Goal: Task Accomplishment & Management: Manage account settings

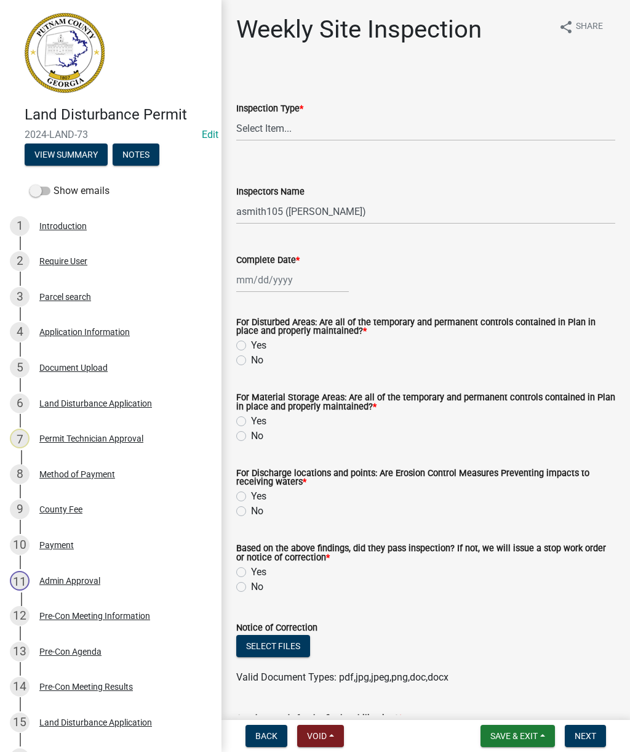
select select "af3c6edf-34d7-49be-824e-99d5d0a3954f"
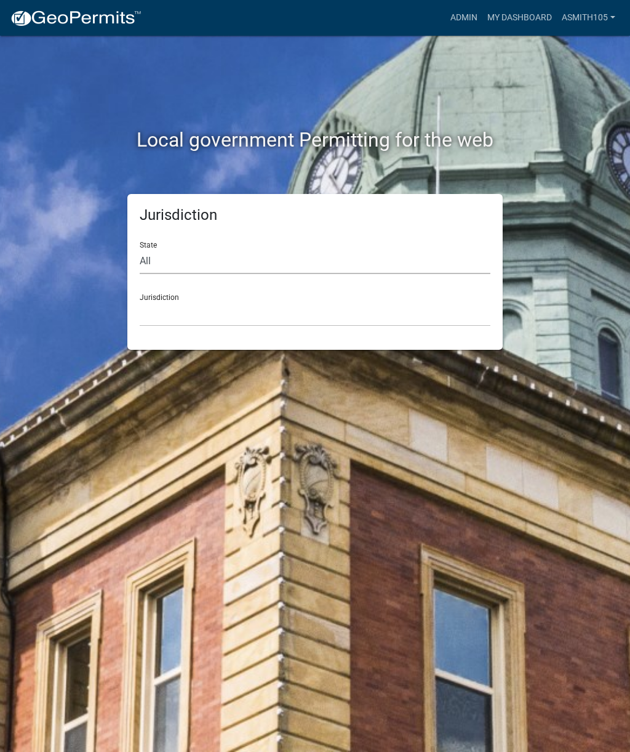
click at [185, 262] on select "All [US_STATE] [US_STATE] [US_STATE] [US_STATE] [US_STATE] [US_STATE] [US_STATE…" at bounding box center [315, 261] width 351 height 25
select select "[US_STATE]"
click at [220, 313] on select "[GEOGRAPHIC_DATA], [US_STATE][PERSON_NAME][GEOGRAPHIC_DATA], [US_STATE][PERSON_…" at bounding box center [315, 313] width 351 height 25
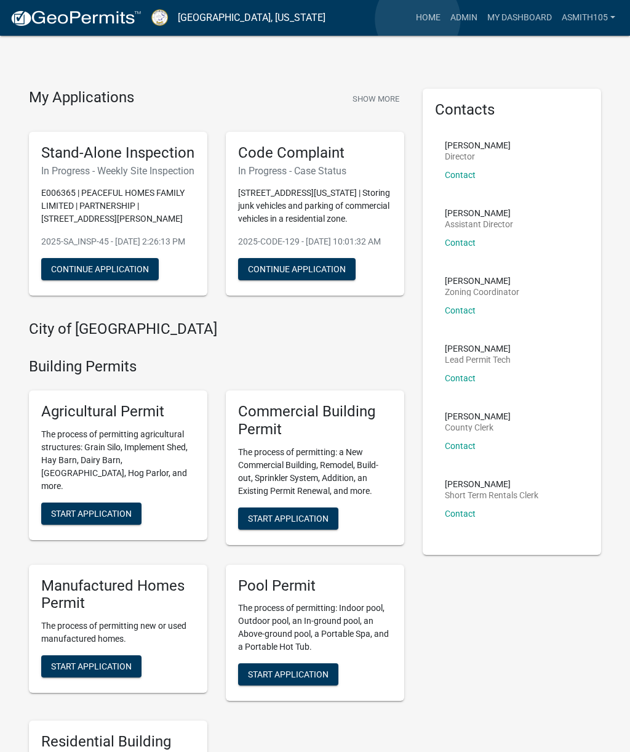
click at [419, 19] on link "Home" at bounding box center [428, 17] width 34 height 23
click at [459, 23] on link "Admin" at bounding box center [464, 17] width 37 height 23
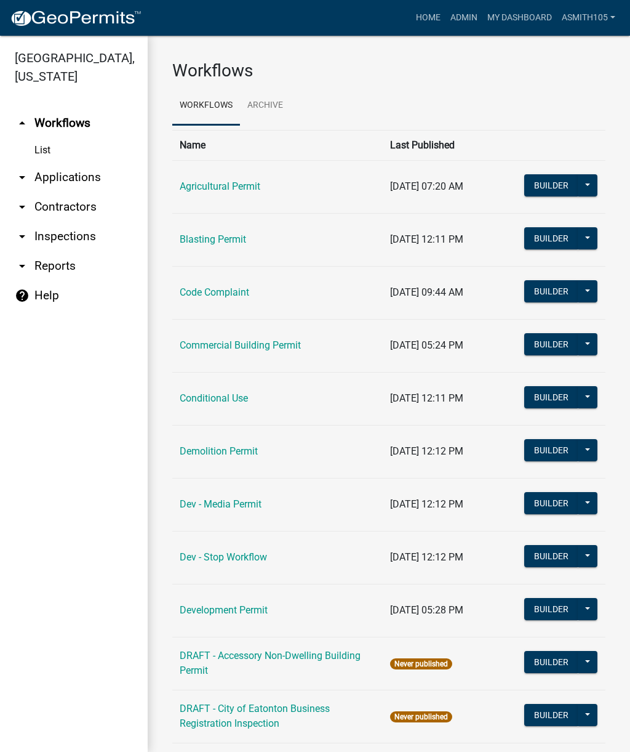
click at [225, 292] on link "Code Complaint" at bounding box center [215, 292] width 70 height 12
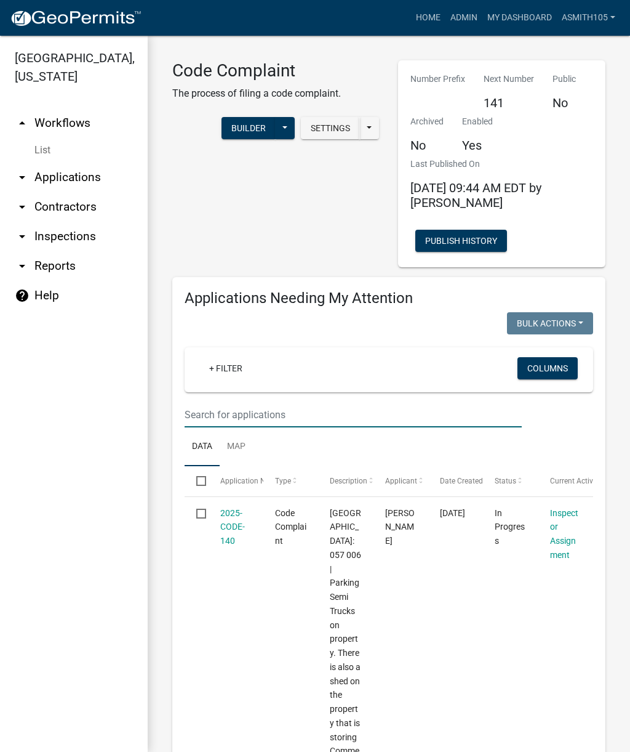
click at [257, 409] on input "text" at bounding box center [353, 414] width 337 height 25
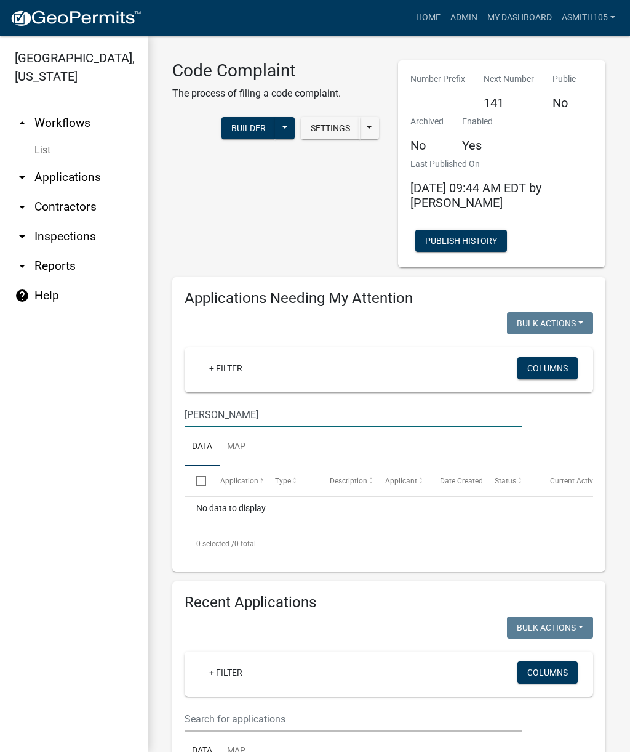
click at [237, 415] on input "Capps" at bounding box center [353, 414] width 337 height 25
type input "C"
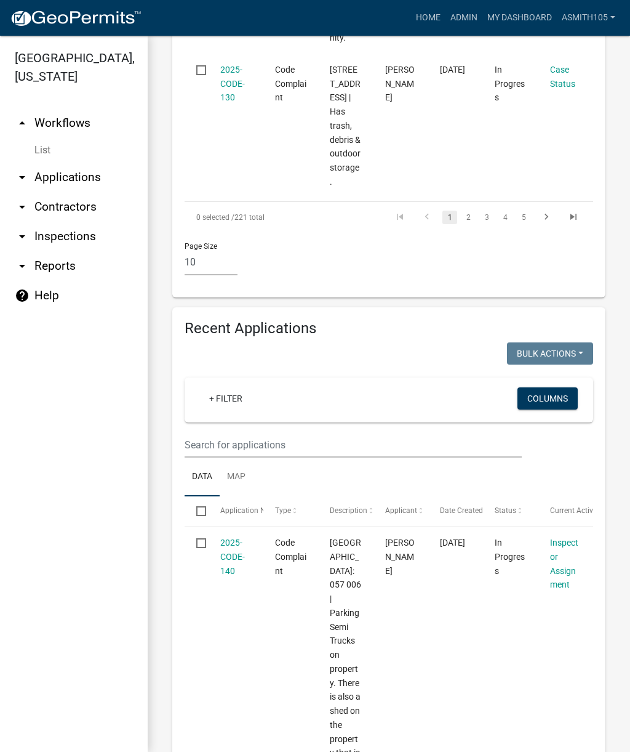
scroll to position [3912, 0]
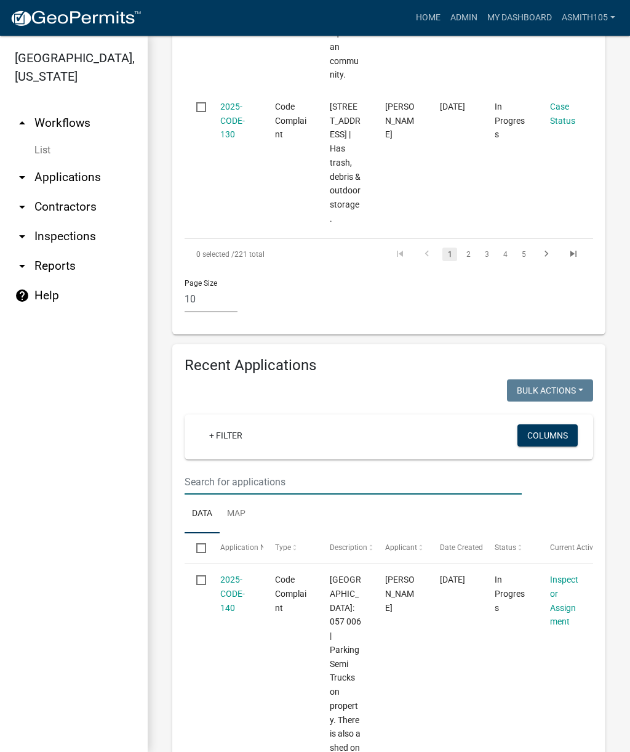
click at [288, 469] on input "text" at bounding box center [353, 481] width 337 height 25
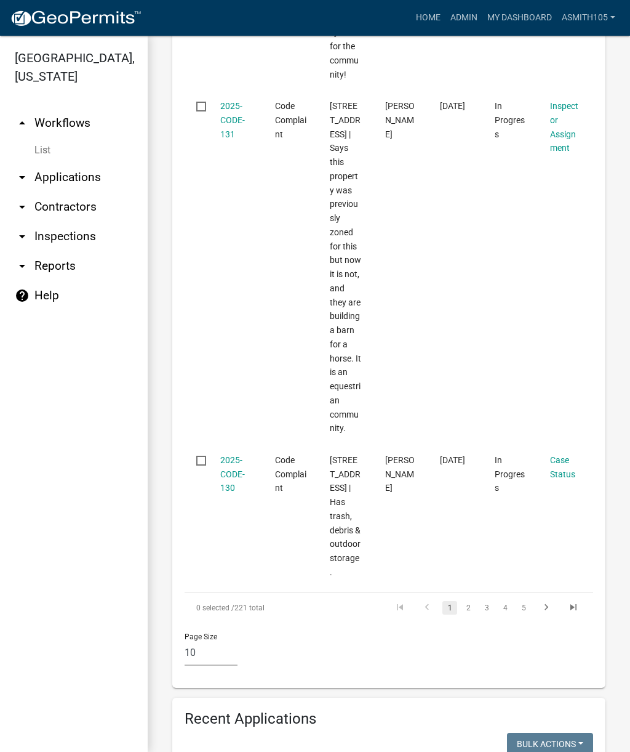
scroll to position [3558, 0]
type input "Capps"
click at [465, 601] on link "2" at bounding box center [468, 608] width 15 height 14
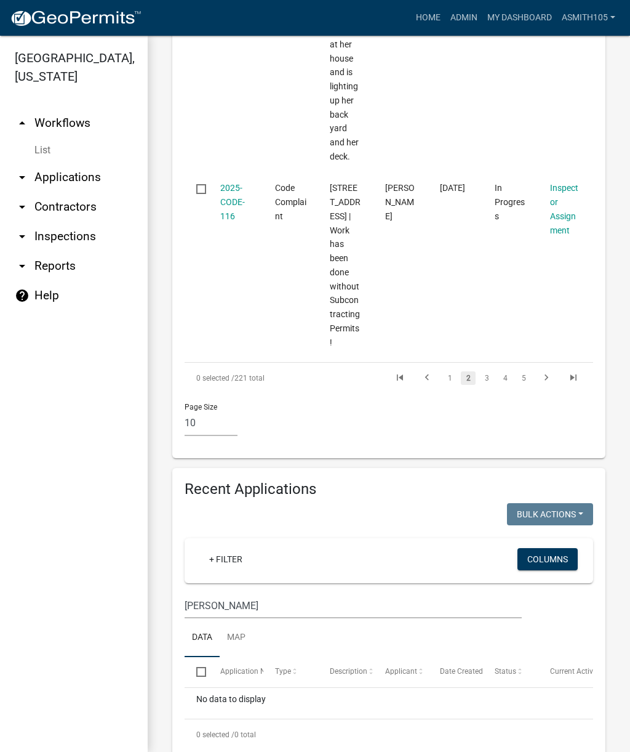
scroll to position [3802, 0]
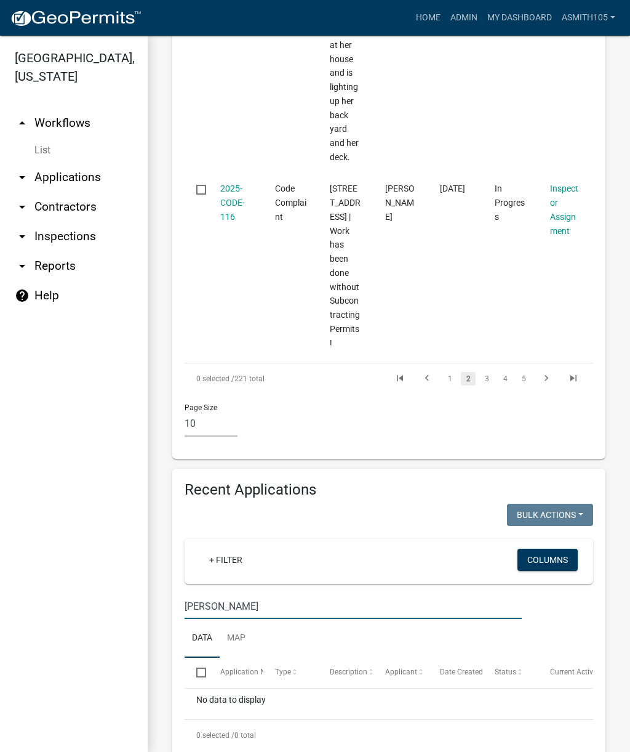
click at [243, 593] on input "Capps" at bounding box center [353, 605] width 337 height 25
click at [79, 180] on link "arrow_drop_down Applications" at bounding box center [74, 178] width 148 height 30
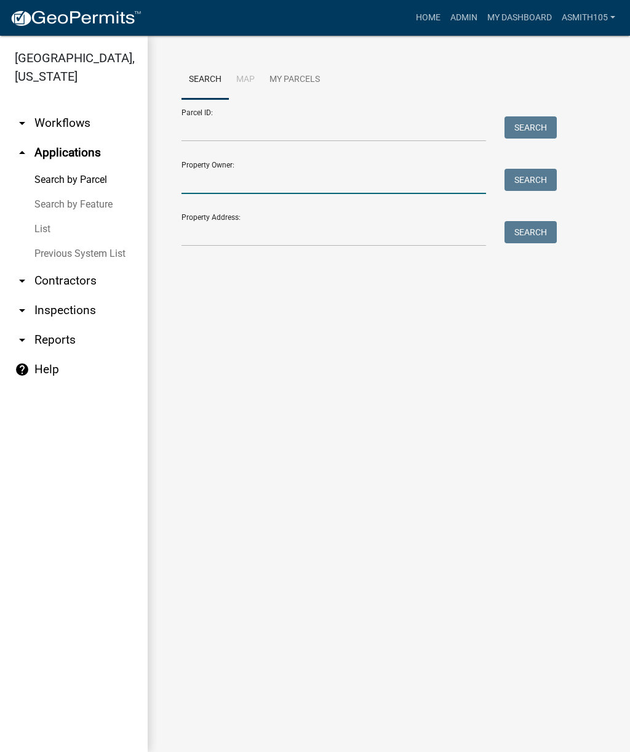
click at [272, 172] on input "Property Owner:" at bounding box center [334, 181] width 305 height 25
click at [528, 171] on button "Search" at bounding box center [531, 180] width 52 height 22
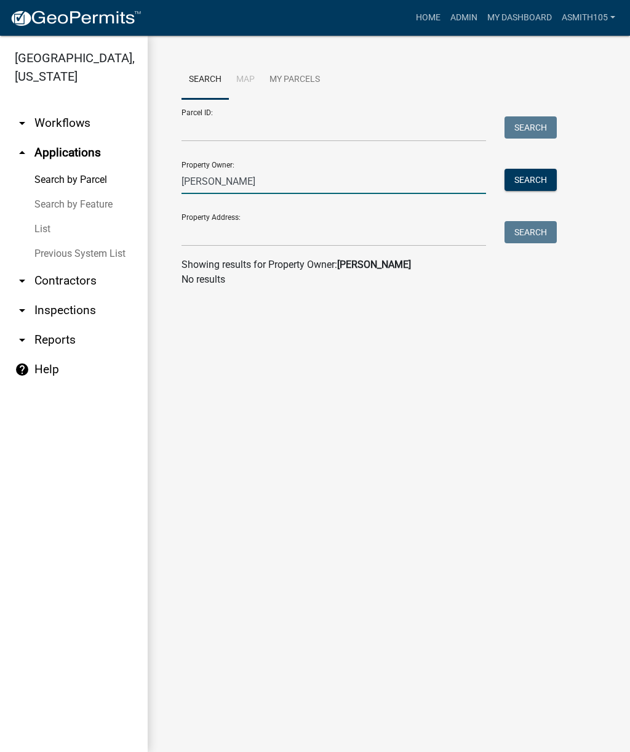
click at [263, 171] on input "Quigley" at bounding box center [334, 181] width 305 height 25
click at [253, 184] on input "Quigley" at bounding box center [334, 181] width 305 height 25
type input "Q"
click at [297, 179] on input "[PERSON_NAME]" at bounding box center [334, 181] width 305 height 25
type input "T"
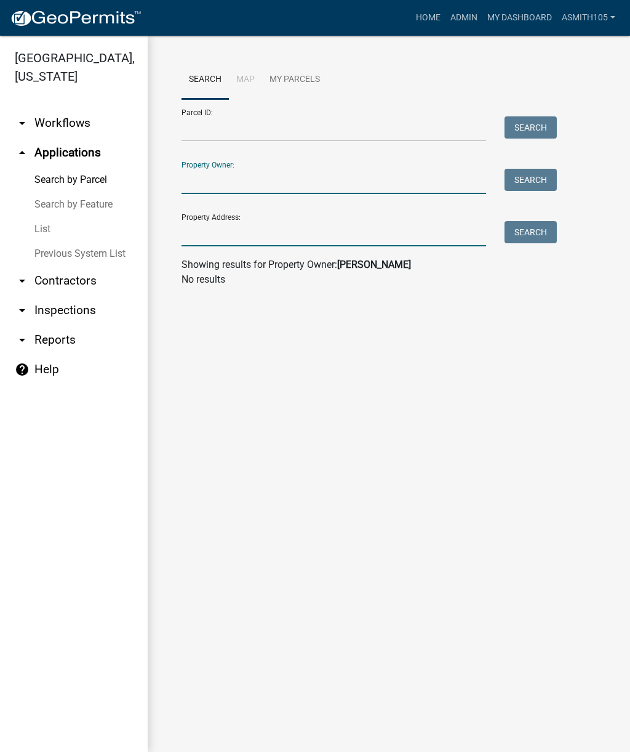
click at [221, 235] on input "Property Address:" at bounding box center [334, 233] width 305 height 25
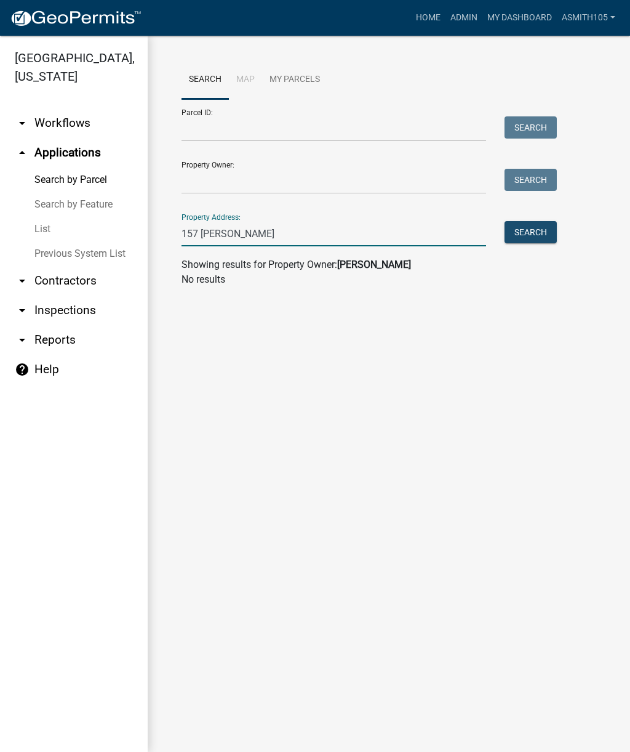
type input "157 Capps ln"
click at [536, 233] on button "Search" at bounding box center [531, 232] width 52 height 22
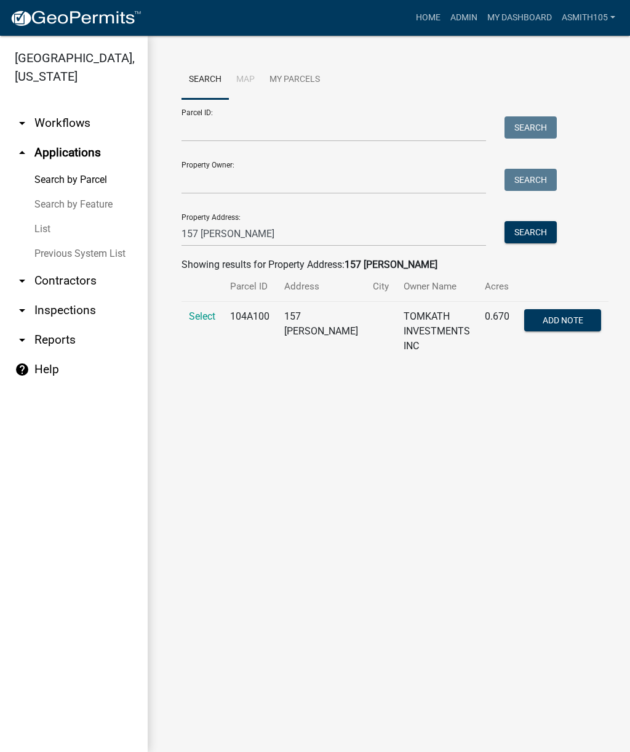
click at [194, 319] on span "Select" at bounding box center [202, 316] width 26 height 12
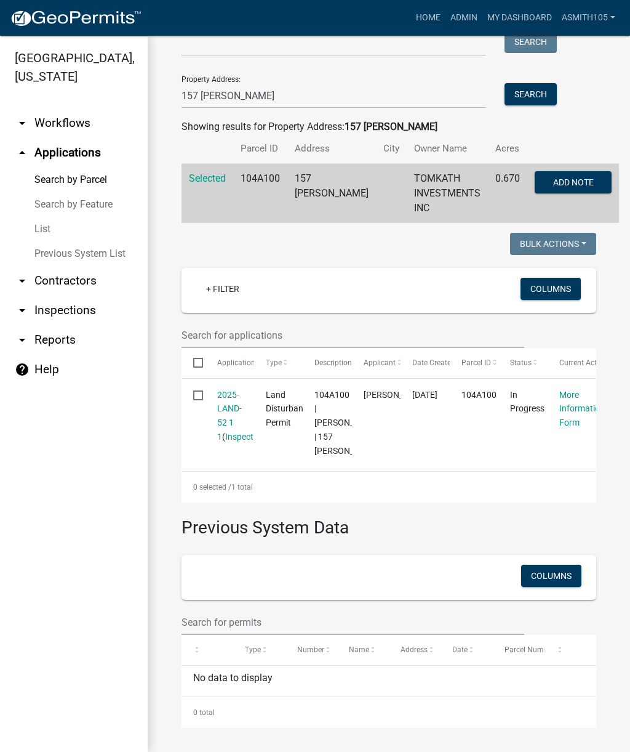
scroll to position [118, 0]
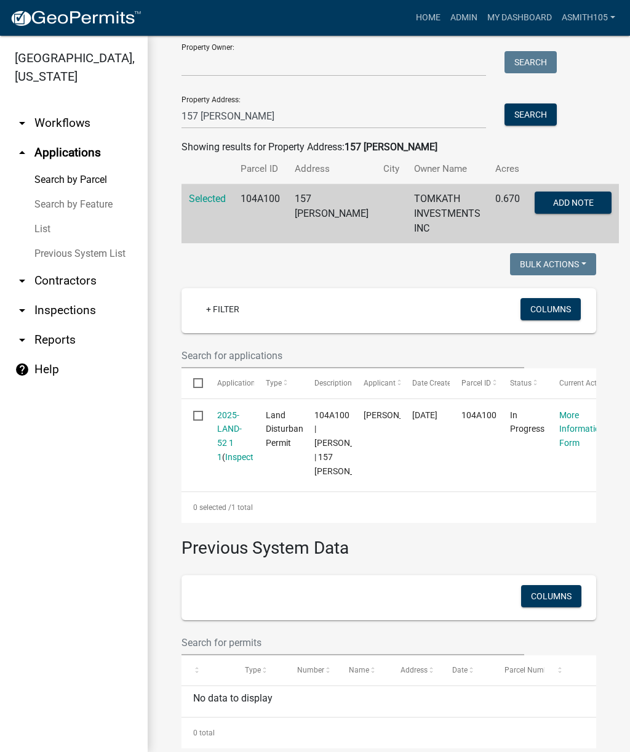
click at [223, 438] on link "2025-LAND-52 1 1" at bounding box center [229, 436] width 25 height 52
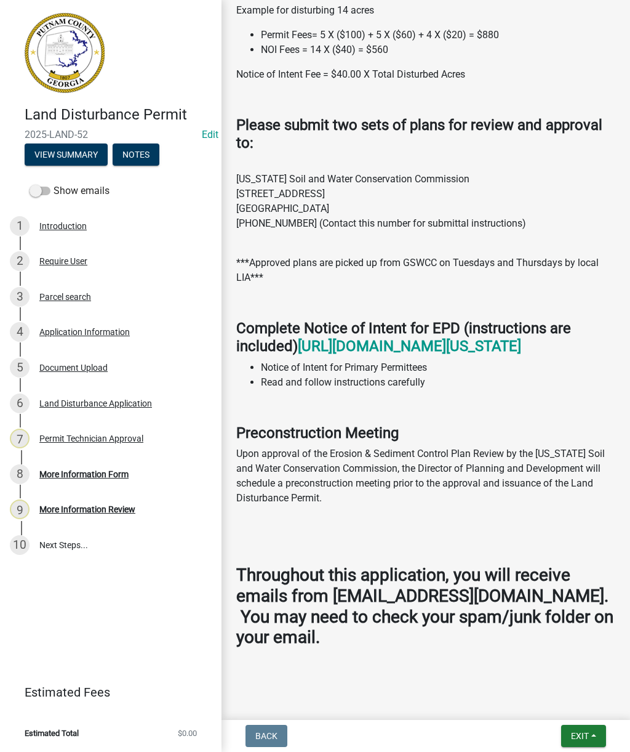
scroll to position [949, 0]
click at [65, 150] on button "View Summary" at bounding box center [66, 154] width 83 height 22
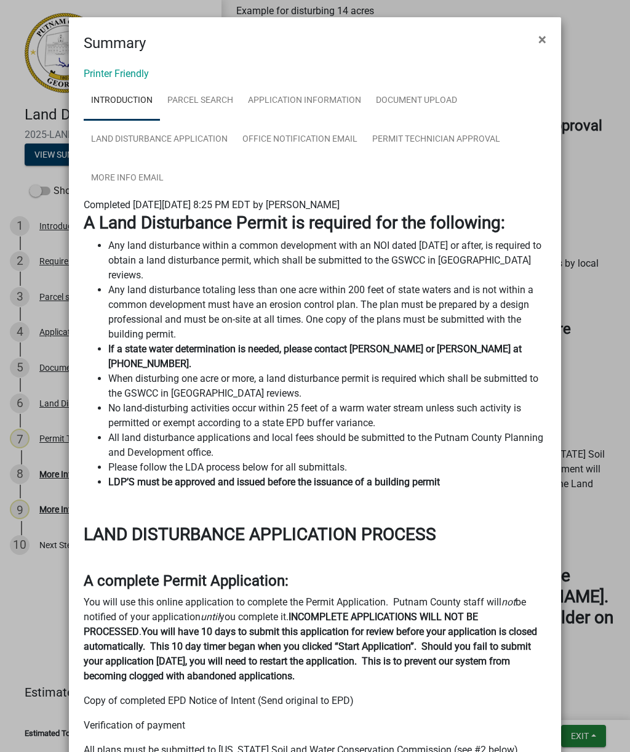
click at [547, 42] on button "×" at bounding box center [543, 39] width 28 height 34
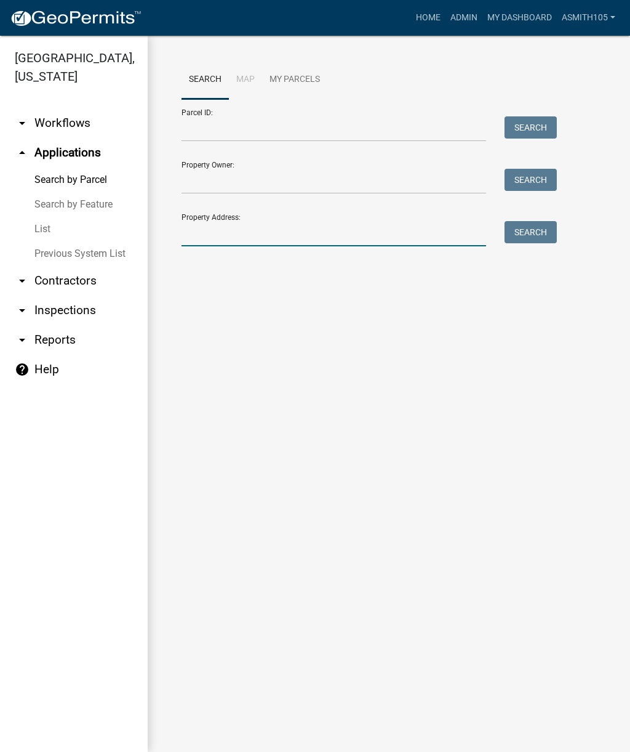
click at [292, 227] on input "Property Address:" at bounding box center [334, 233] width 305 height 25
type input "157 Capps"
click at [539, 227] on button "Search" at bounding box center [531, 232] width 52 height 22
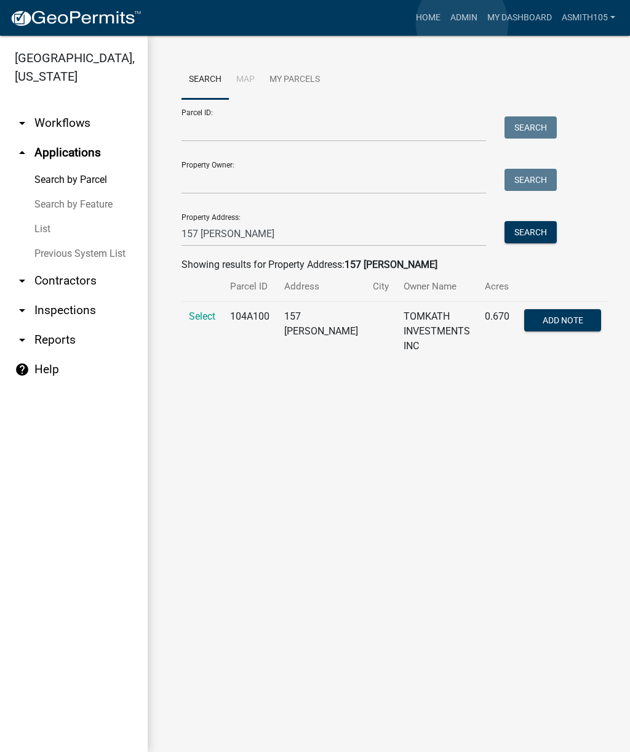
click at [462, 24] on link "Admin" at bounding box center [464, 17] width 37 height 23
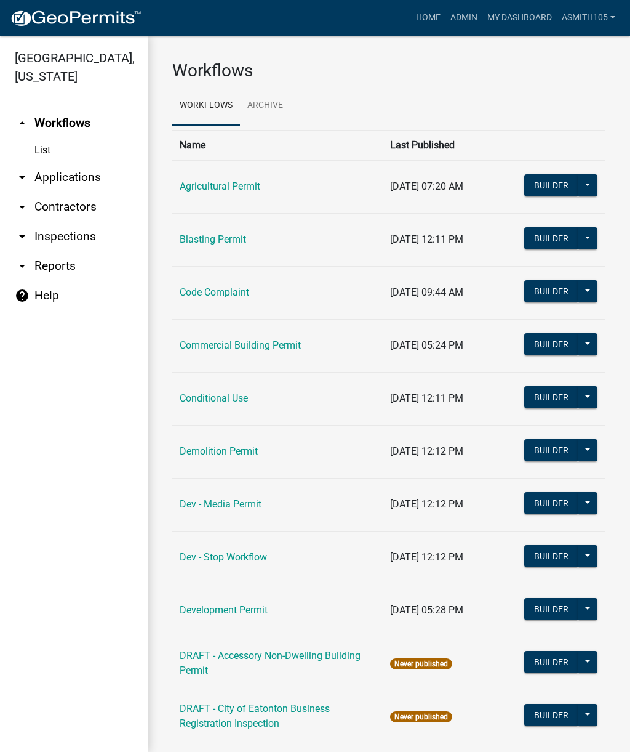
click at [227, 289] on link "Code Complaint" at bounding box center [215, 292] width 70 height 12
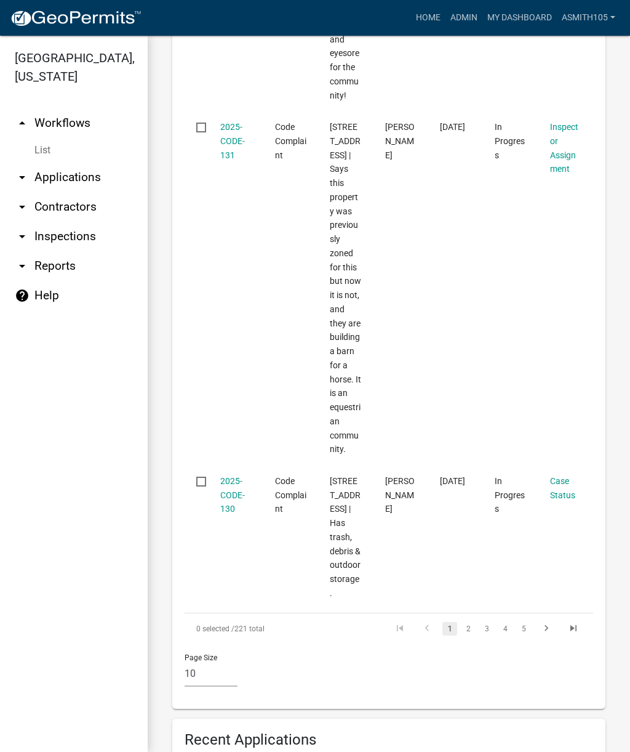
scroll to position [3537, 0]
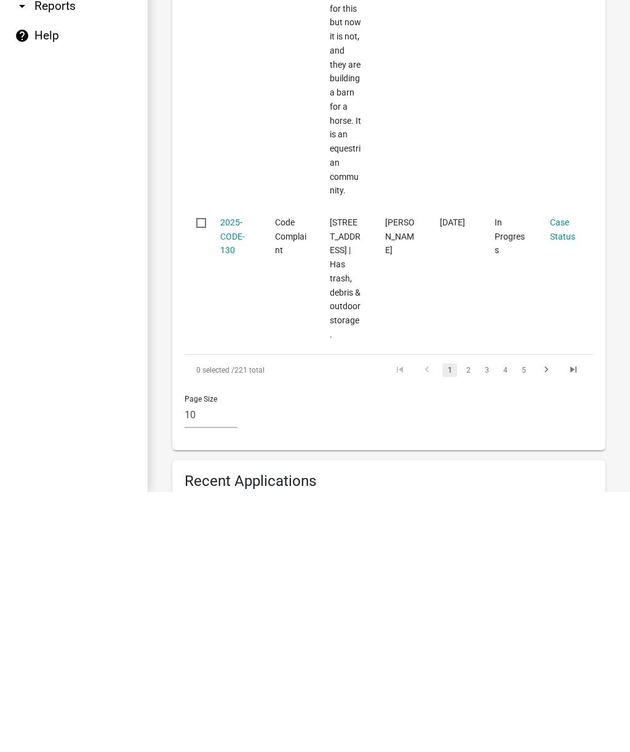
scroll to position [3528, 0]
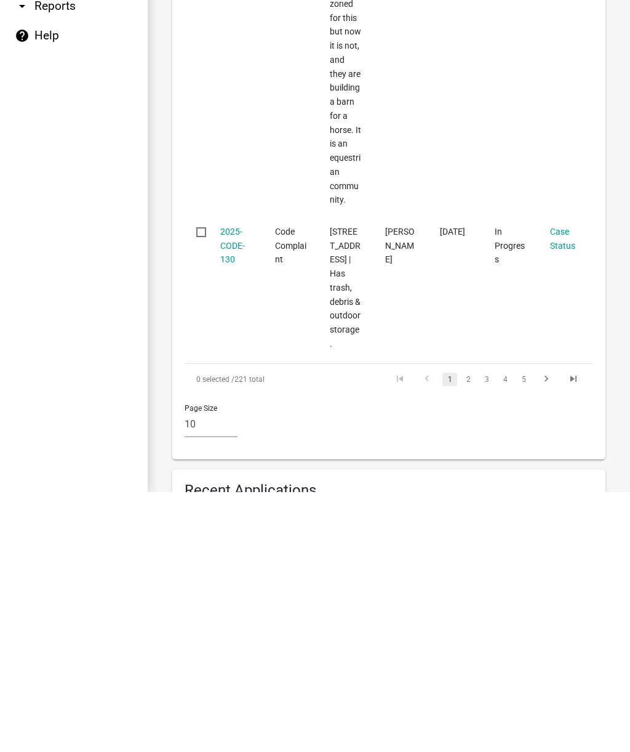
type input "157"
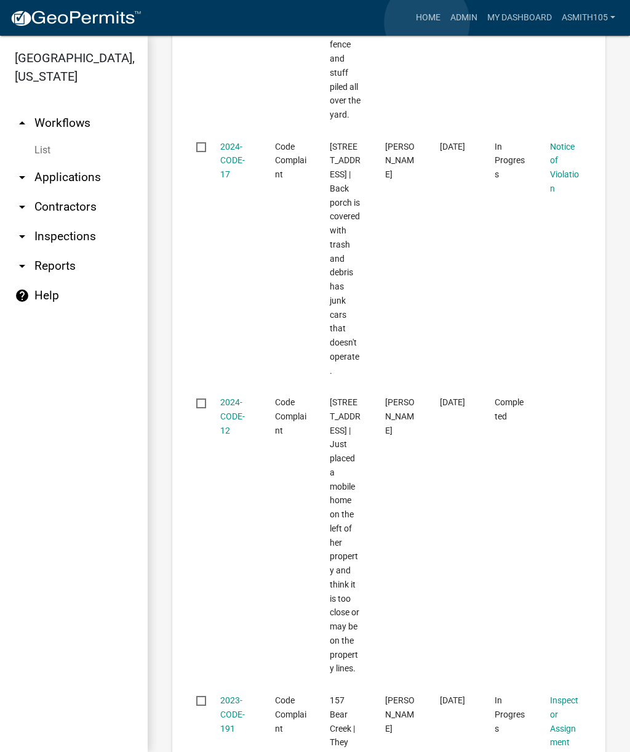
scroll to position [4537, 0]
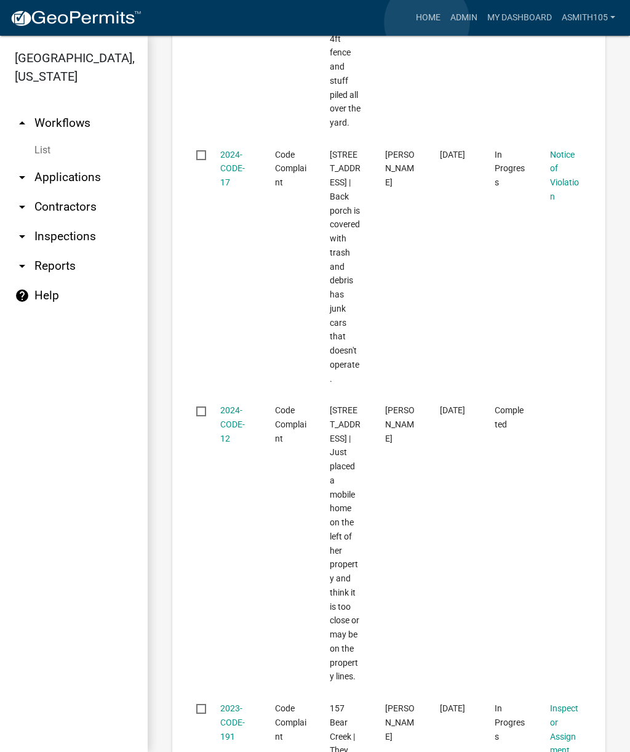
click at [427, 22] on link "Home" at bounding box center [428, 17] width 34 height 23
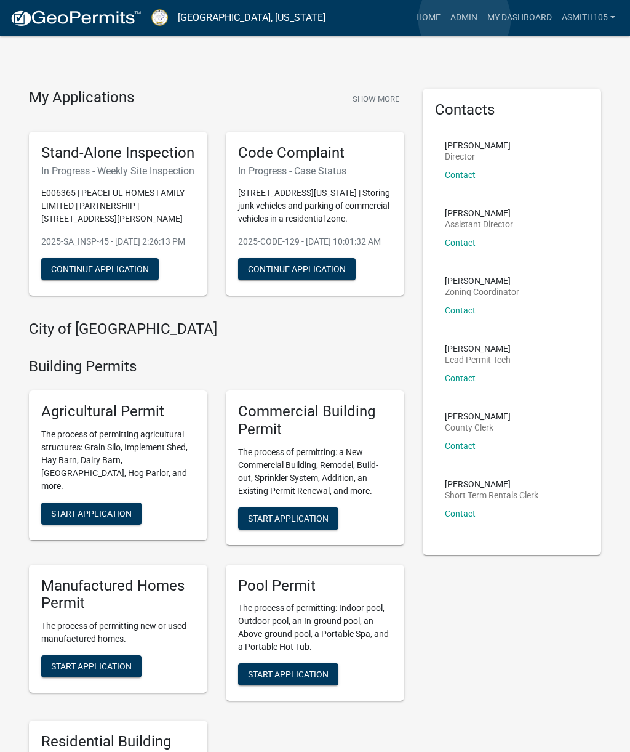
click at [465, 19] on link "Admin" at bounding box center [464, 17] width 37 height 23
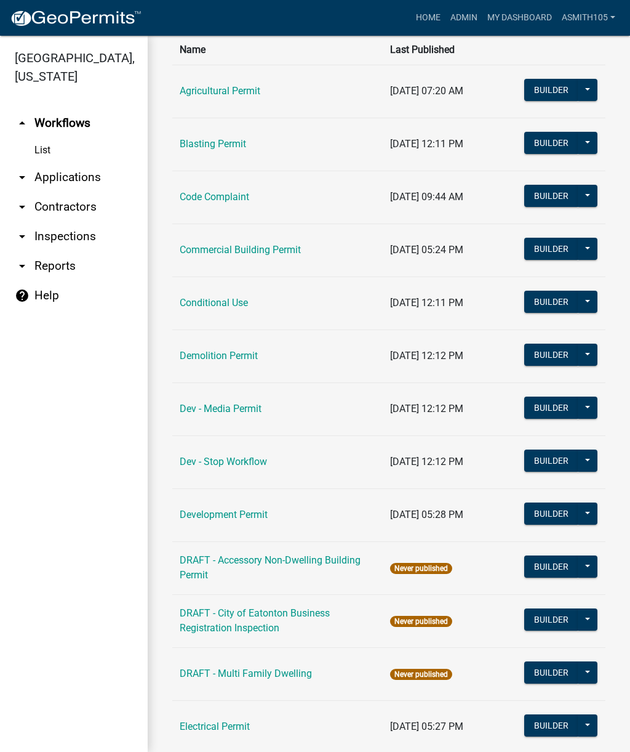
scroll to position [124, 0]
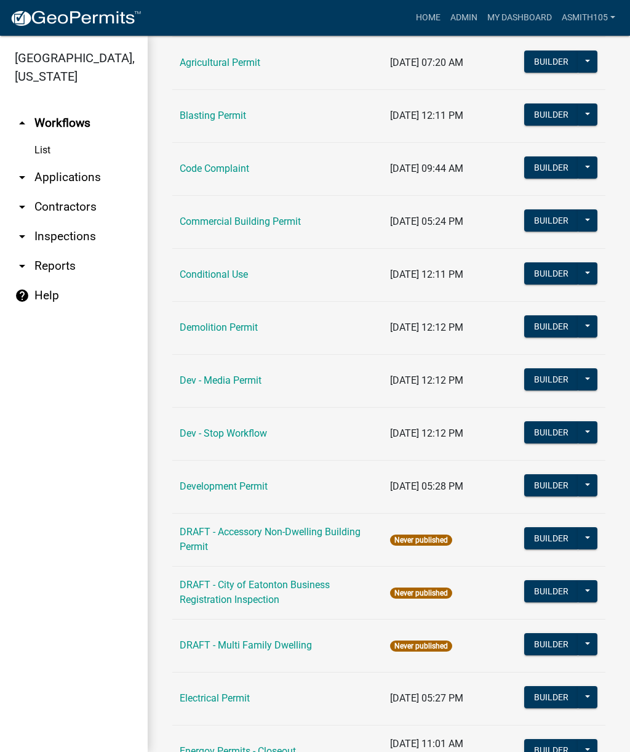
click at [236, 431] on link "Dev - Stop Workflow" at bounding box center [223, 433] width 87 height 12
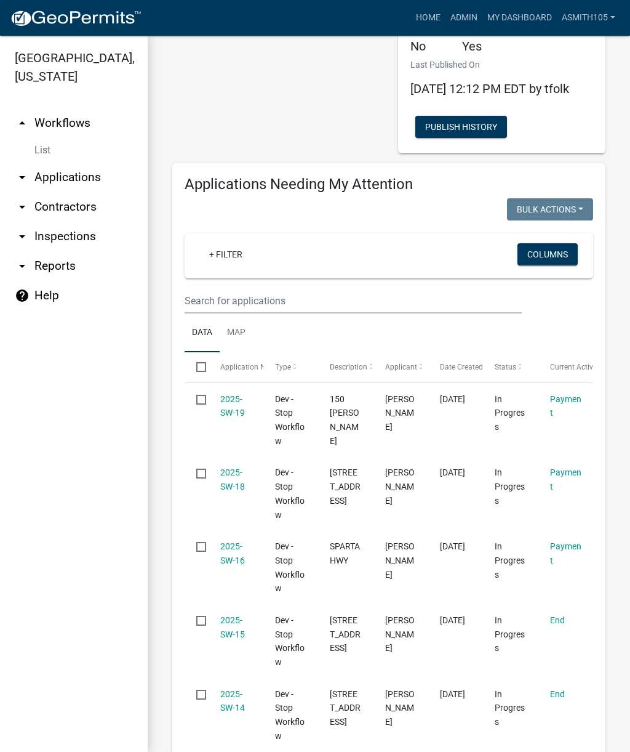
scroll to position [98, 0]
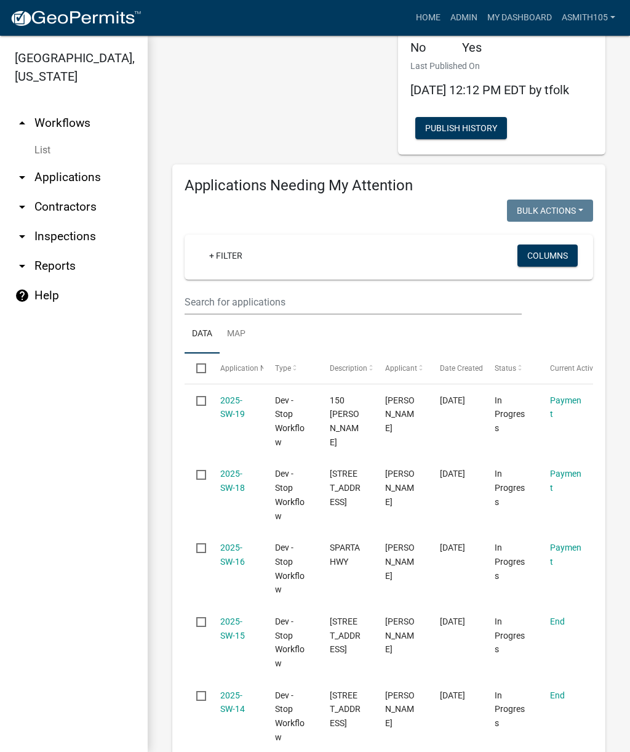
click at [249, 444] on datatable-body-cell "2025-SW-19" at bounding box center [235, 421] width 55 height 74
click at [241, 417] on link "2025-SW-19" at bounding box center [232, 407] width 25 height 24
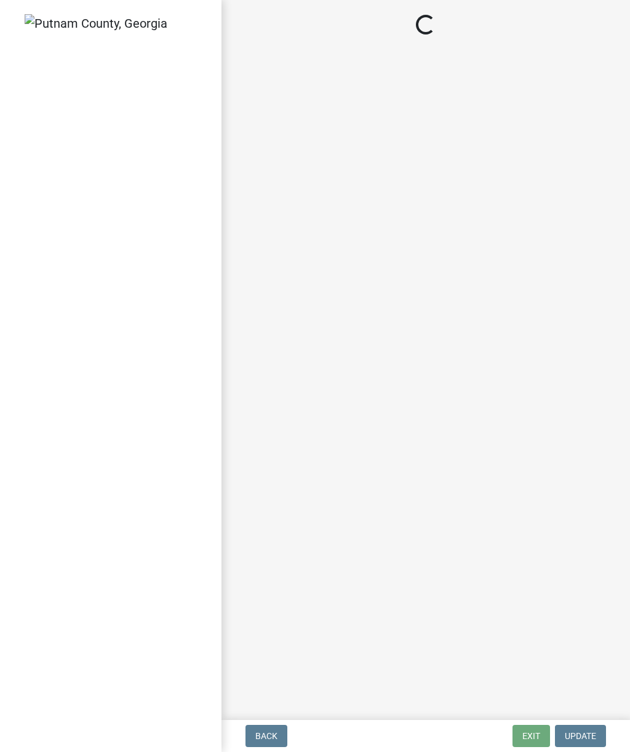
select select "3: 3"
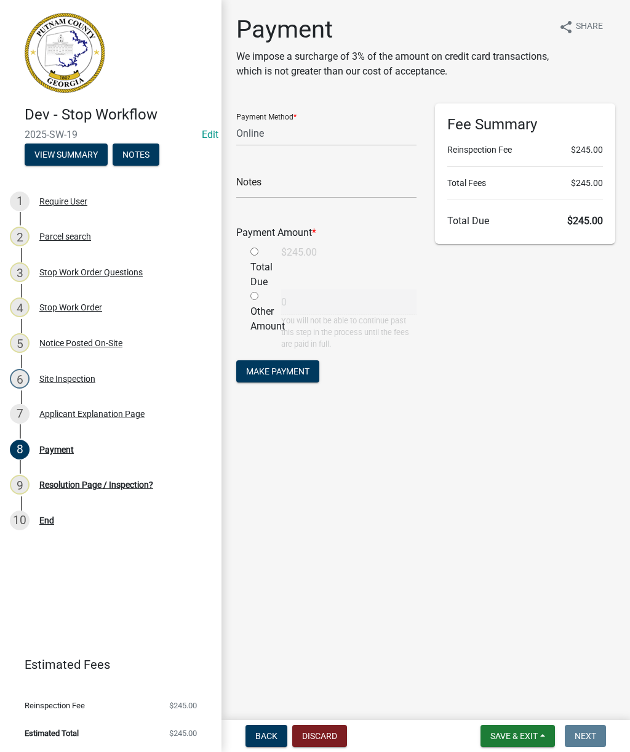
click at [111, 486] on div "Resolution Page / Inspection?" at bounding box center [96, 484] width 114 height 9
click at [49, 439] on div "8 Payment" at bounding box center [106, 449] width 192 height 20
click at [64, 449] on div "Payment" at bounding box center [56, 449] width 34 height 9
click at [115, 273] on div "Stop Work Order Questions" at bounding box center [90, 272] width 103 height 9
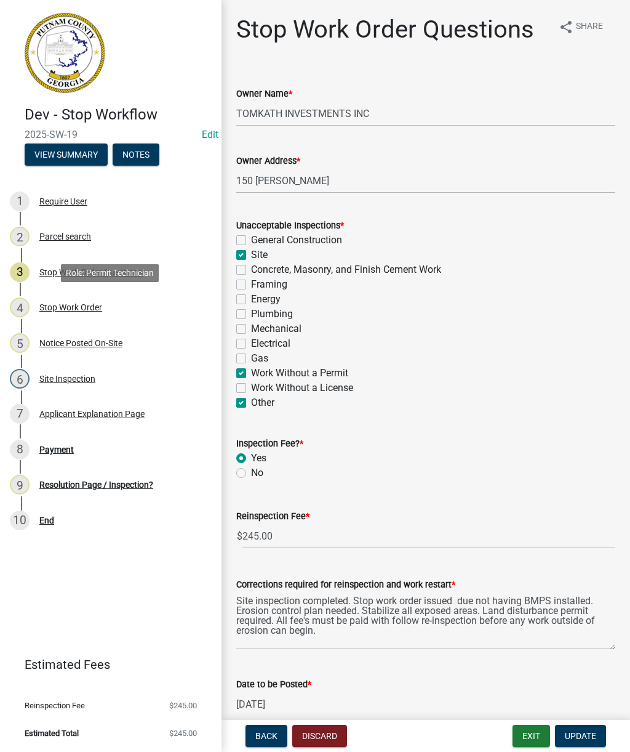
click at [70, 310] on div "Stop Work Order" at bounding box center [70, 307] width 63 height 9
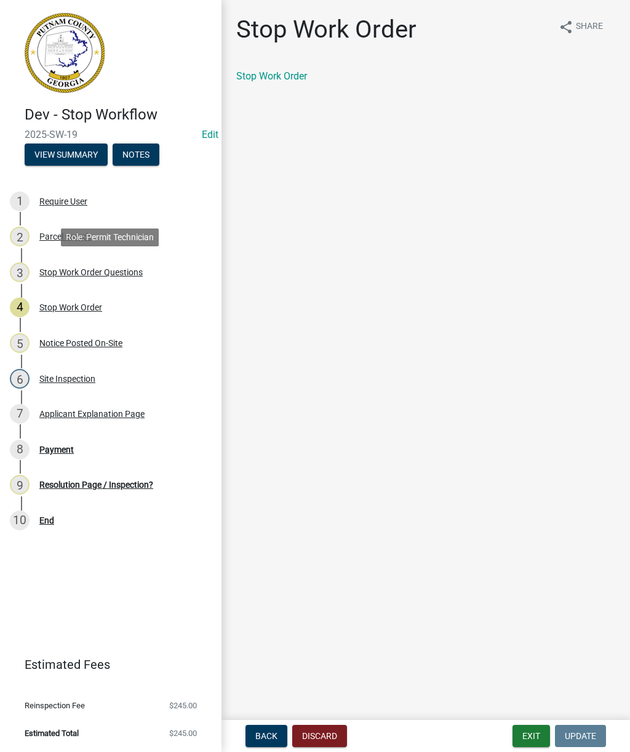
click at [44, 268] on div "Stop Work Order Questions" at bounding box center [90, 272] width 103 height 9
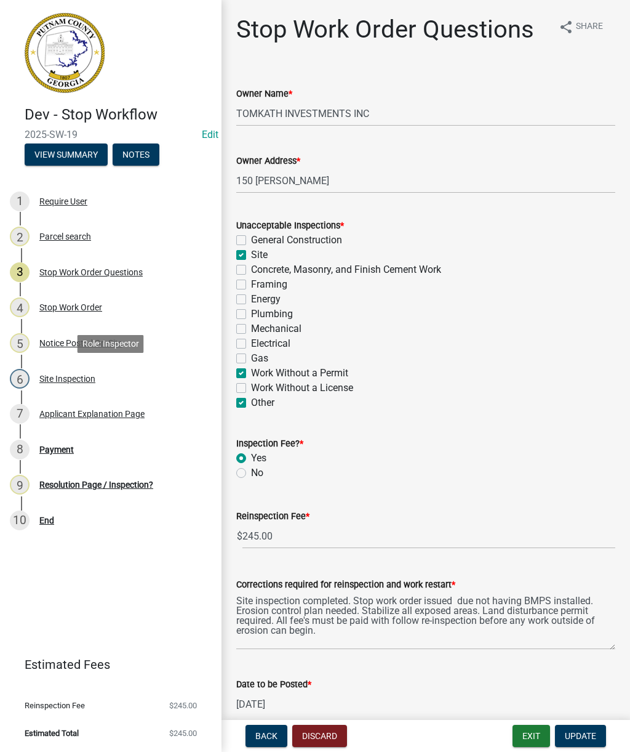
click at [76, 377] on div "Site Inspection" at bounding box center [67, 378] width 56 height 9
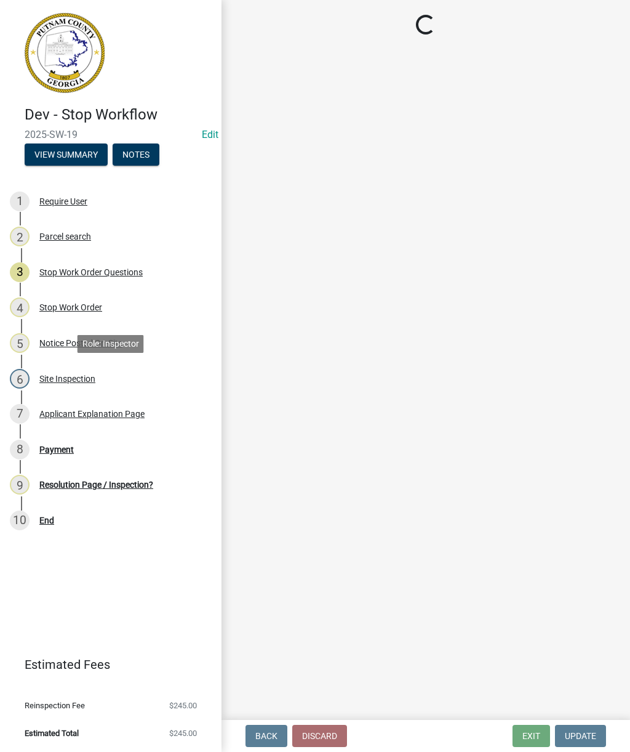
select select "af3c6edf-34d7-49be-824e-99d5d0a3954f"
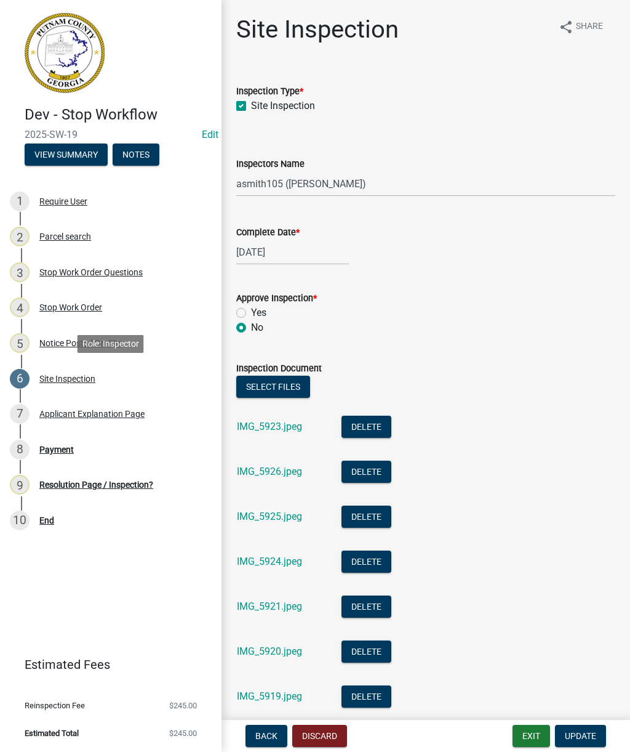
click at [264, 430] on link "IMG_5923.jpeg" at bounding box center [269, 426] width 65 height 12
click at [253, 476] on link "IMG_5926.jpeg" at bounding box center [269, 471] width 65 height 12
click at [82, 412] on div "Applicant Explanation Page" at bounding box center [91, 413] width 105 height 9
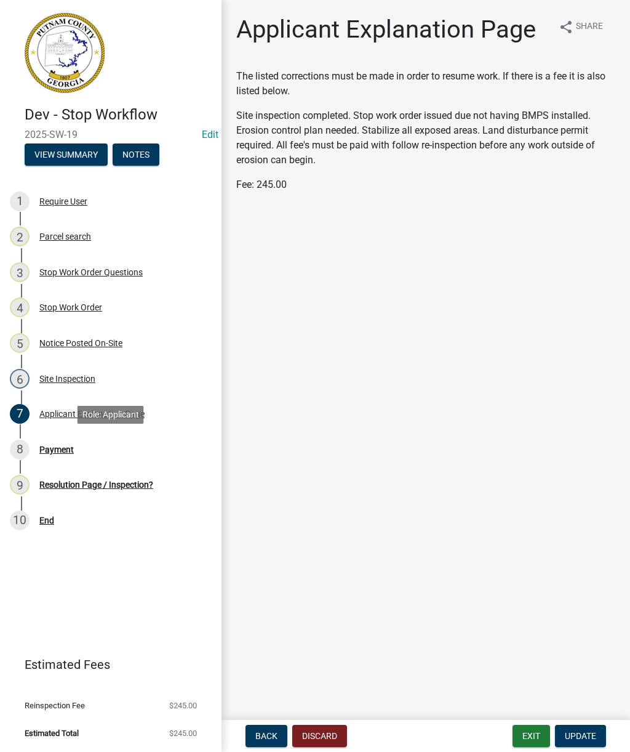
click at [57, 451] on div "Payment" at bounding box center [56, 449] width 34 height 9
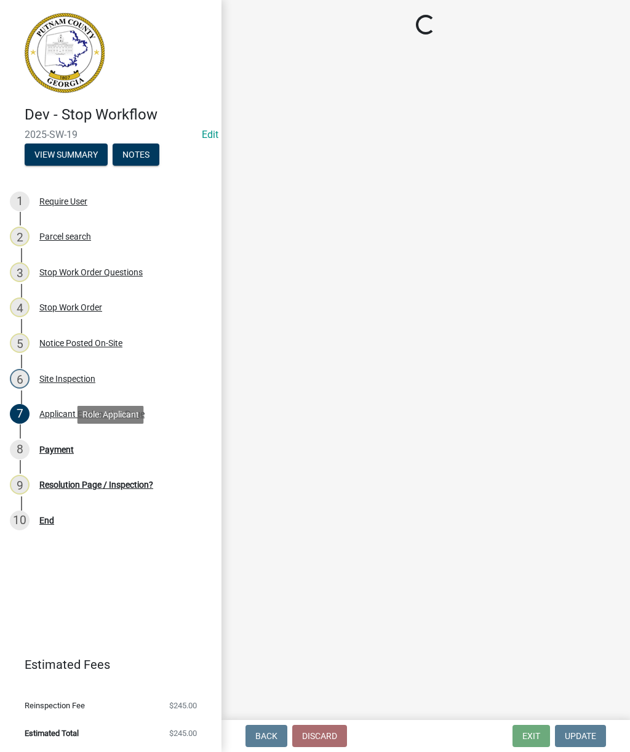
select select "3: 3"
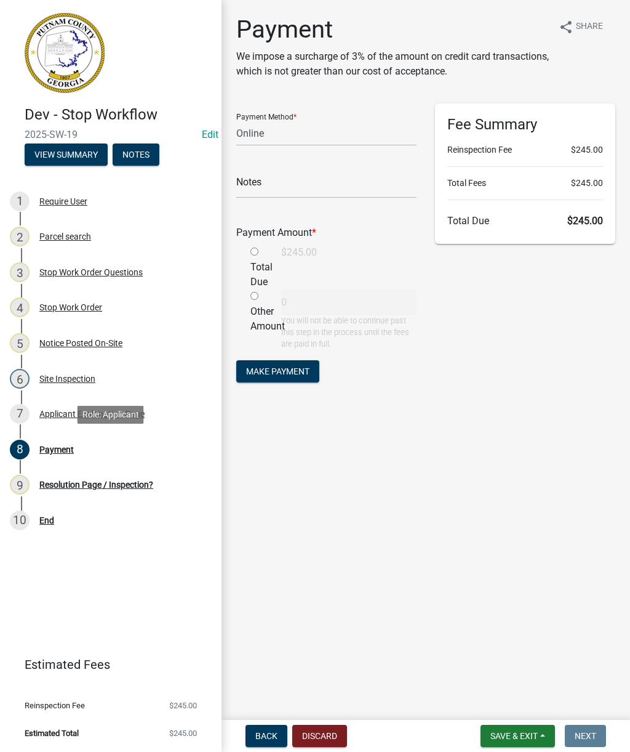
click at [101, 484] on div "Resolution Page / Inspection?" at bounding box center [96, 484] width 114 height 9
click at [261, 732] on span "Back" at bounding box center [266, 736] width 22 height 10
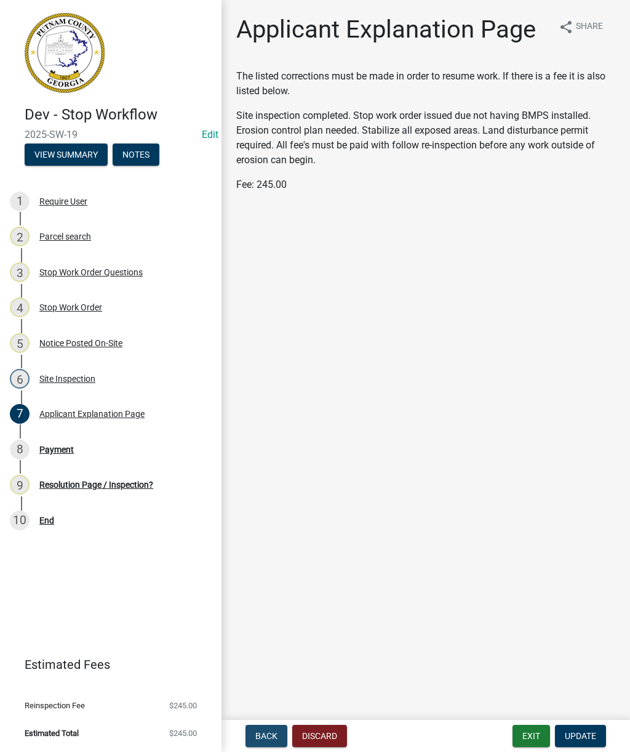
click at [265, 732] on span "Back" at bounding box center [266, 736] width 22 height 10
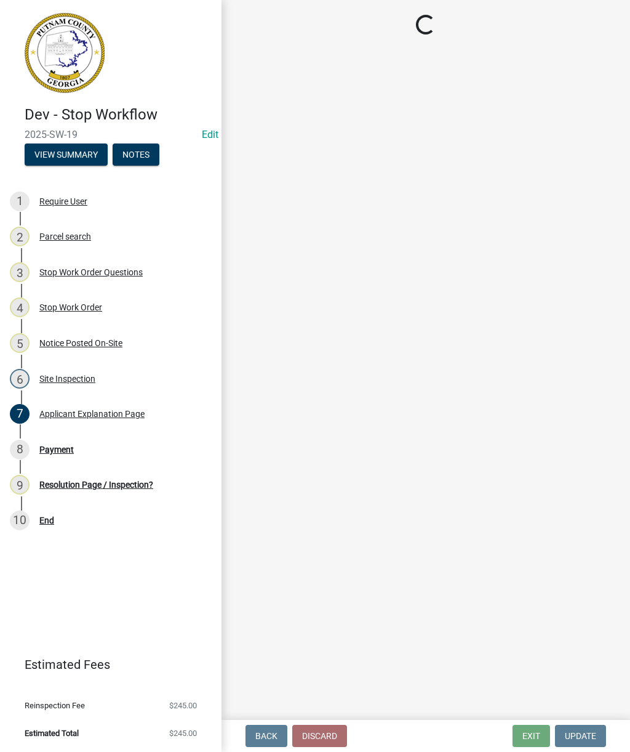
select select "af3c6edf-34d7-49be-824e-99d5d0a3954f"
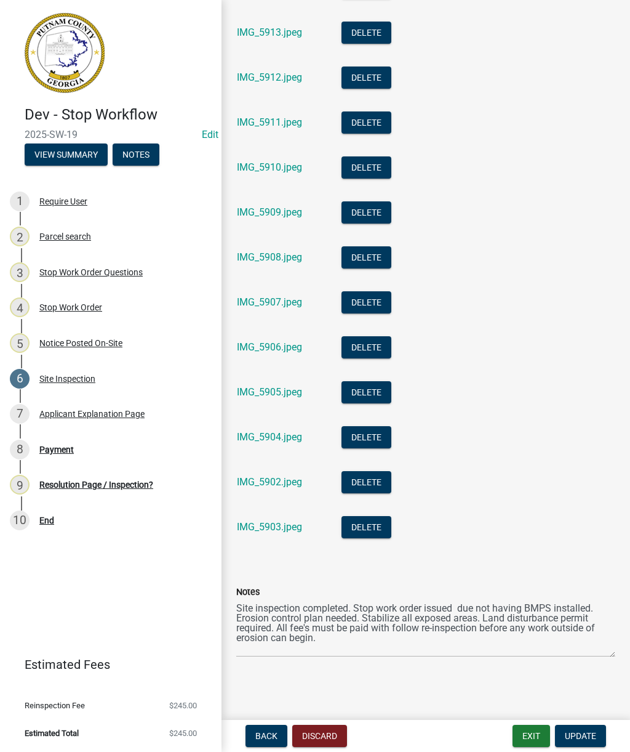
scroll to position [933, 0]
click at [263, 732] on span "Back" at bounding box center [266, 736] width 22 height 10
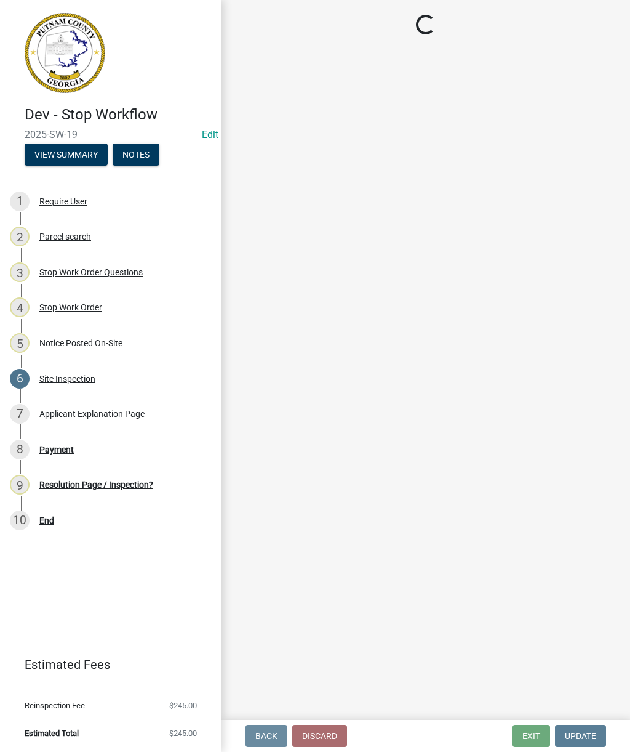
scroll to position [0, 0]
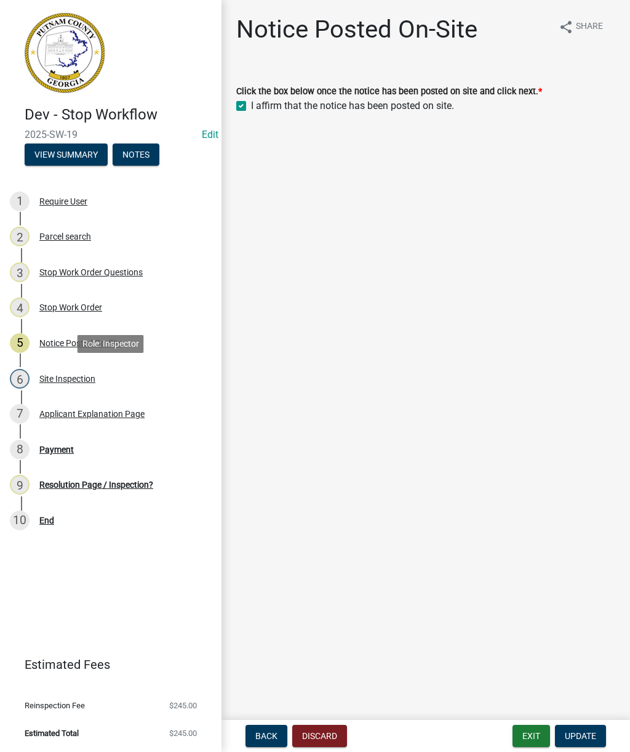
click at [75, 378] on div "Site Inspection" at bounding box center [67, 378] width 56 height 9
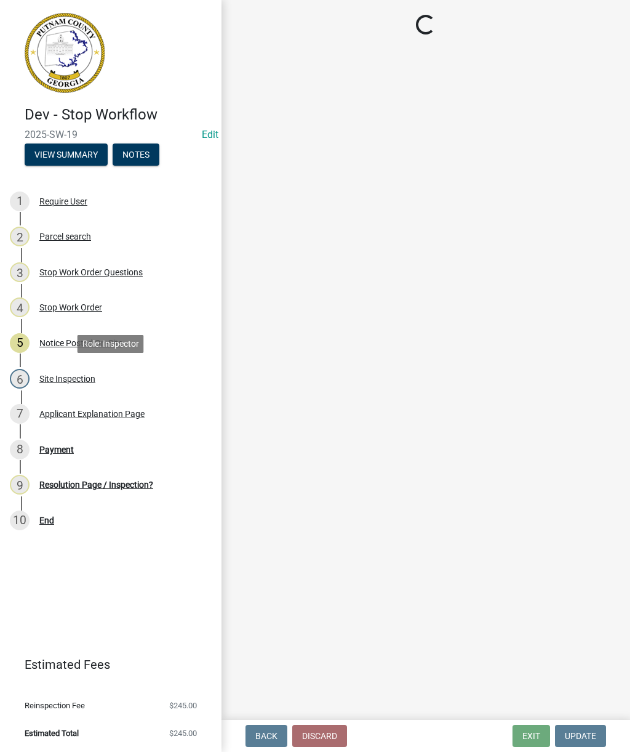
select select "af3c6edf-34d7-49be-824e-99d5d0a3954f"
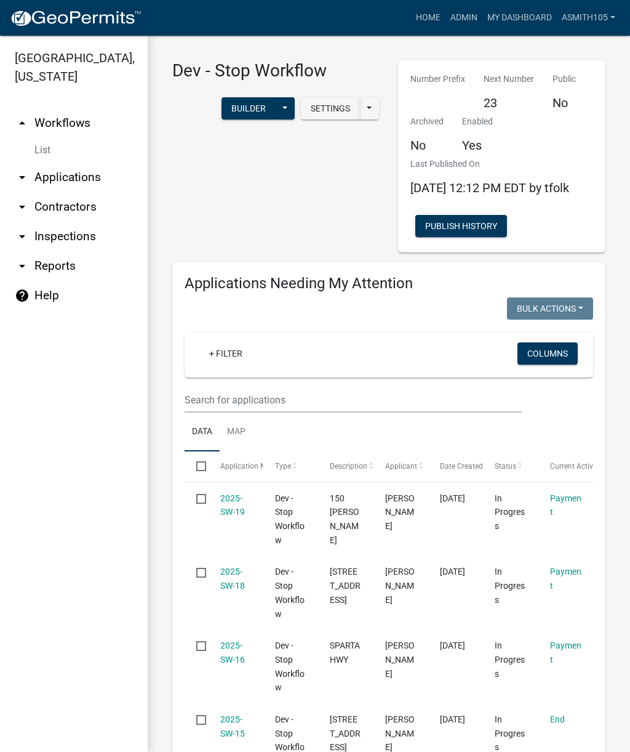
click at [460, 19] on link "Admin" at bounding box center [464, 17] width 37 height 23
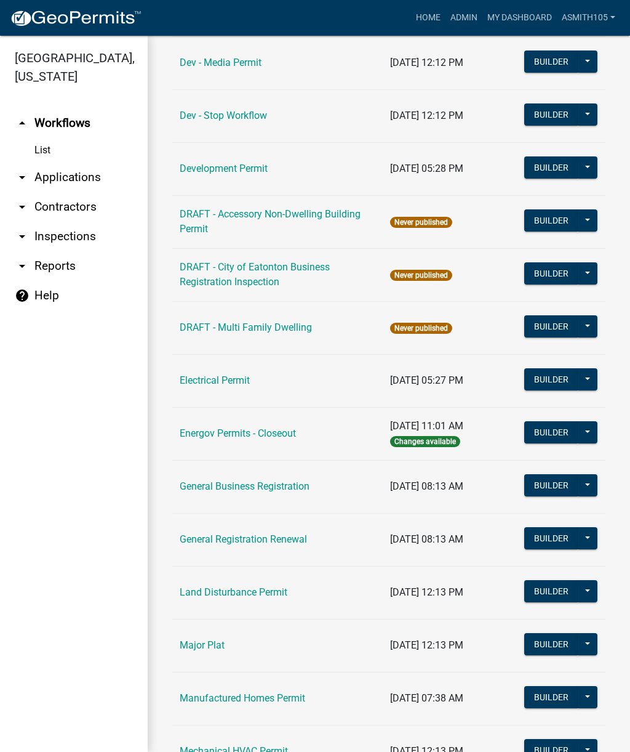
scroll to position [444, 0]
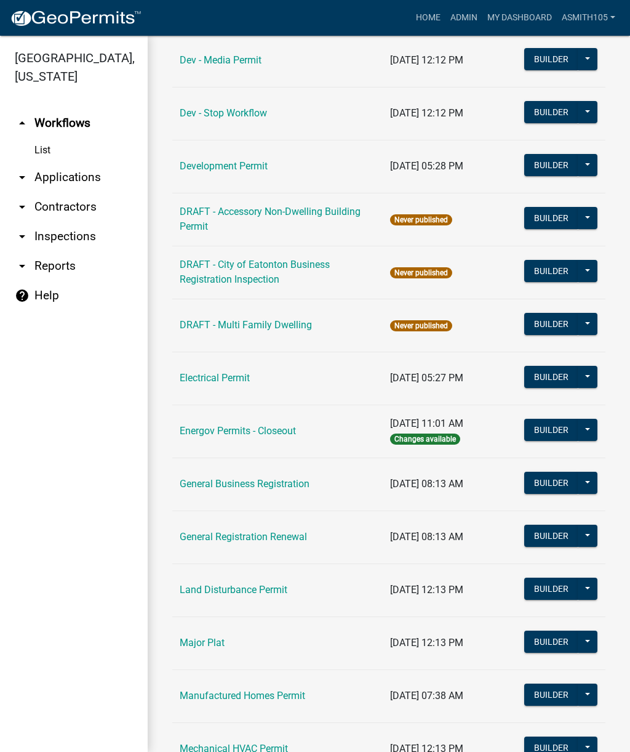
click at [239, 590] on link "Land Disturbance Permit" at bounding box center [234, 590] width 108 height 12
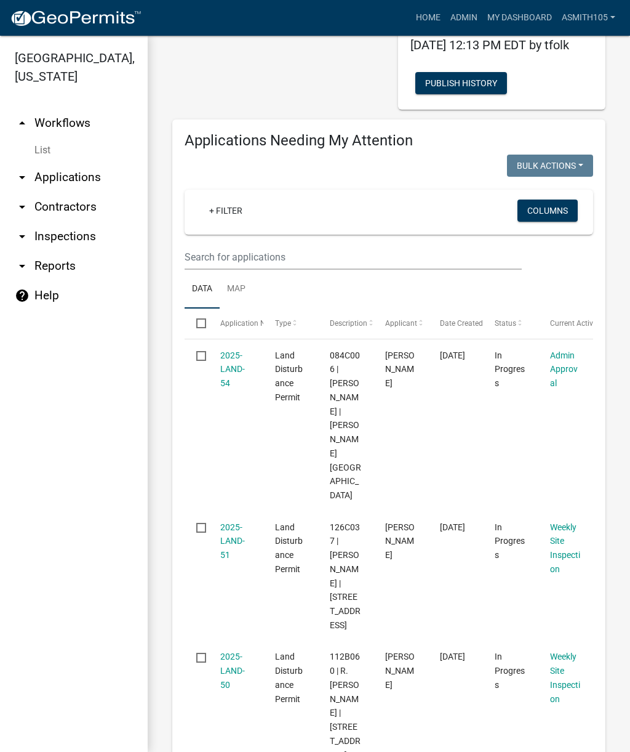
scroll to position [142, 0]
click at [290, 270] on input "text" at bounding box center [353, 257] width 337 height 25
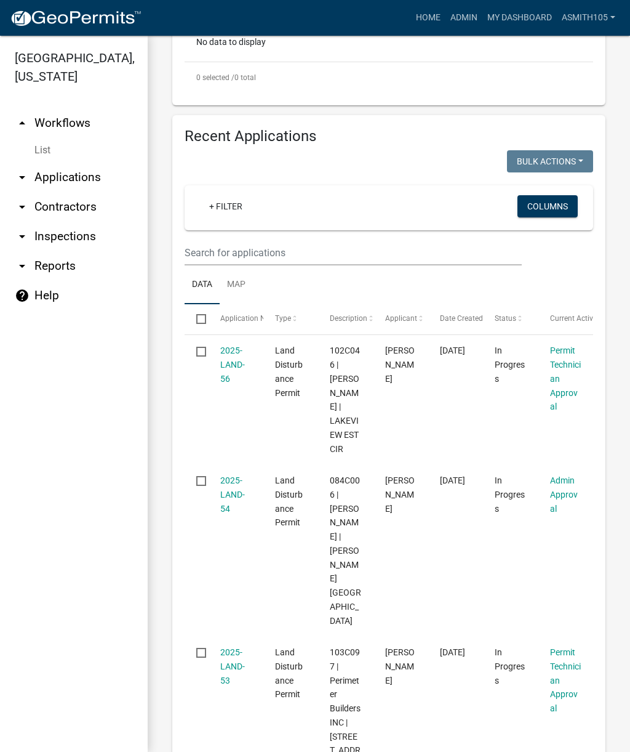
scroll to position [429, 0]
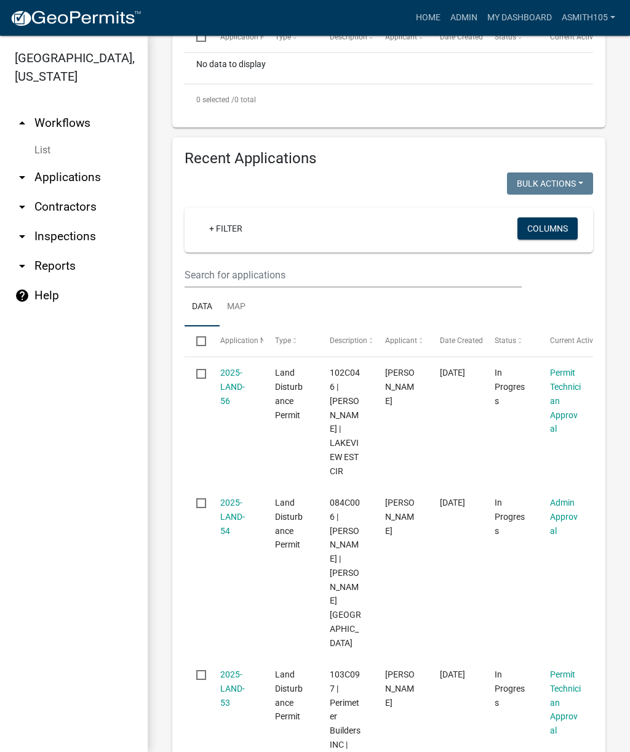
type input "157"
click at [288, 287] on input "text" at bounding box center [353, 274] width 337 height 25
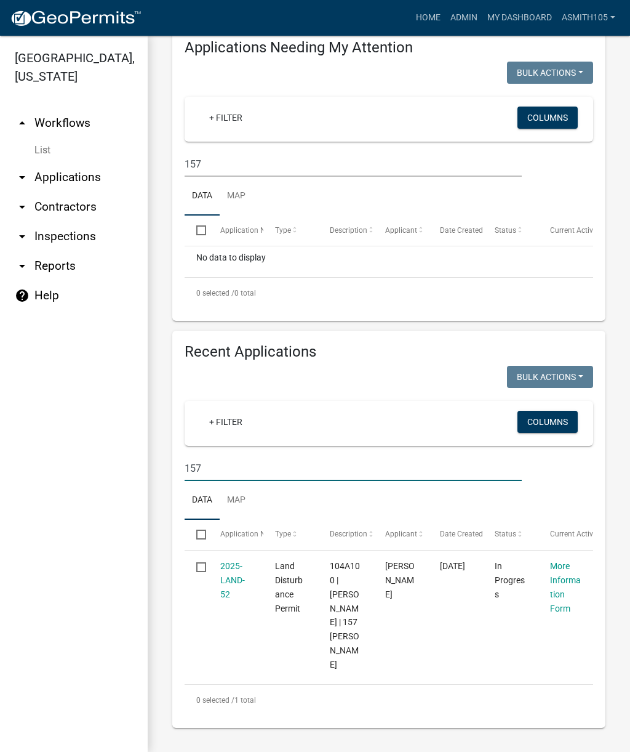
scroll to position [246, 0]
type input "157"
click at [229, 579] on link "2025-LAND-52" at bounding box center [232, 580] width 25 height 38
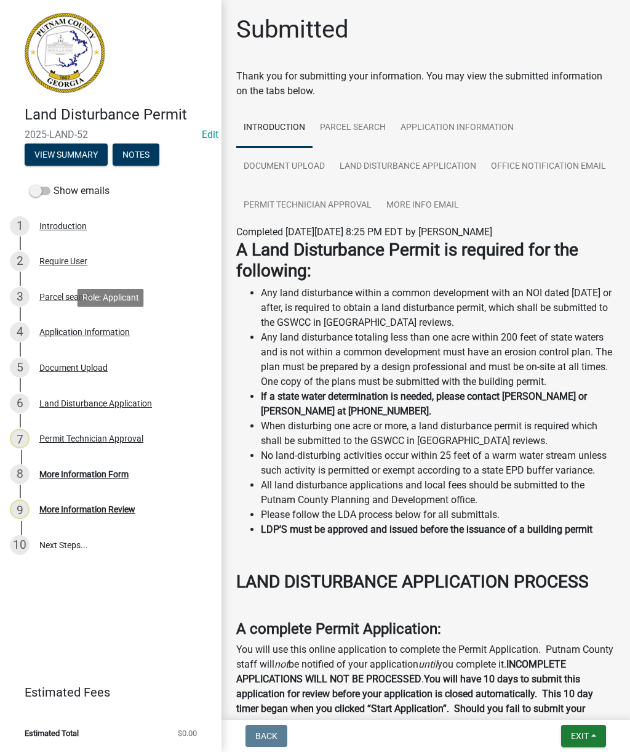
click at [86, 329] on div "Application Information" at bounding box center [84, 331] width 90 height 9
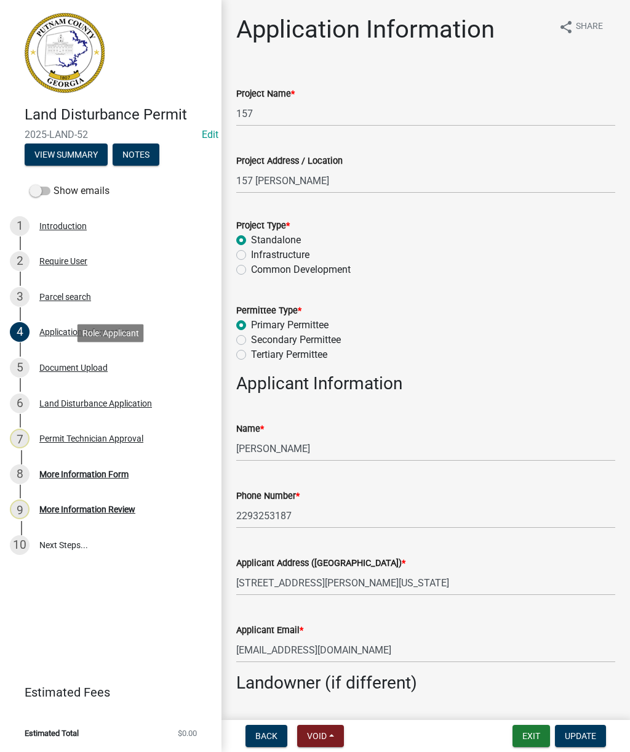
click at [73, 369] on div "Document Upload" at bounding box center [73, 367] width 68 height 9
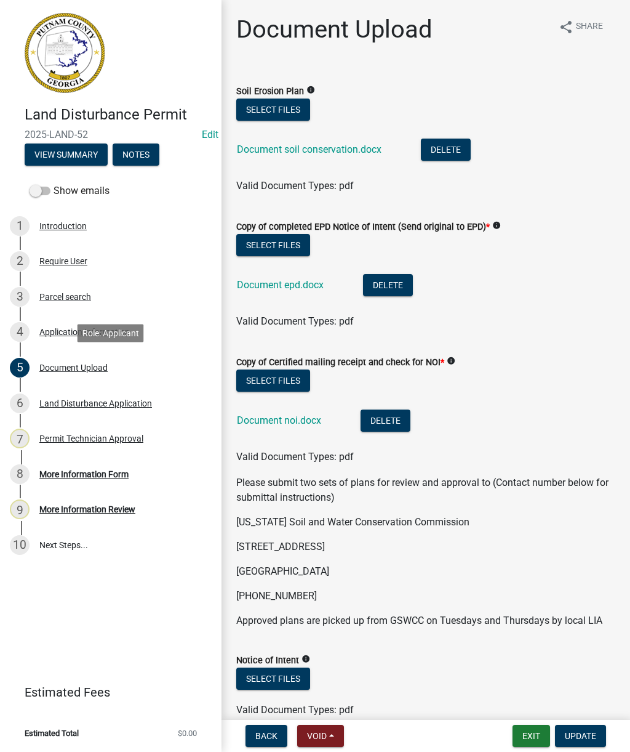
click at [281, 143] on link "Document soil conservation.docx" at bounding box center [309, 149] width 145 height 12
click at [57, 295] on div "Parcel search" at bounding box center [65, 296] width 52 height 9
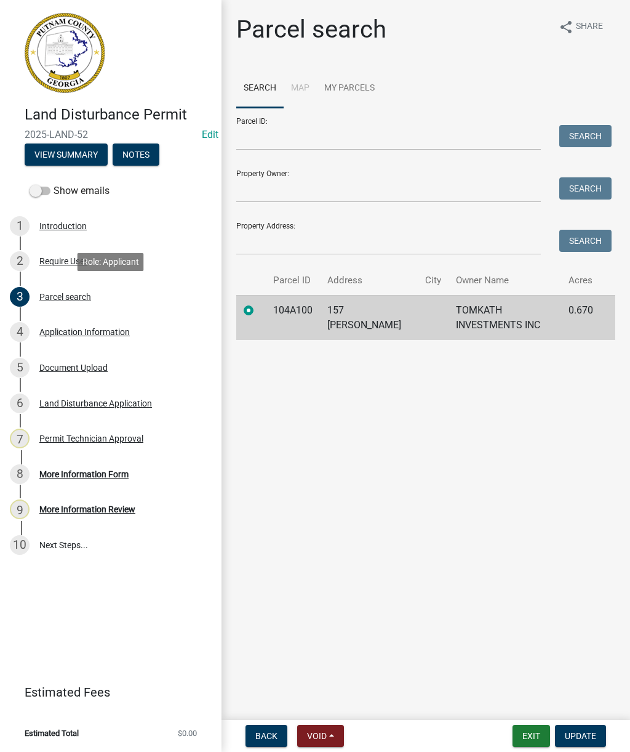
click at [288, 311] on td "104A100" at bounding box center [293, 317] width 54 height 45
click at [294, 318] on td "104A100" at bounding box center [293, 317] width 54 height 45
click at [478, 309] on td "TOMKATH INVESTMENTS INC" at bounding box center [505, 317] width 113 height 45
click at [81, 404] on div "Land Disturbance Application" at bounding box center [95, 403] width 113 height 9
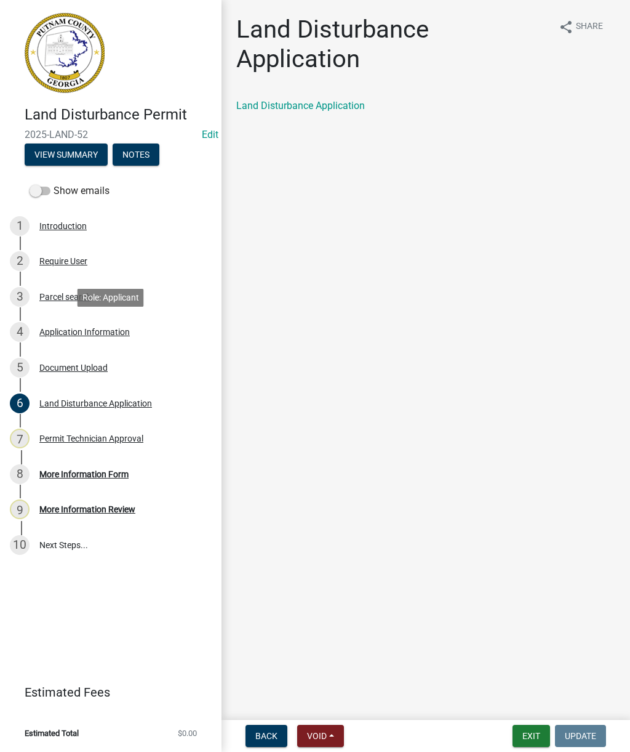
click at [89, 329] on div "Application Information" at bounding box center [84, 331] width 90 height 9
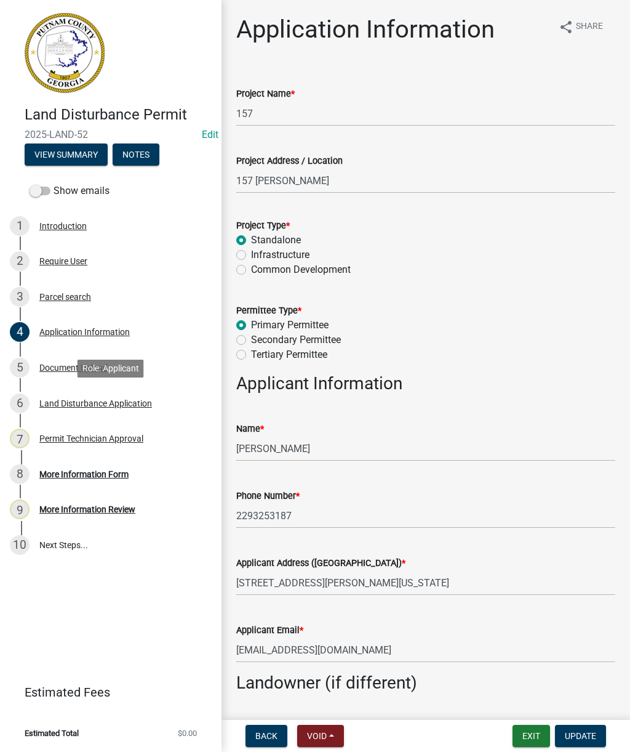
click at [86, 404] on div "Land Disturbance Application" at bounding box center [95, 403] width 113 height 9
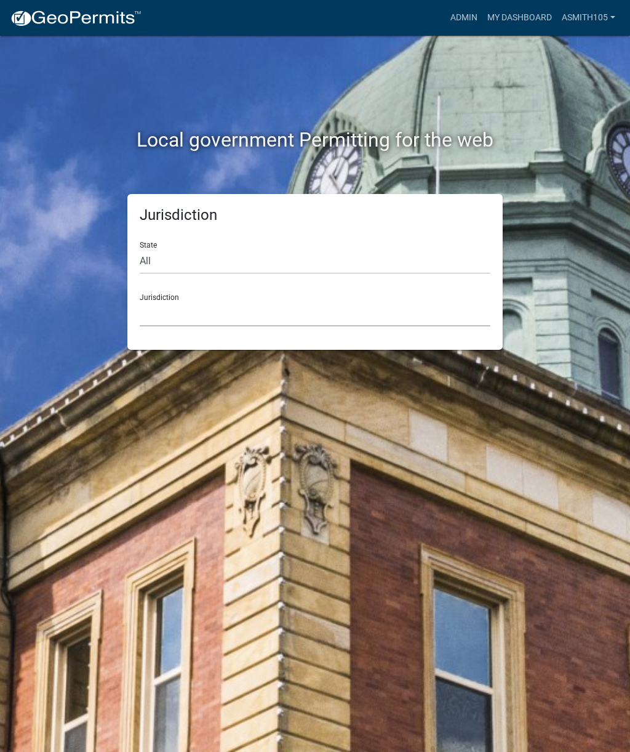
click at [244, 310] on select "Custer County, Colorado Carroll County, Georgia Cook County, Georgia Crawford C…" at bounding box center [315, 313] width 351 height 25
click at [214, 257] on select "All [US_STATE] [US_STATE] [US_STATE] [US_STATE] [US_STATE] [US_STATE] [US_STATE…" at bounding box center [315, 261] width 351 height 25
select select "[US_STATE]"
click at [257, 316] on select "[GEOGRAPHIC_DATA], [US_STATE][PERSON_NAME][GEOGRAPHIC_DATA], [US_STATE][PERSON_…" at bounding box center [315, 313] width 351 height 25
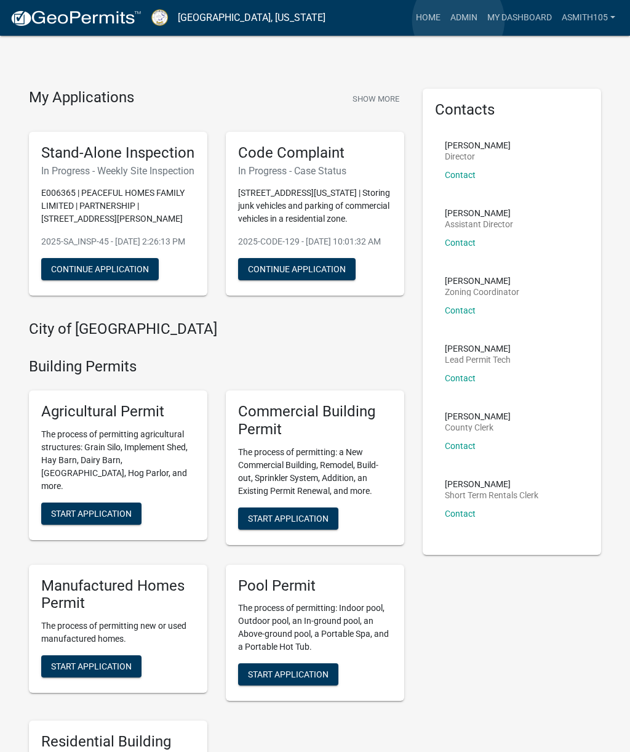
click at [459, 21] on link "Admin" at bounding box center [464, 17] width 37 height 23
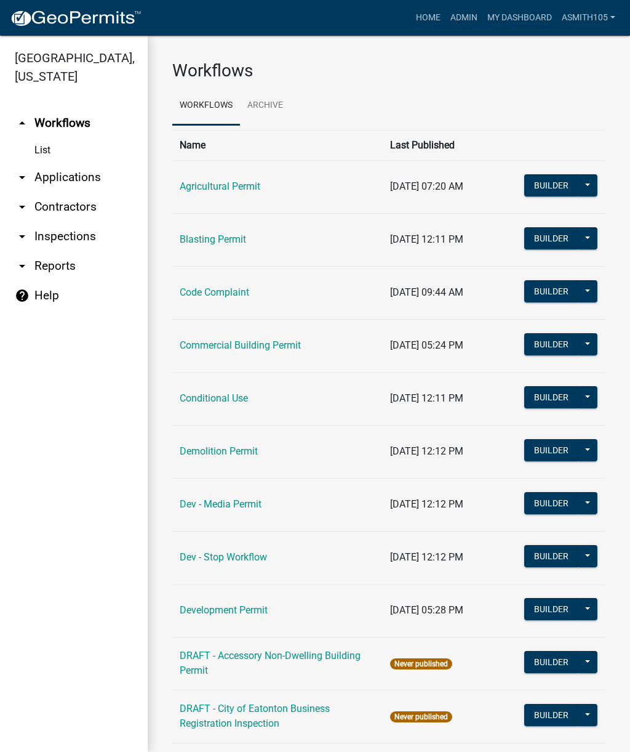
click at [201, 556] on link "Dev - Stop Workflow" at bounding box center [223, 557] width 87 height 12
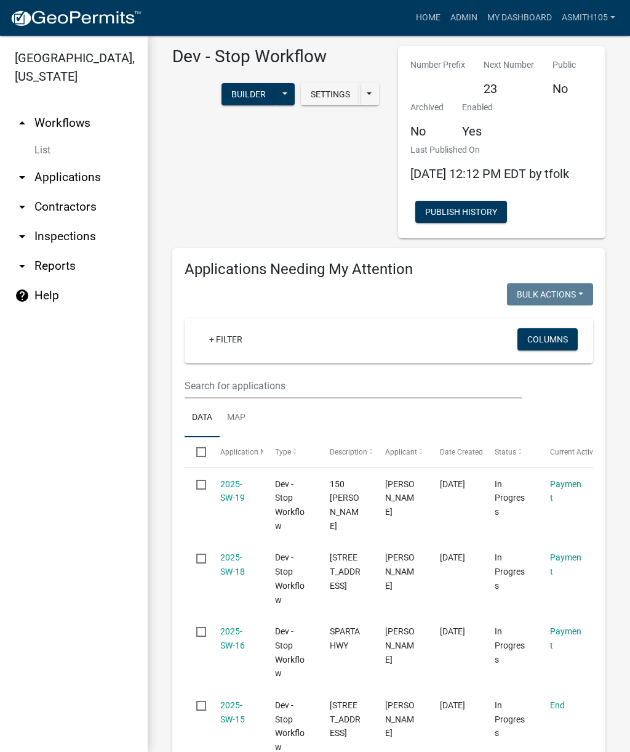
scroll to position [14, 0]
click at [240, 500] on link "2025-SW-19" at bounding box center [232, 491] width 25 height 24
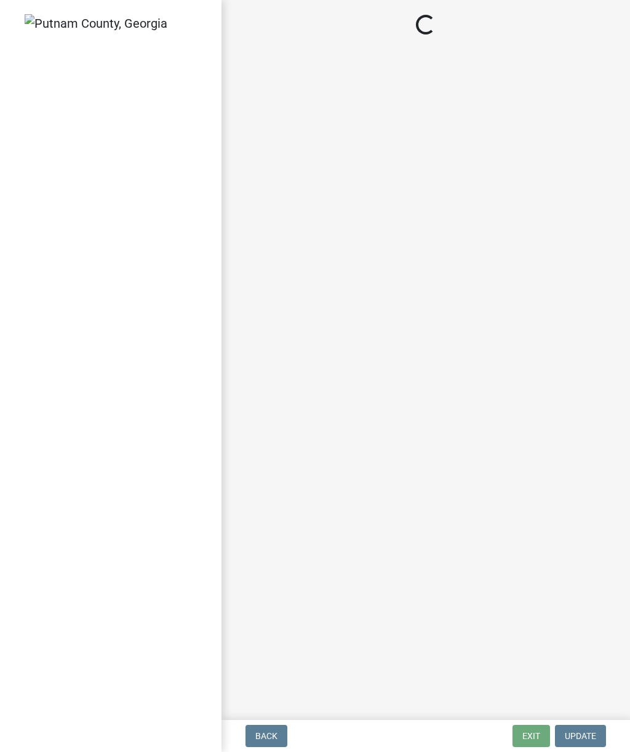
select select "3: 3"
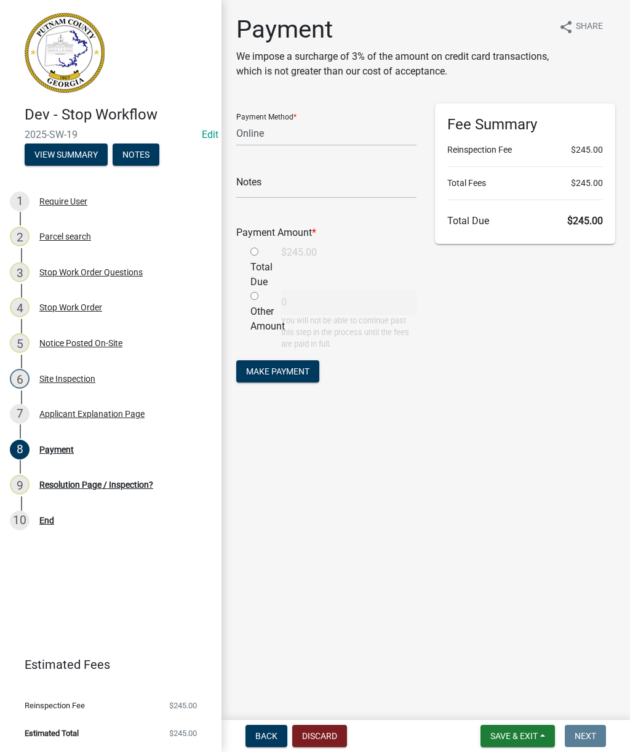
click at [96, 346] on div "Notice Posted On-Site" at bounding box center [80, 343] width 83 height 9
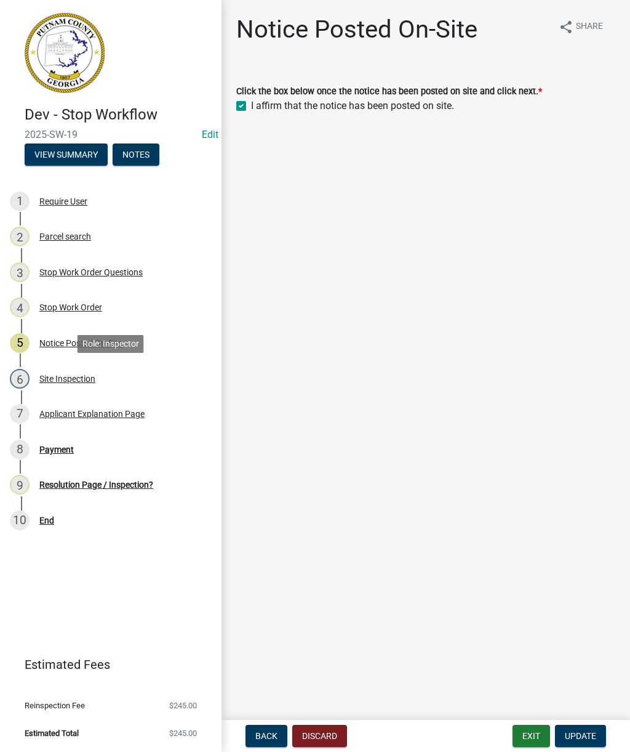
click at [79, 382] on div "Site Inspection" at bounding box center [67, 378] width 56 height 9
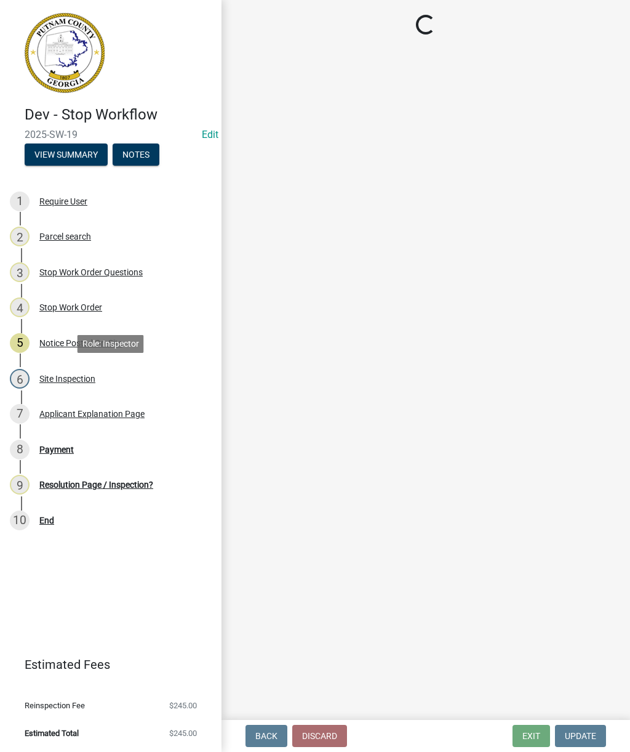
select select "af3c6edf-34d7-49be-824e-99d5d0a3954f"
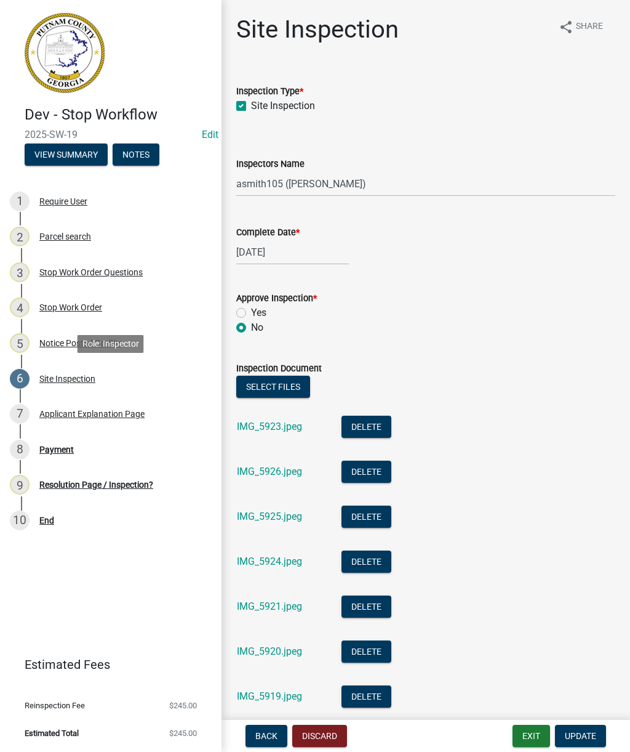
click at [78, 303] on div "Stop Work Order" at bounding box center [70, 307] width 63 height 9
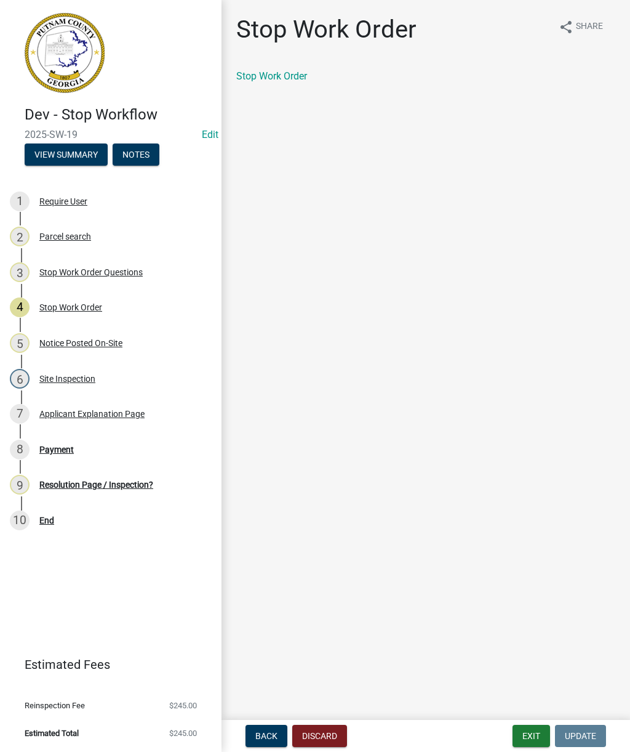
click at [281, 74] on link "Stop Work Order" at bounding box center [271, 76] width 71 height 12
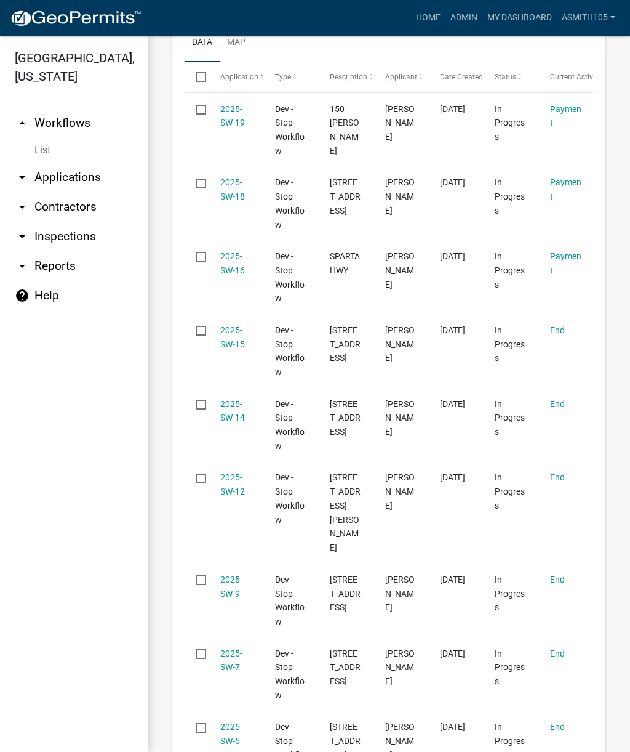
scroll to position [390, 0]
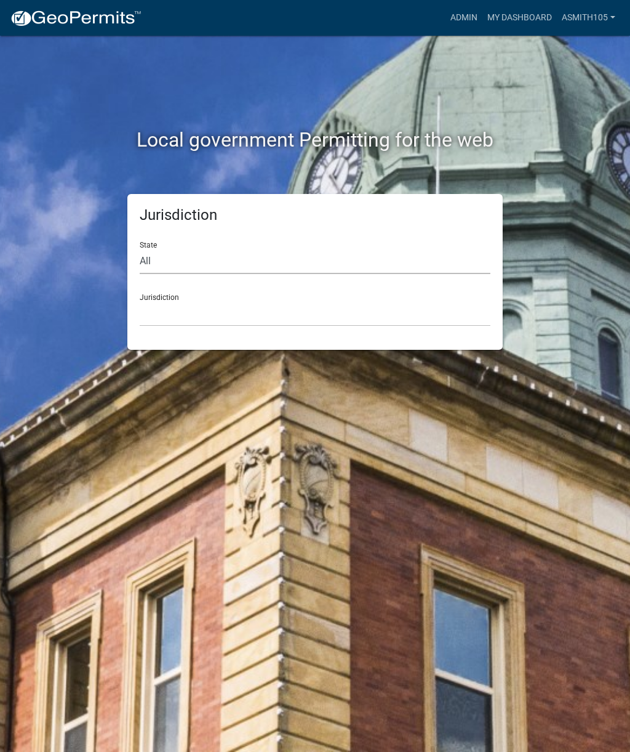
click at [209, 257] on select "All [US_STATE] [US_STATE] [US_STATE] [US_STATE] [US_STATE] [US_STATE] [US_STATE…" at bounding box center [315, 261] width 351 height 25
select select "[US_STATE]"
click at [245, 311] on select "[GEOGRAPHIC_DATA], [US_STATE][PERSON_NAME][GEOGRAPHIC_DATA], [US_STATE][PERSON_…" at bounding box center [315, 313] width 351 height 25
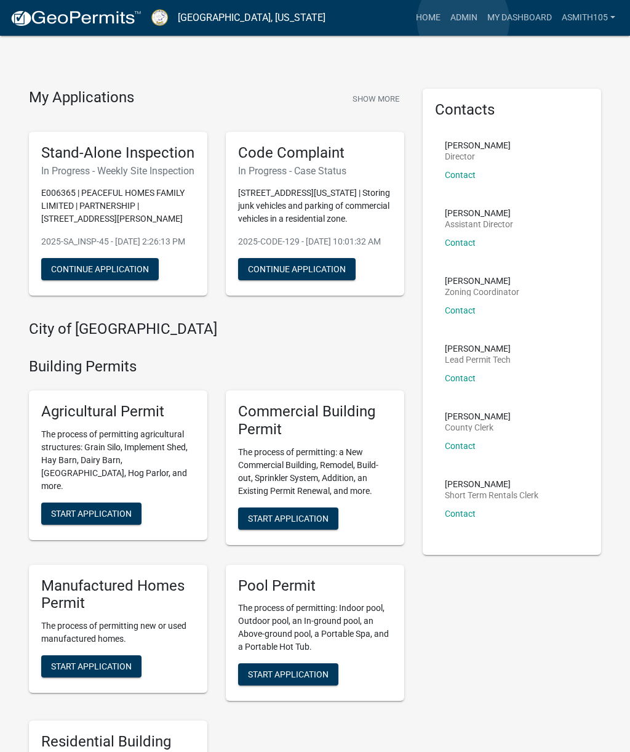
click at [464, 21] on link "Admin" at bounding box center [464, 17] width 37 height 23
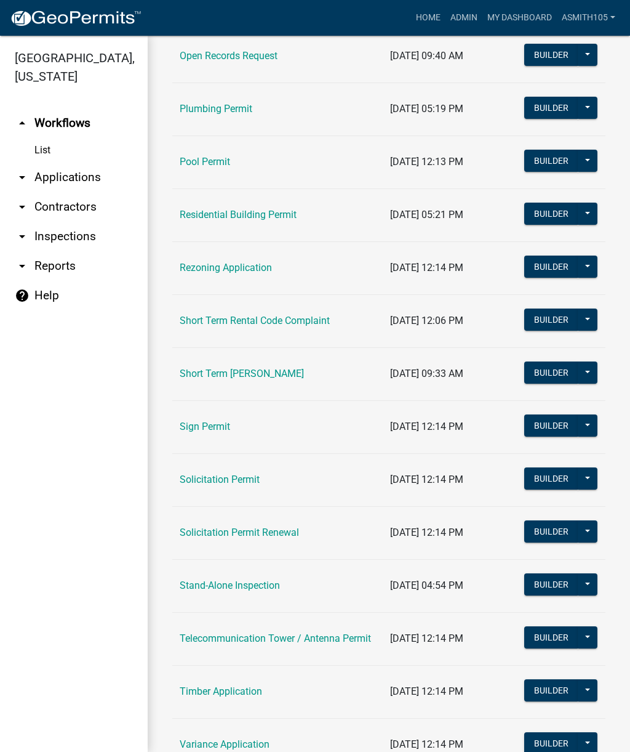
scroll to position [1349, 0]
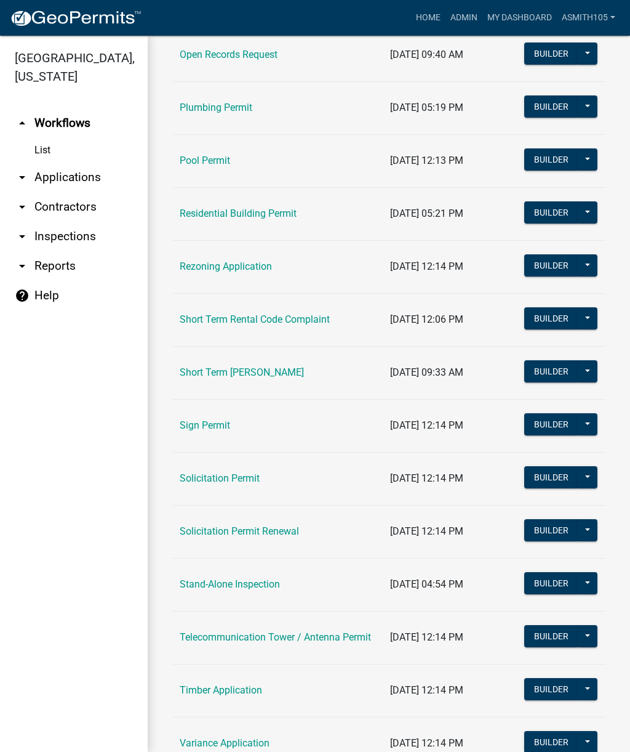
click at [232, 585] on link "Stand-Alone Inspection" at bounding box center [230, 584] width 100 height 12
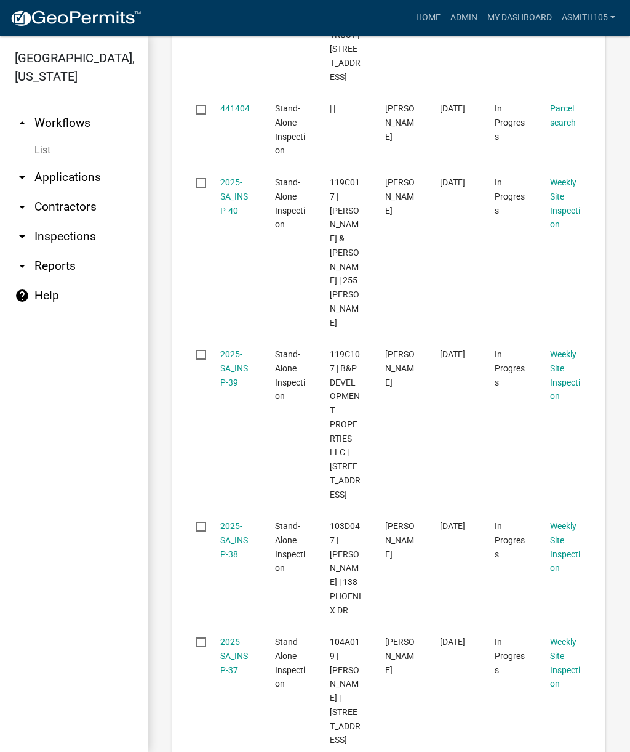
scroll to position [1387, 0]
click at [429, 23] on link "Home" at bounding box center [428, 17] width 34 height 23
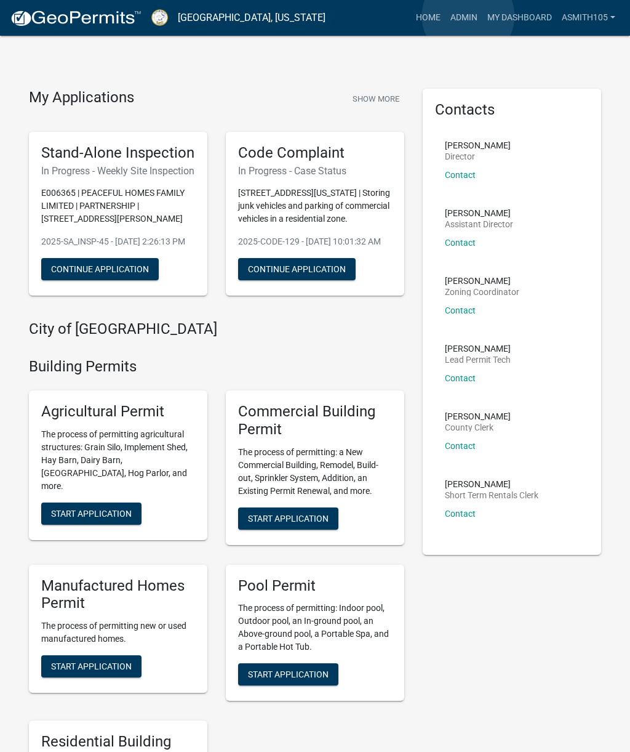
click at [468, 17] on link "Admin" at bounding box center [464, 17] width 37 height 23
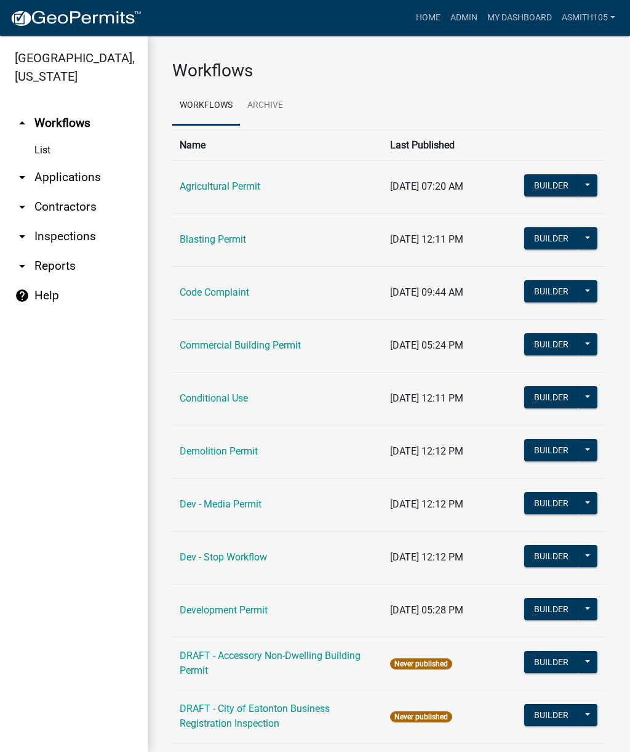
click at [202, 296] on link "Code Complaint" at bounding box center [215, 292] width 70 height 12
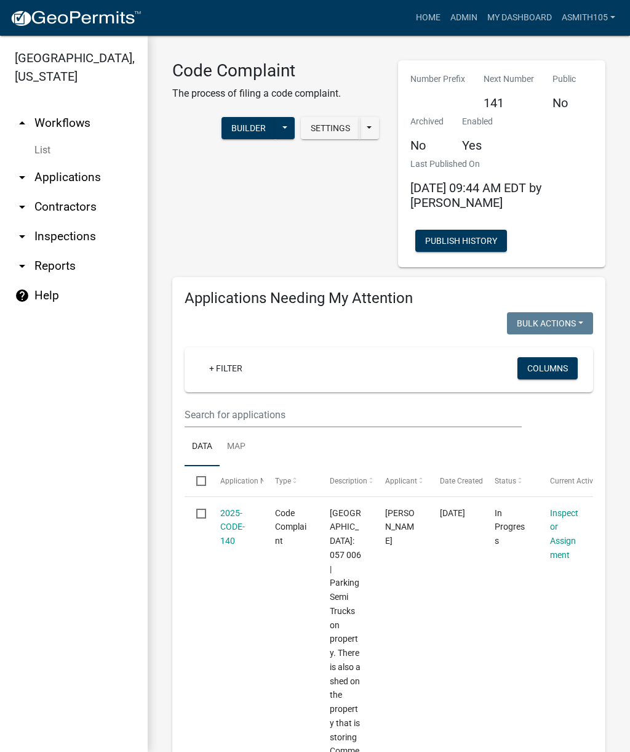
click at [70, 183] on link "arrow_drop_down Applications" at bounding box center [74, 178] width 148 height 30
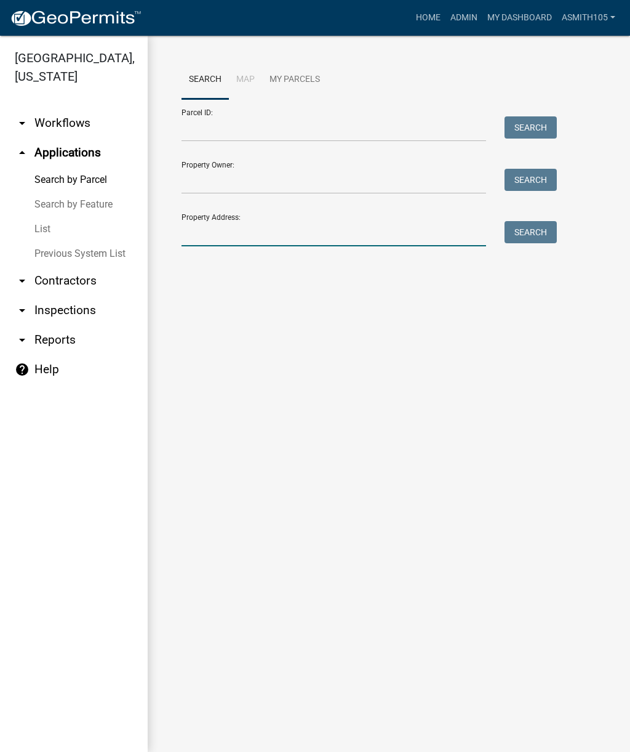
click at [232, 231] on input "Property Address:" at bounding box center [334, 233] width 305 height 25
type input "157"
click at [531, 229] on button "Search" at bounding box center [531, 232] width 52 height 22
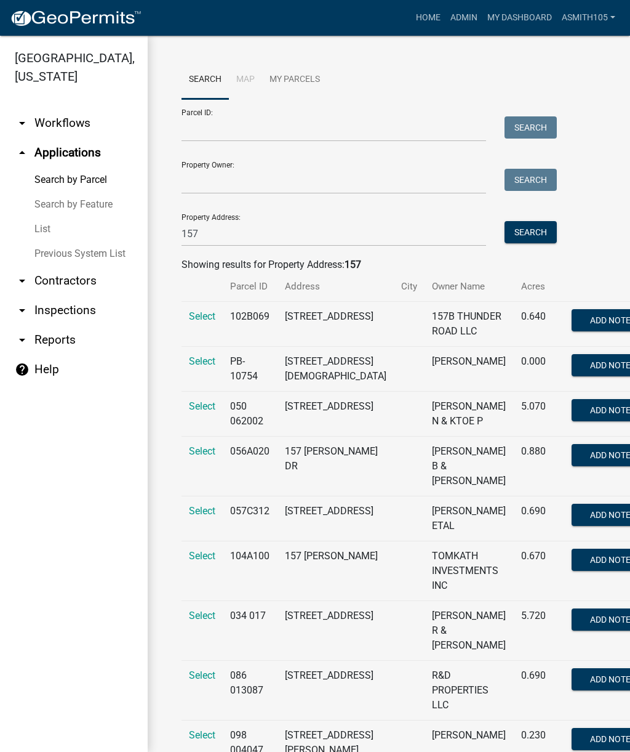
click at [203, 561] on span "Select" at bounding box center [202, 556] width 26 height 12
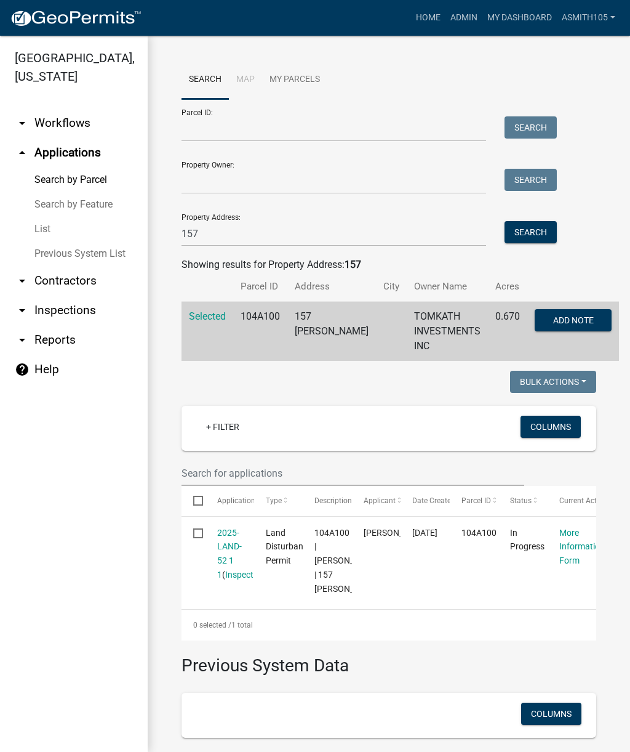
click at [553, 318] on span "Add Note" at bounding box center [573, 320] width 41 height 10
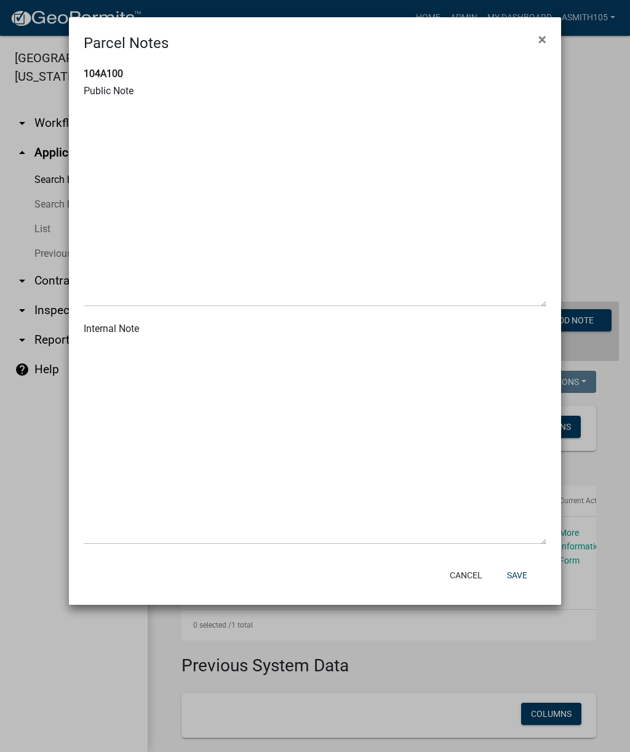
click at [549, 41] on button "×" at bounding box center [543, 39] width 28 height 34
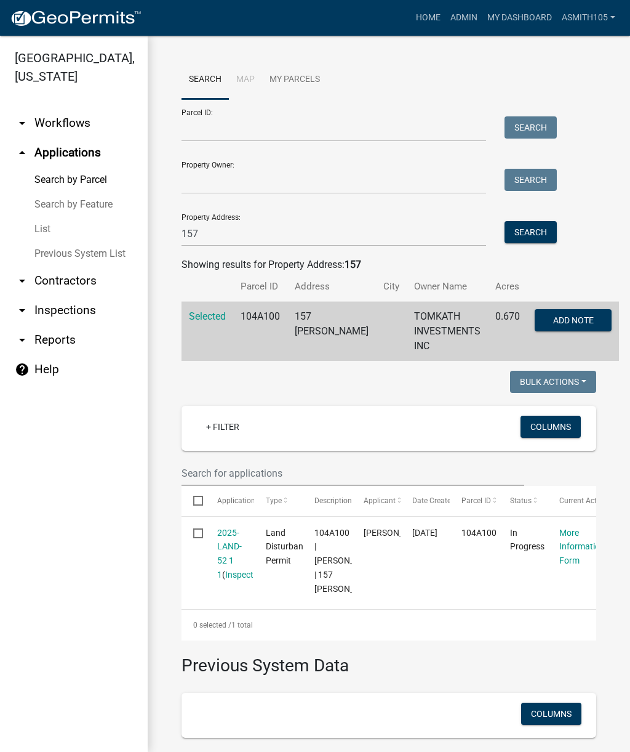
click at [208, 318] on span "Selected" at bounding box center [207, 316] width 37 height 12
click at [63, 126] on link "arrow_drop_down Workflows" at bounding box center [74, 123] width 148 height 30
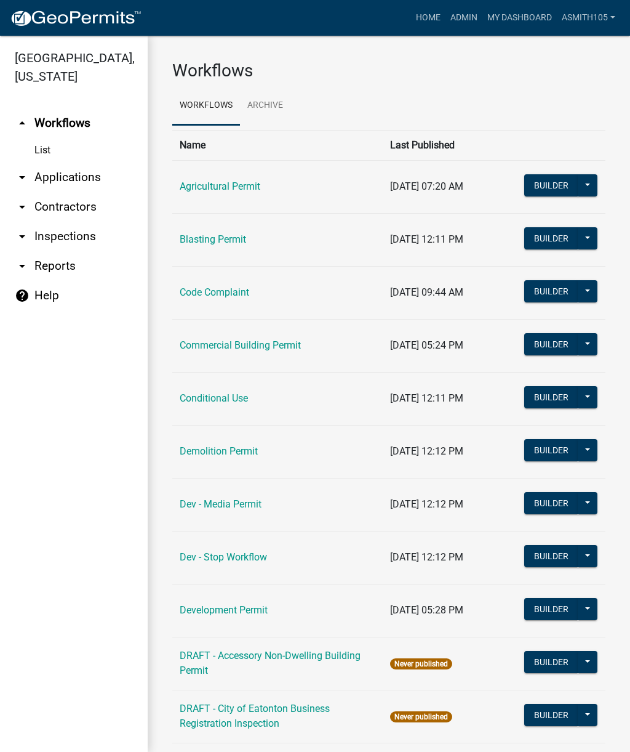
click at [81, 180] on link "arrow_drop_down Applications" at bounding box center [74, 178] width 148 height 30
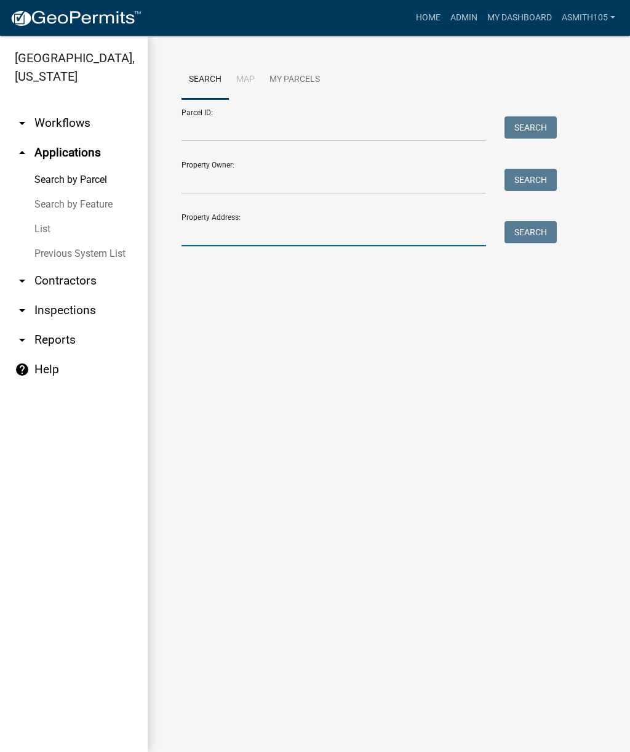
click at [227, 230] on input "Property Address:" at bounding box center [334, 233] width 305 height 25
type input "157"
click at [545, 236] on button "Search" at bounding box center [531, 232] width 52 height 22
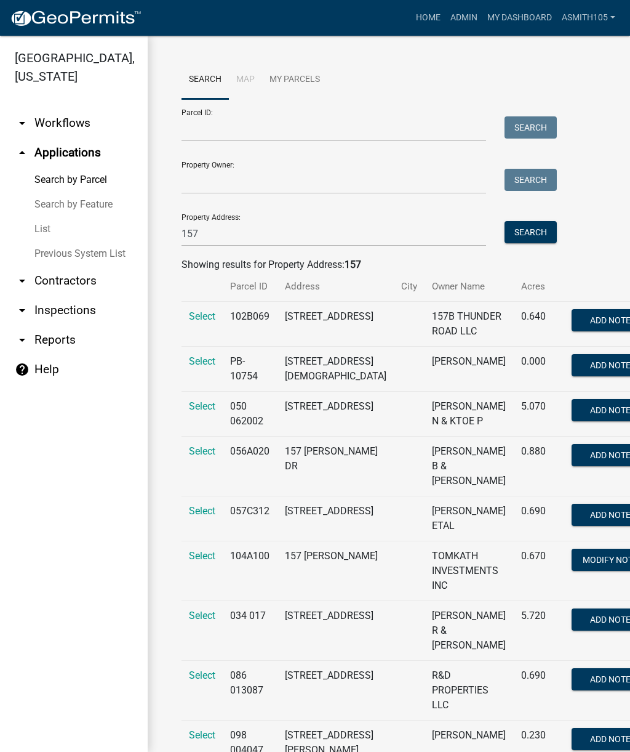
click at [209, 561] on span "Select" at bounding box center [202, 556] width 26 height 12
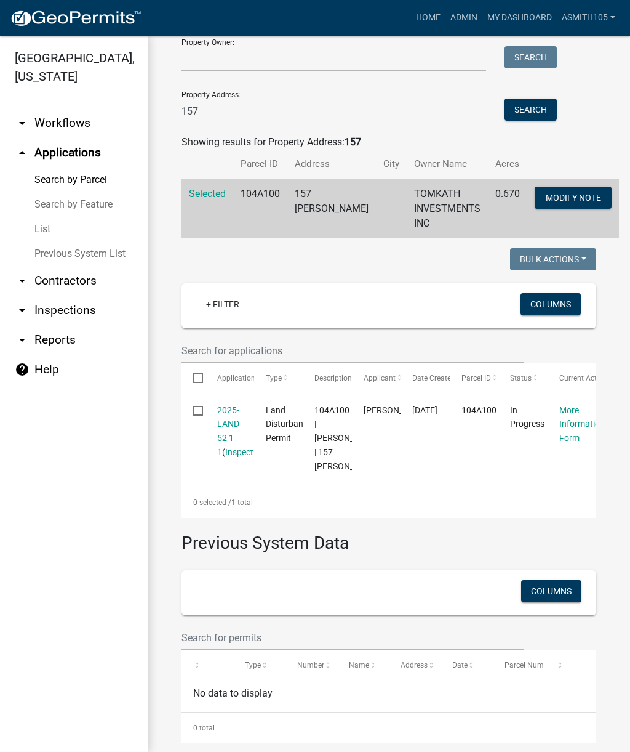
scroll to position [103, 0]
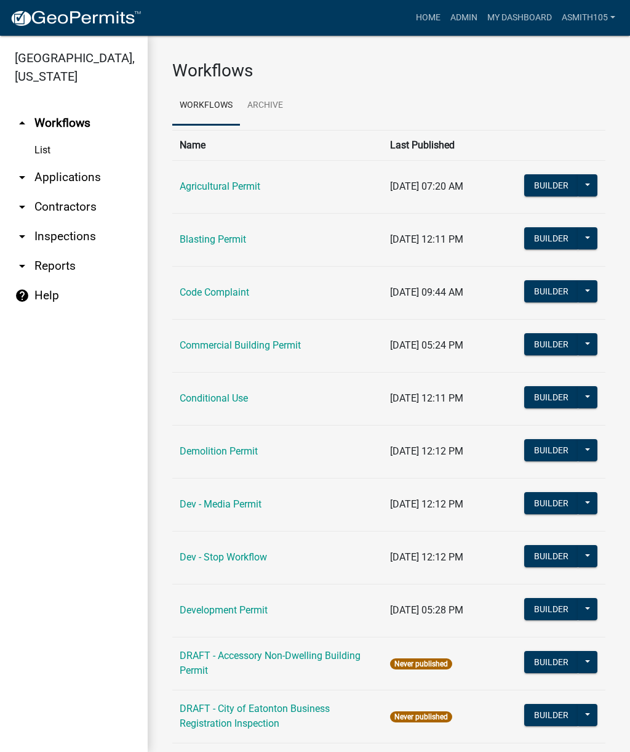
click at [76, 120] on link "arrow_drop_up Workflows" at bounding box center [74, 123] width 148 height 30
click at [82, 178] on link "arrow_drop_down Applications" at bounding box center [74, 178] width 148 height 30
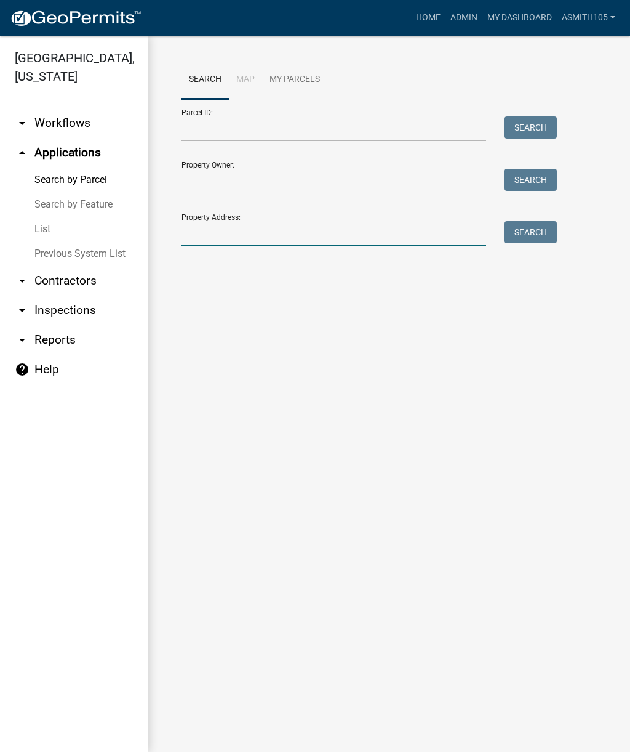
click at [239, 233] on input "Property Address:" at bounding box center [334, 233] width 305 height 25
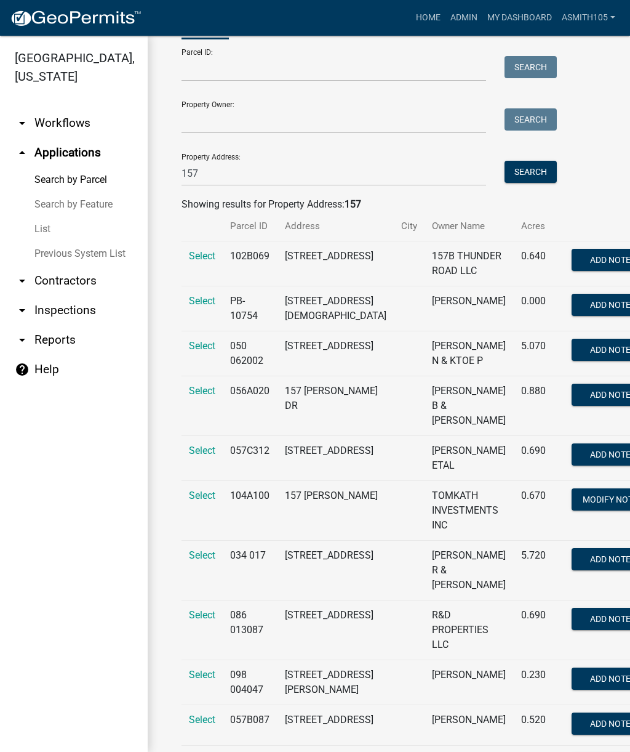
scroll to position [64, 0]
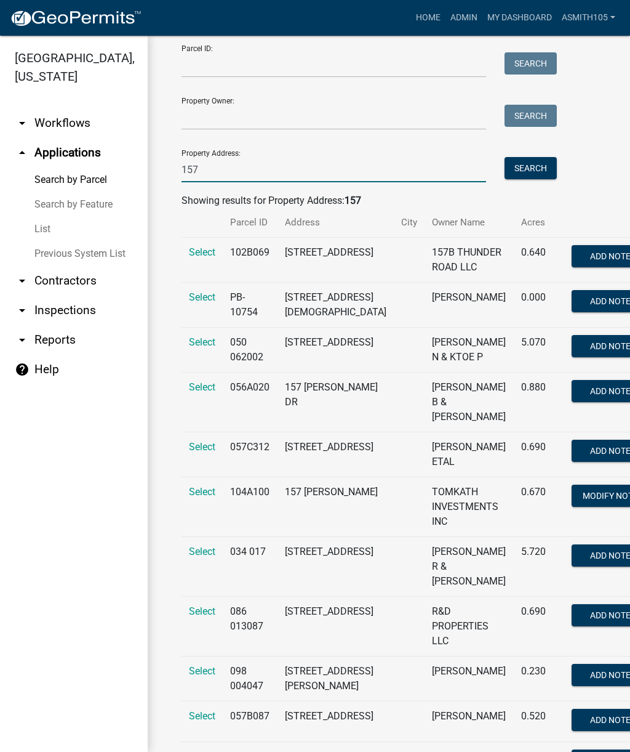
type input "157"
click at [583, 500] on span "Modify Note" at bounding box center [610, 496] width 55 height 10
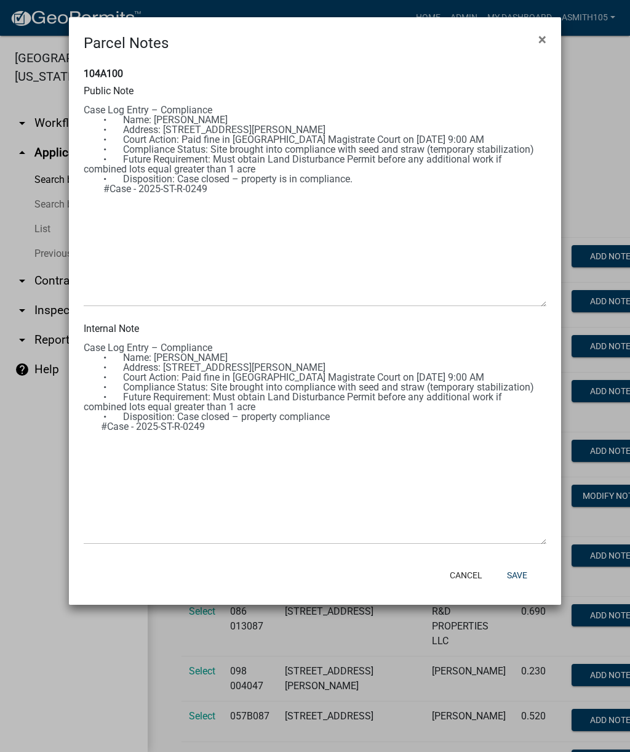
click at [545, 42] on span "×" at bounding box center [543, 39] width 8 height 17
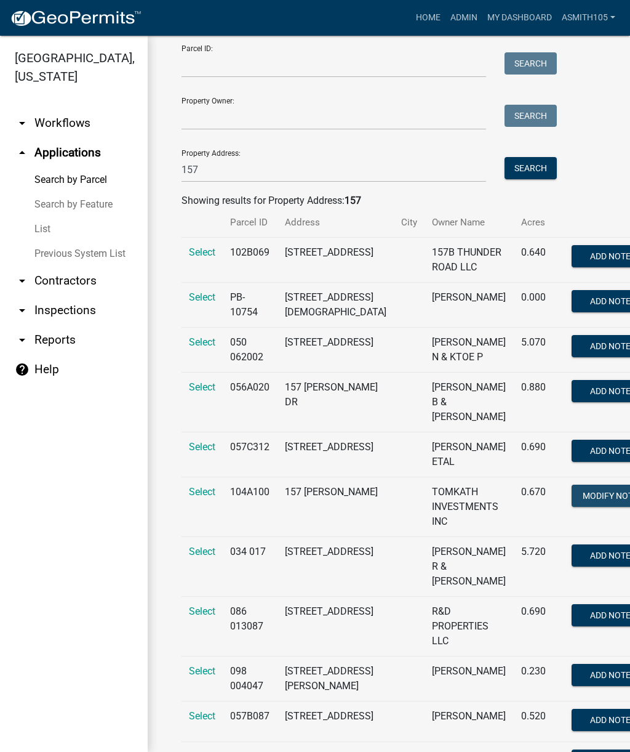
click at [583, 500] on span "Modify Note" at bounding box center [610, 496] width 55 height 10
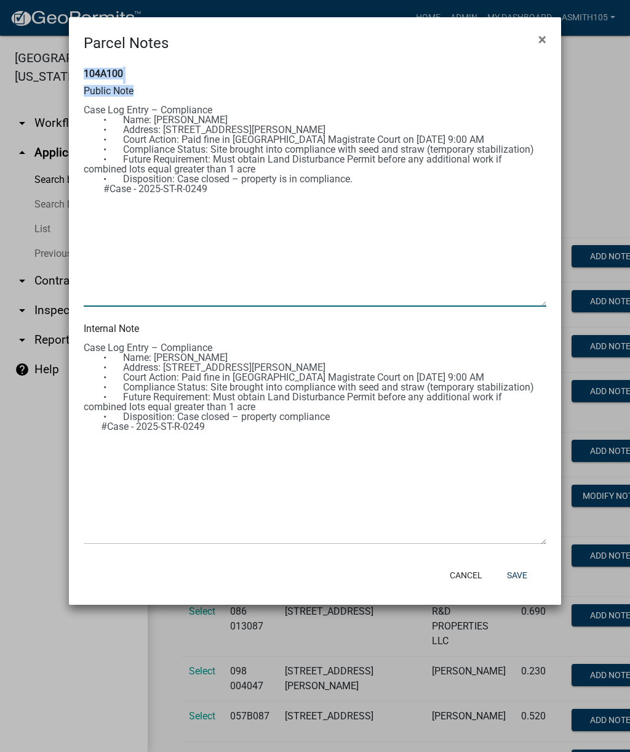
click at [222, 184] on textarea at bounding box center [315, 204] width 463 height 206
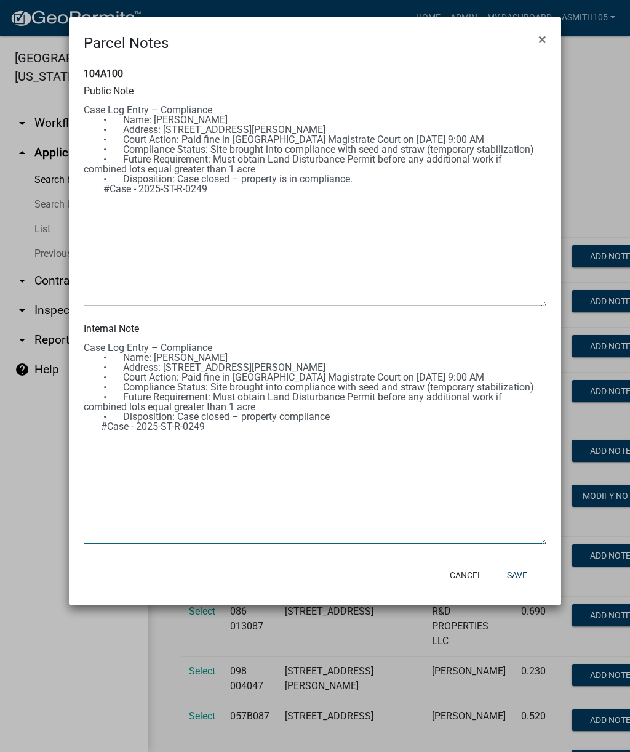
click at [313, 345] on textarea at bounding box center [315, 442] width 463 height 206
click at [524, 571] on button "Save" at bounding box center [517, 575] width 40 height 22
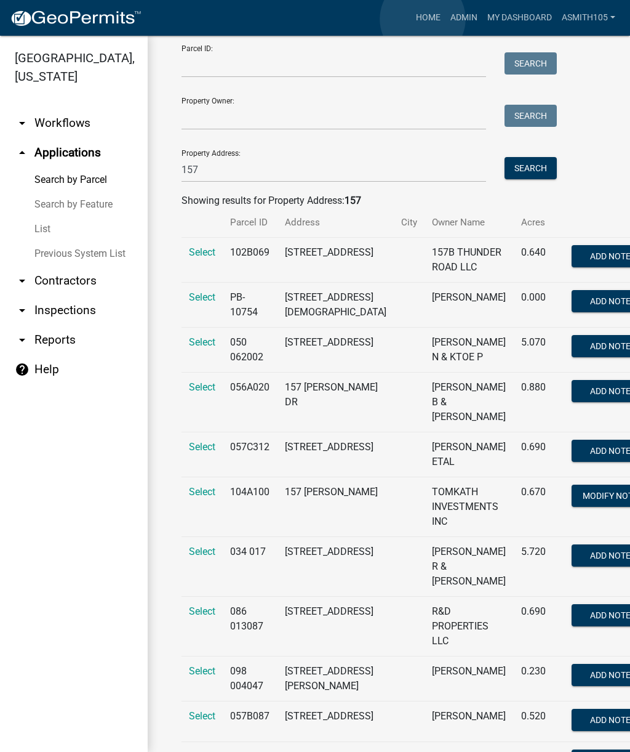
click at [423, 19] on link "Home" at bounding box center [428, 17] width 34 height 23
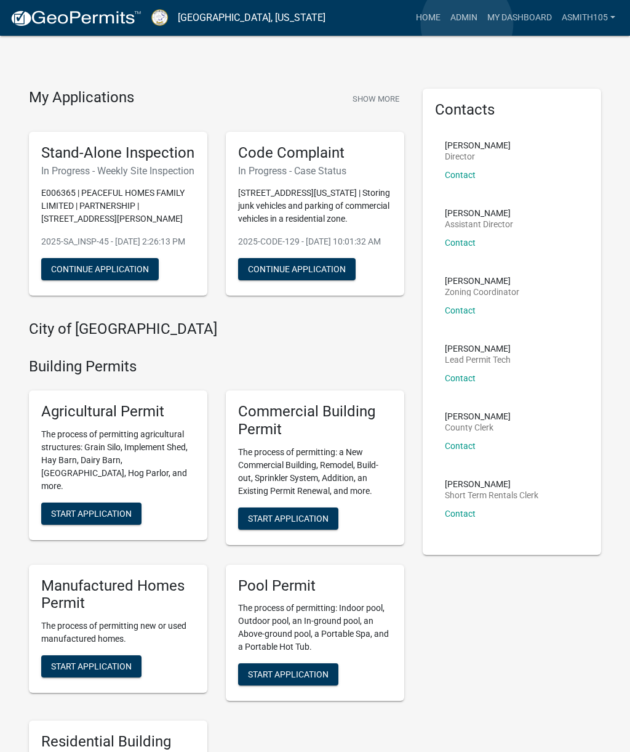
click at [468, 24] on link "Admin" at bounding box center [464, 17] width 37 height 23
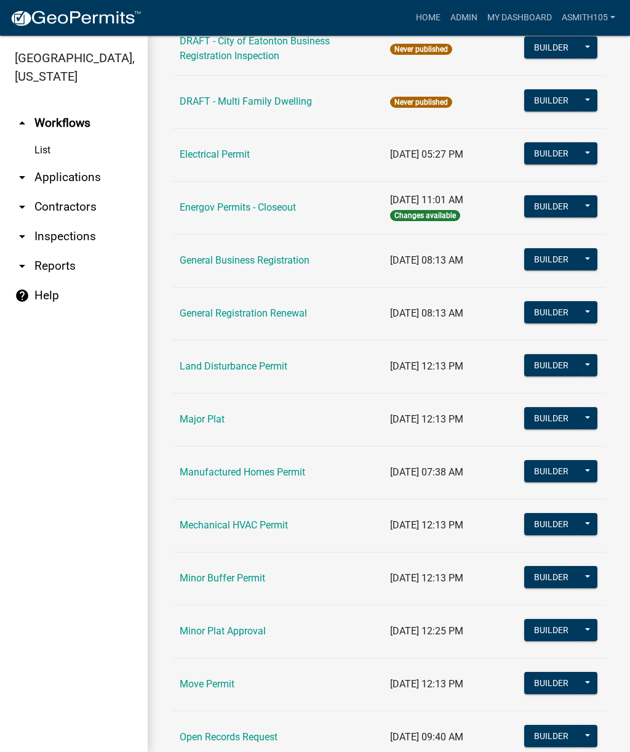
scroll to position [664, 0]
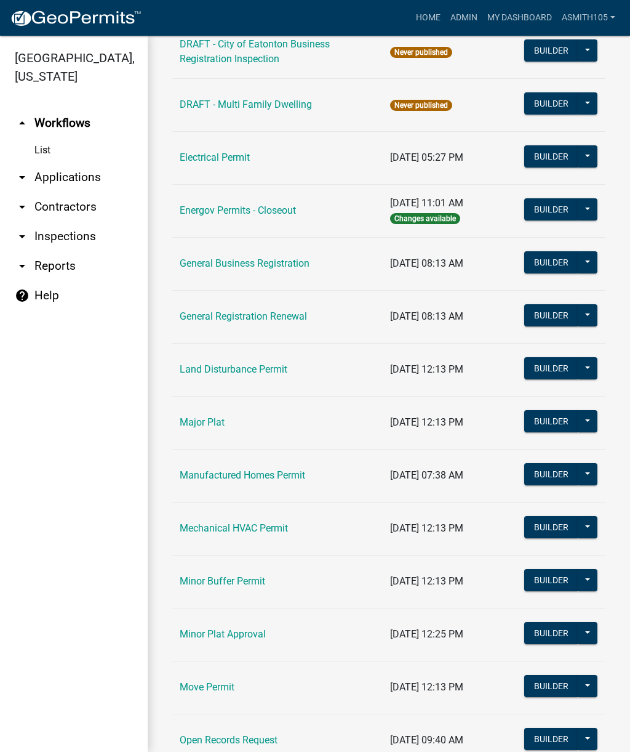
click at [265, 369] on link "Land Disturbance Permit" at bounding box center [234, 369] width 108 height 12
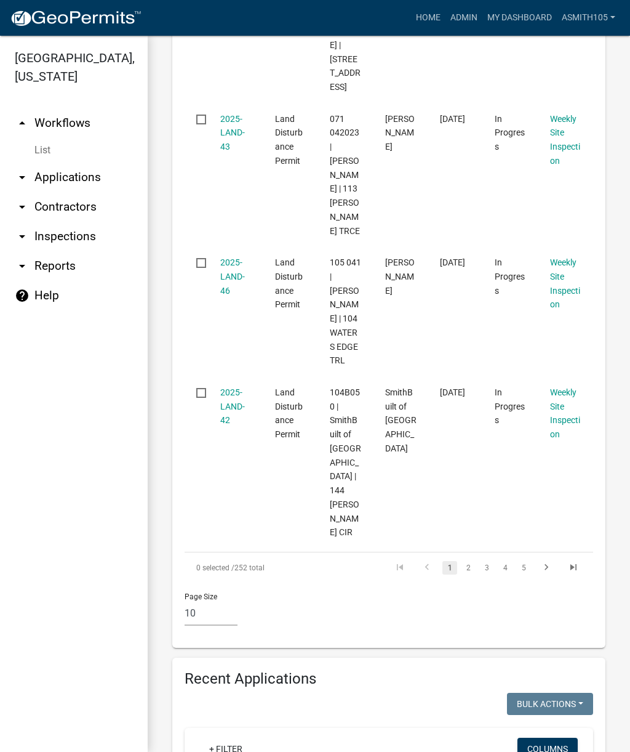
scroll to position [1552, 0]
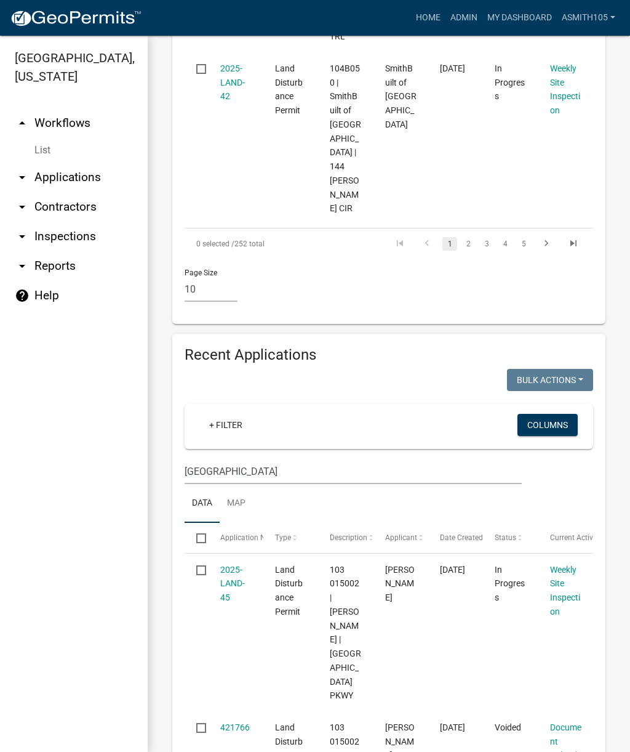
scroll to position [1864, 0]
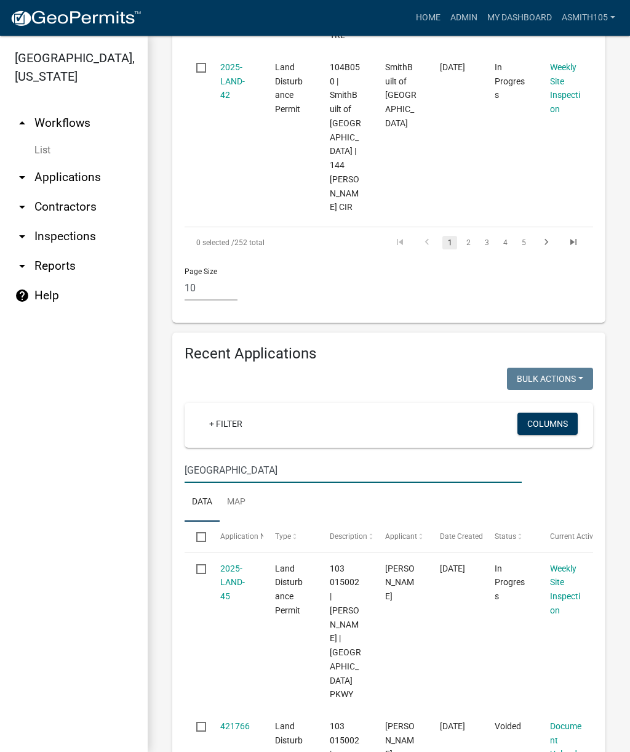
type input "Lake country"
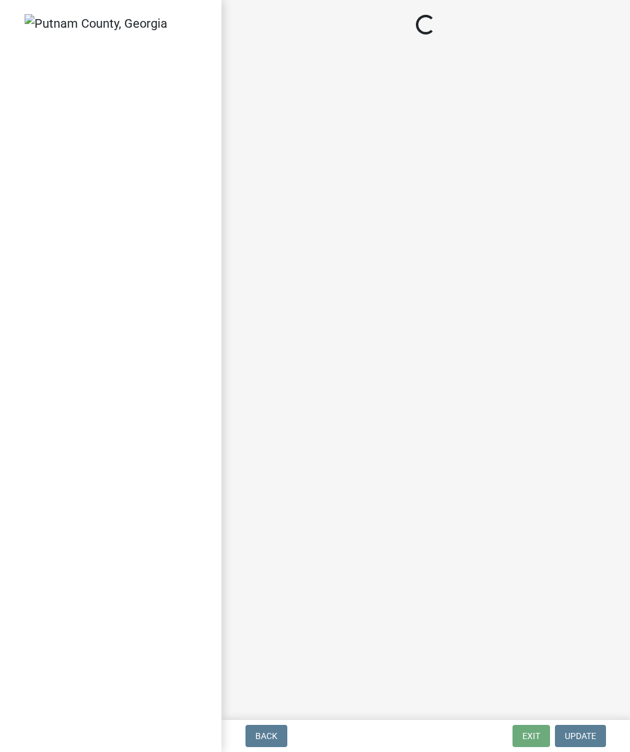
select select "af3c6edf-34d7-49be-824e-99d5d0a3954f"
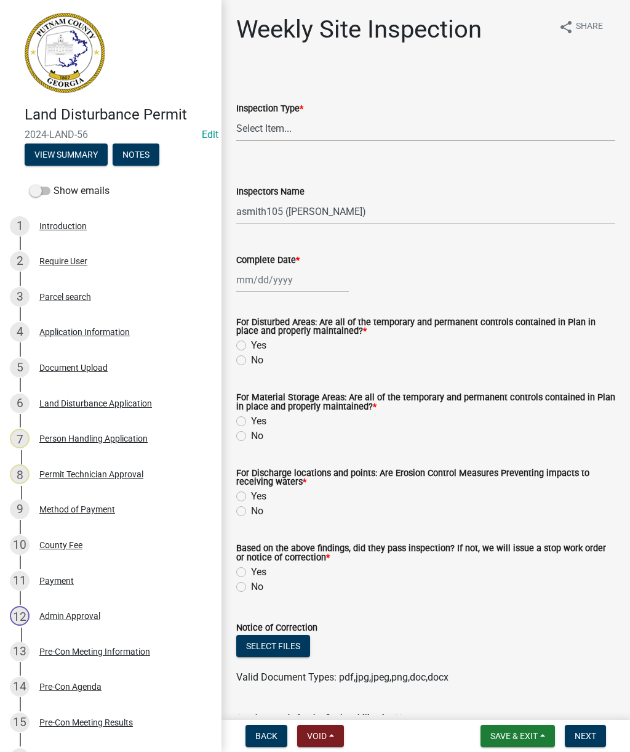
click at [317, 129] on select "Select Item... Site Inspection Initial Inspection Within 24 hours of a 0.5" sto…" at bounding box center [425, 128] width 379 height 25
select select "93c72d9c-4ccd-4a4f-9c87-9d2cfc81a2e2"
click at [292, 282] on div at bounding box center [292, 279] width 113 height 25
select select "9"
select select "2025"
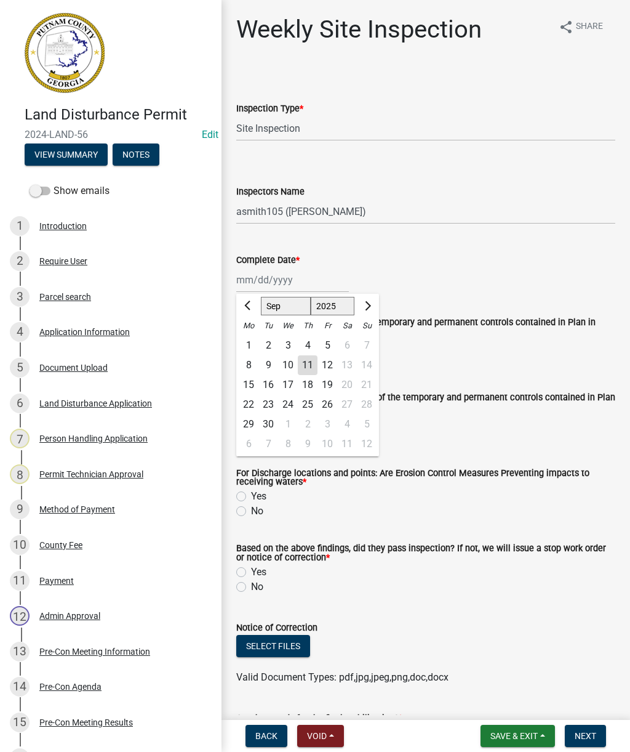
click at [305, 363] on div "11" at bounding box center [308, 365] width 20 height 20
type input "09/11/2025"
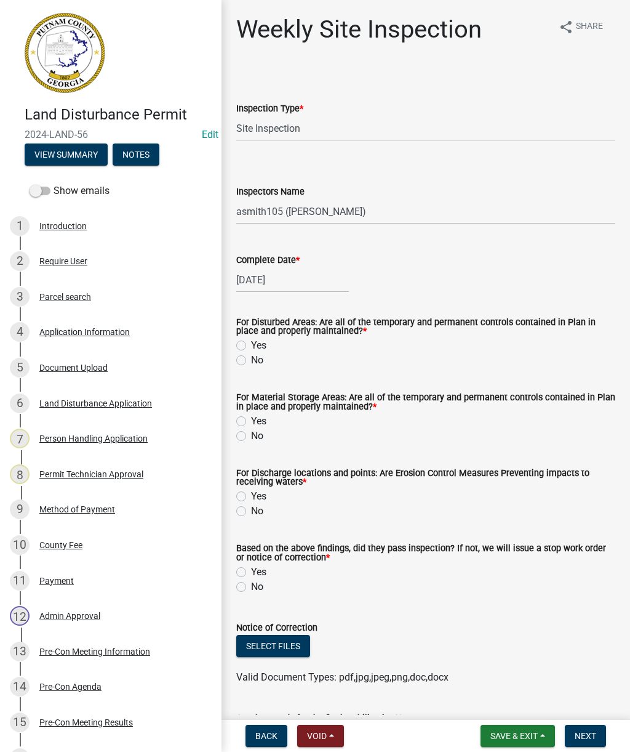
click at [251, 348] on label "Yes" at bounding box center [258, 345] width 15 height 15
click at [251, 346] on input "Yes" at bounding box center [255, 342] width 8 height 8
radio input "true"
click at [244, 415] on div "Yes" at bounding box center [425, 421] width 379 height 15
click at [251, 419] on label "Yes" at bounding box center [258, 421] width 15 height 15
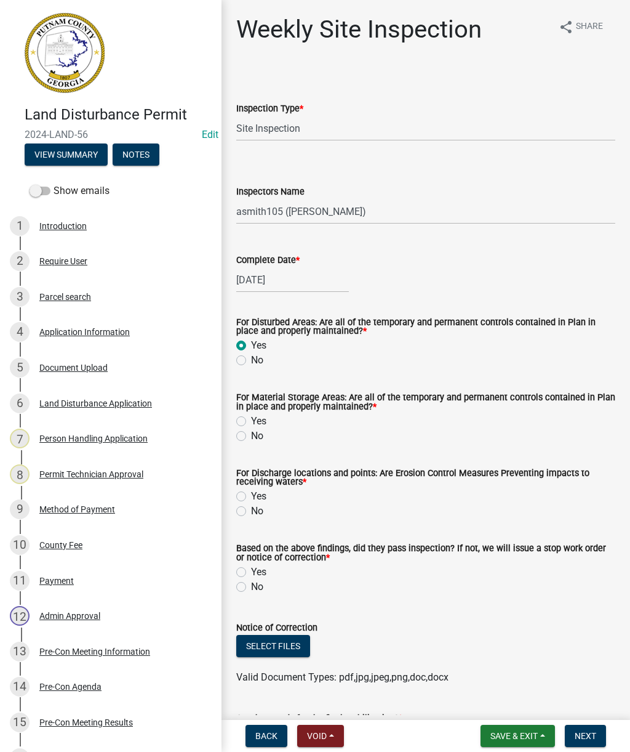
click at [251, 419] on input "Yes" at bounding box center [255, 418] width 8 height 8
radio input "true"
click at [251, 494] on label "Yes" at bounding box center [258, 496] width 15 height 15
click at [251, 494] on input "Yes" at bounding box center [255, 493] width 8 height 8
radio input "true"
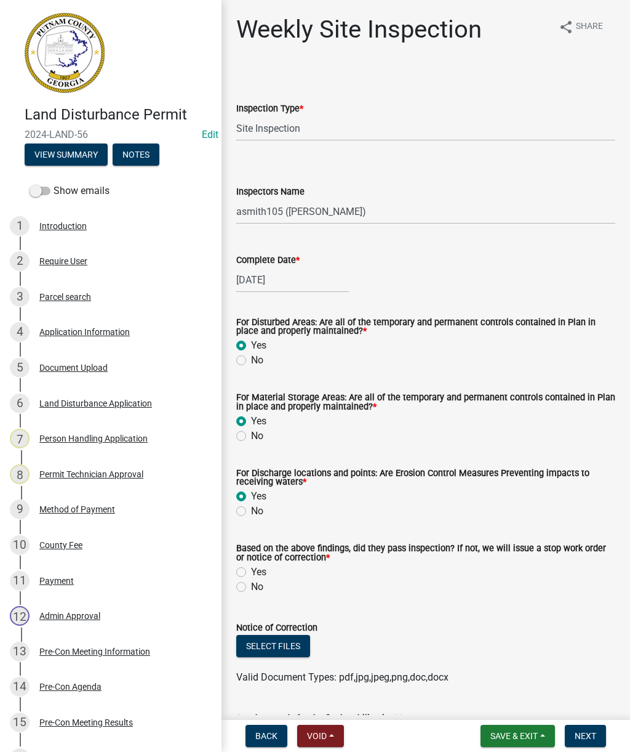
click at [251, 574] on label "Yes" at bounding box center [258, 571] width 15 height 15
click at [251, 572] on input "Yes" at bounding box center [255, 568] width 8 height 8
radio input "true"
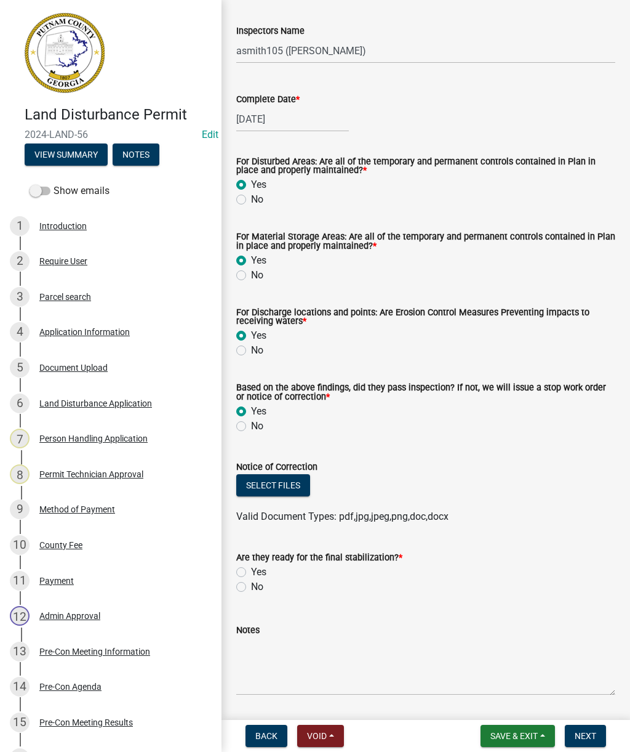
scroll to position [173, 0]
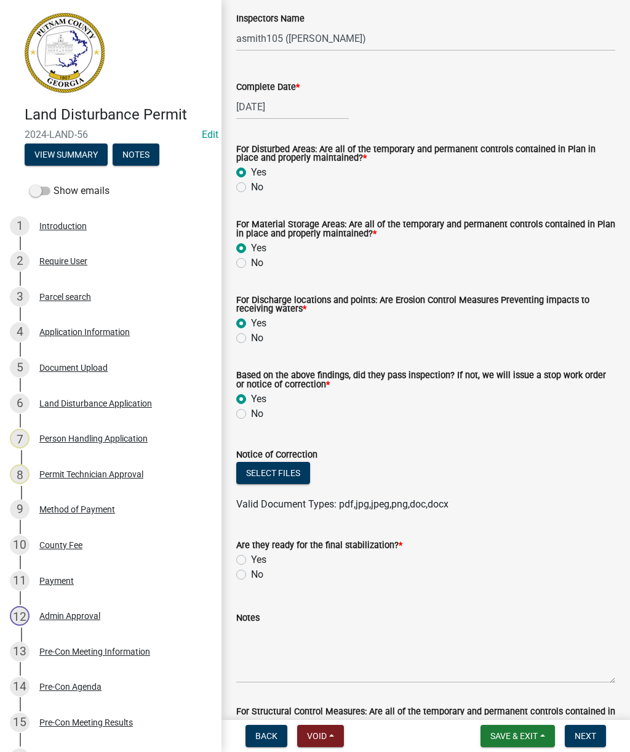
click at [251, 573] on label "No" at bounding box center [257, 574] width 12 height 15
click at [251, 573] on input "No" at bounding box center [255, 571] width 8 height 8
radio input "true"
click at [263, 464] on button "Select files" at bounding box center [273, 473] width 74 height 22
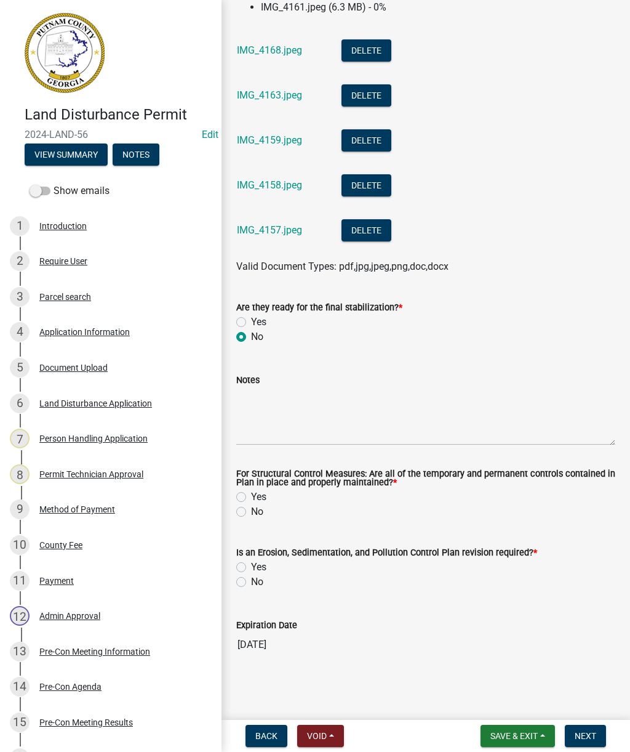
scroll to position [824, 0]
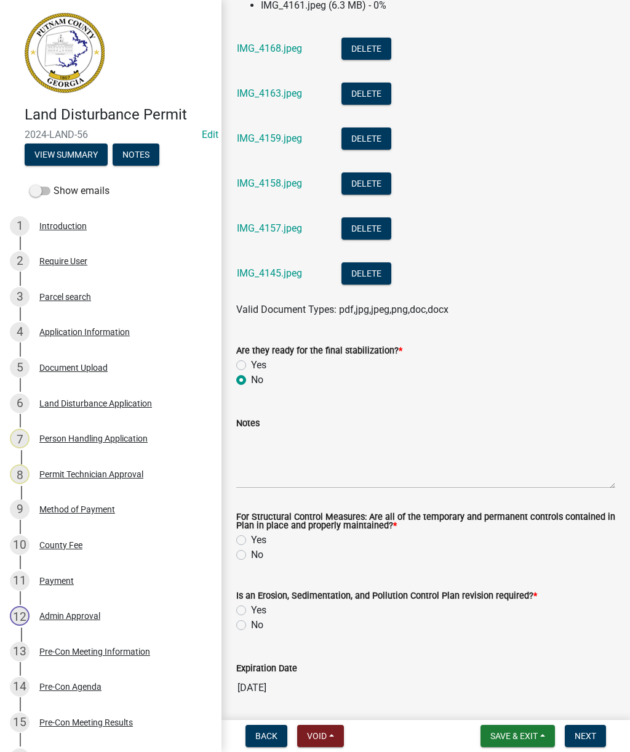
click at [251, 540] on label "Yes" at bounding box center [258, 539] width 15 height 15
click at [251, 540] on input "Yes" at bounding box center [255, 536] width 8 height 8
radio input "true"
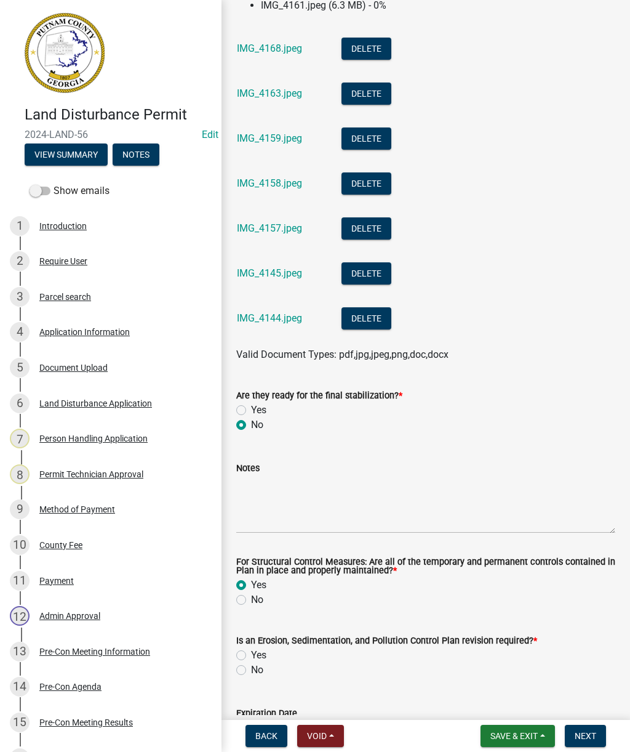
click at [251, 675] on label "No" at bounding box center [257, 669] width 12 height 15
click at [251, 670] on input "No" at bounding box center [255, 666] width 8 height 8
radio input "true"
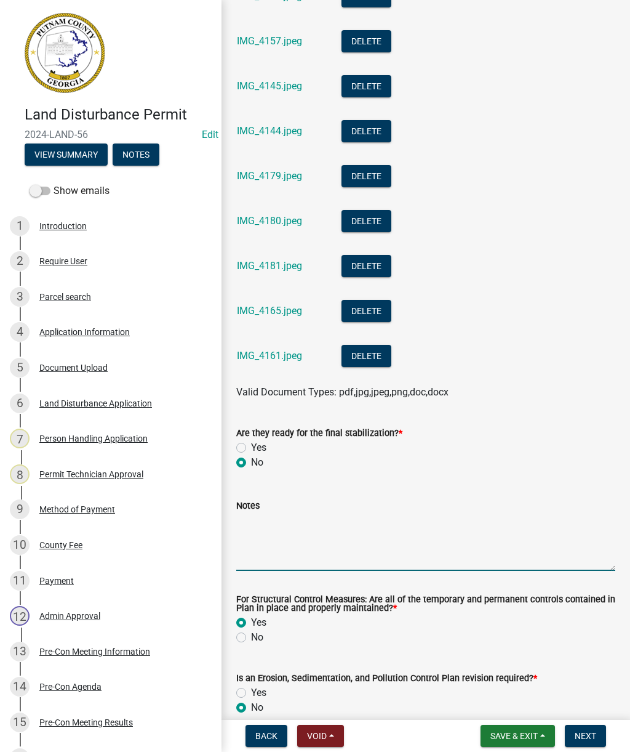
click at [294, 542] on textarea "Notes" at bounding box center [425, 542] width 379 height 58
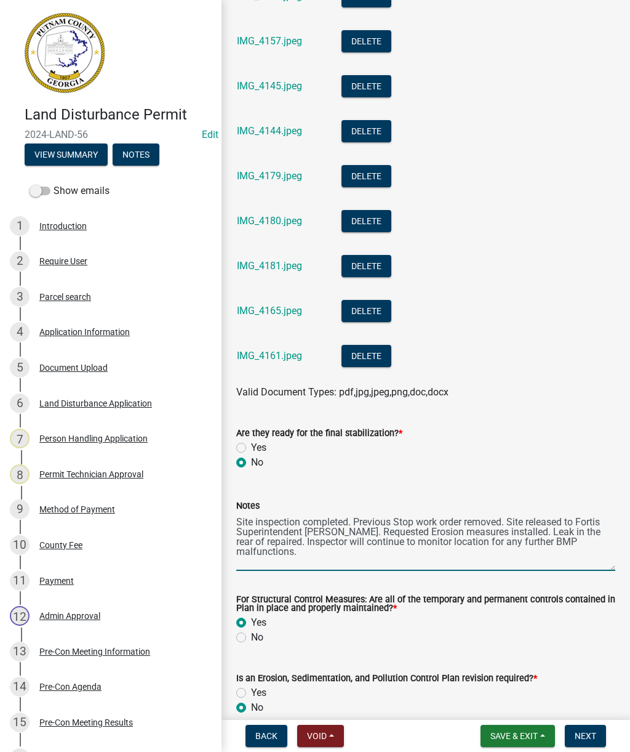
type textarea "Site inspection completed. Previous Stop work order removed. Site released to F…"
click at [276, 351] on link "IMG_4161.jpeg" at bounding box center [269, 356] width 65 height 12
click at [593, 729] on button "Next" at bounding box center [585, 735] width 41 height 22
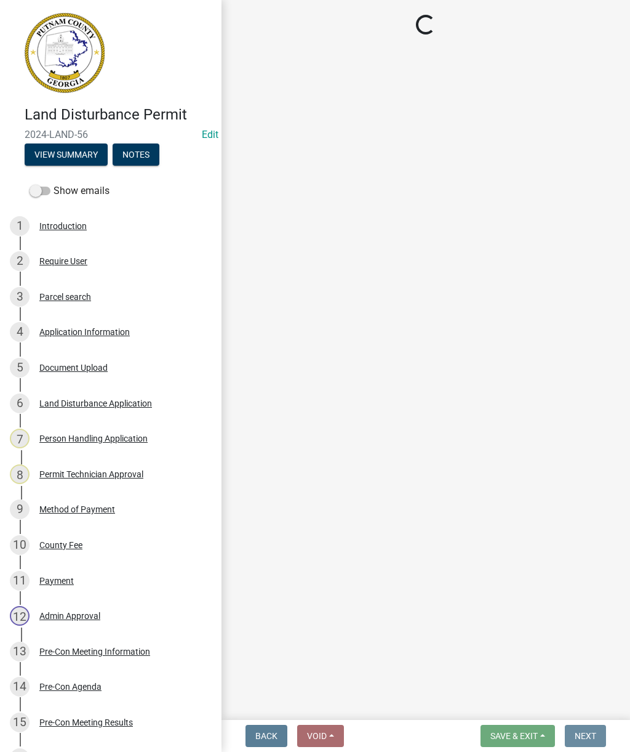
scroll to position [0, 0]
select select "af3c6edf-34d7-49be-824e-99d5d0a3954f"
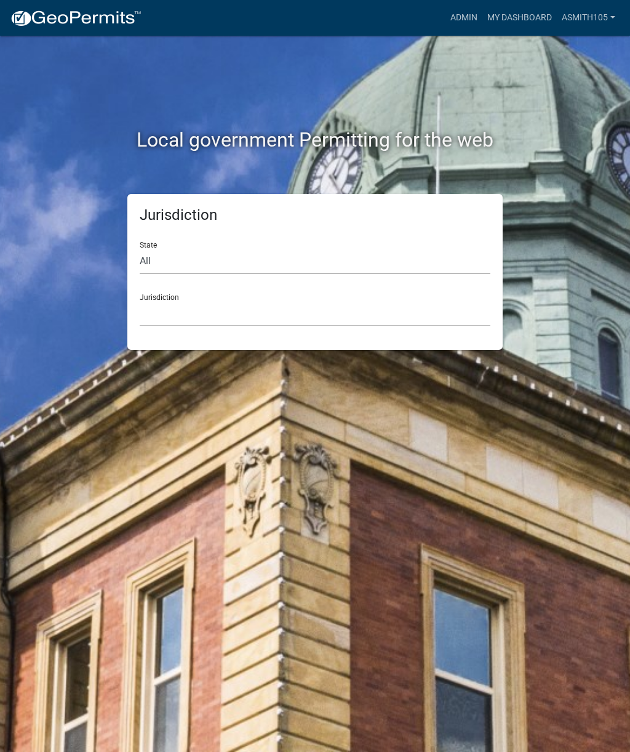
click at [216, 257] on select "All [US_STATE] [US_STATE] [US_STATE] [US_STATE] [US_STATE] [US_STATE] [US_STATE…" at bounding box center [315, 261] width 351 height 25
select select "[US_STATE]"
click at [225, 313] on select "[GEOGRAPHIC_DATA], [US_STATE][PERSON_NAME][GEOGRAPHIC_DATA], [US_STATE][PERSON_…" at bounding box center [315, 313] width 351 height 25
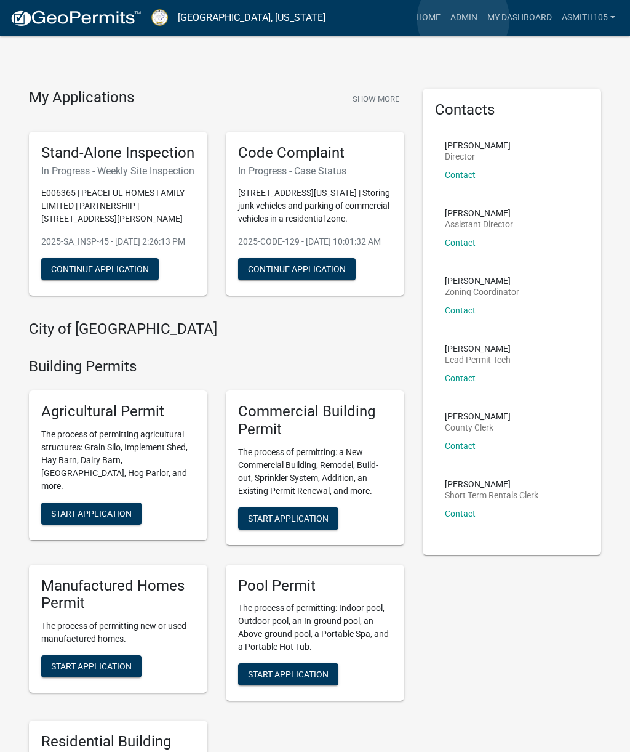
click at [464, 20] on link "Admin" at bounding box center [464, 17] width 37 height 23
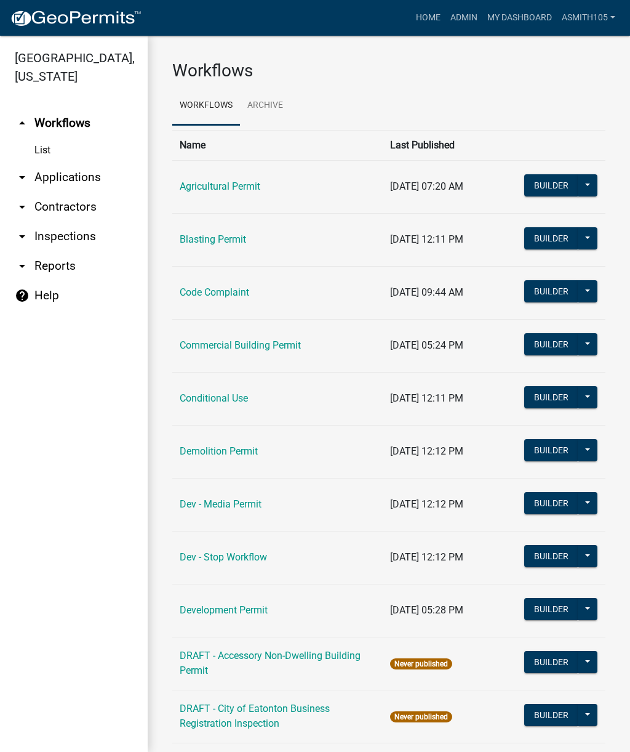
click at [210, 295] on link "Code Complaint" at bounding box center [215, 292] width 70 height 12
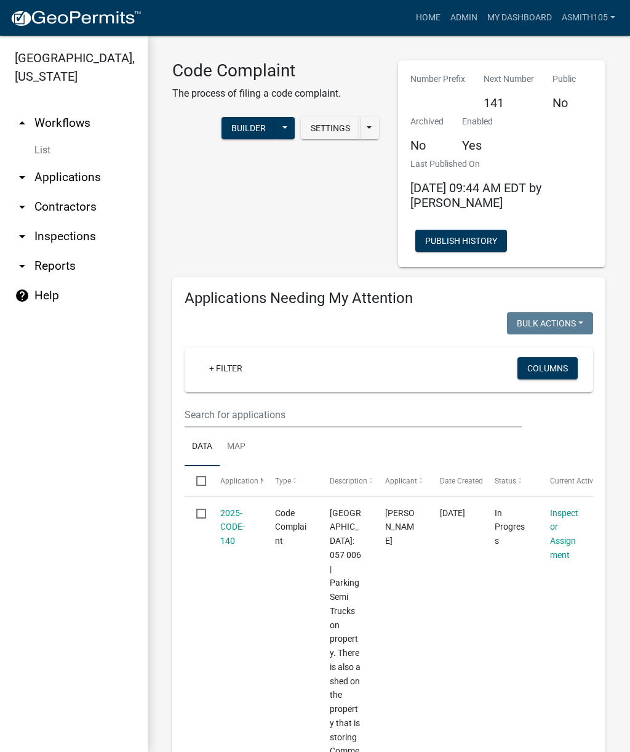
click at [74, 173] on link "arrow_drop_down Applications" at bounding box center [74, 178] width 148 height 30
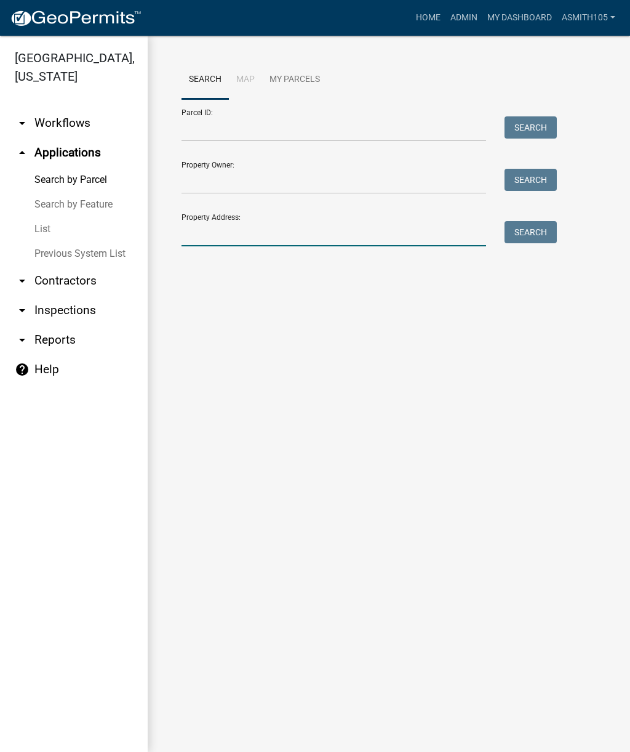
click at [241, 228] on input "Property Address:" at bounding box center [334, 233] width 305 height 25
type input "157 [PERSON_NAME]"
click at [528, 232] on button "Search" at bounding box center [531, 232] width 52 height 22
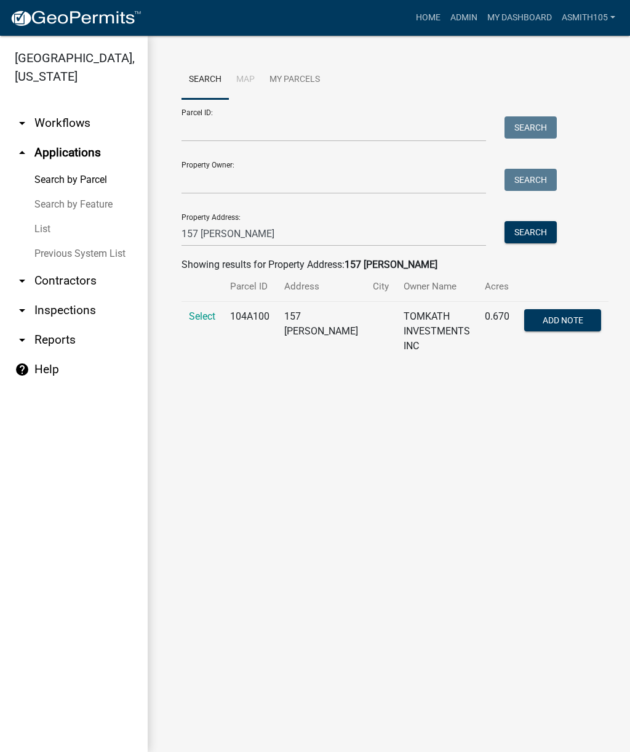
click at [564, 317] on span "Add Note" at bounding box center [563, 320] width 41 height 10
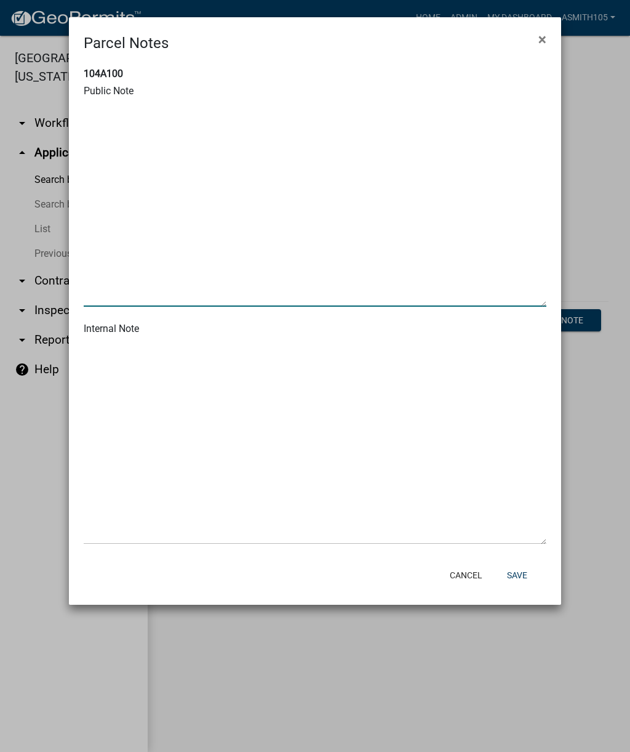
click at [132, 130] on textarea at bounding box center [315, 204] width 463 height 206
click at [118, 119] on textarea at bounding box center [315, 204] width 463 height 206
paste textarea "Case Log Entry – Compliance • Name: [PERSON_NAME] • Address: [STREET_ADDRESS][P…"
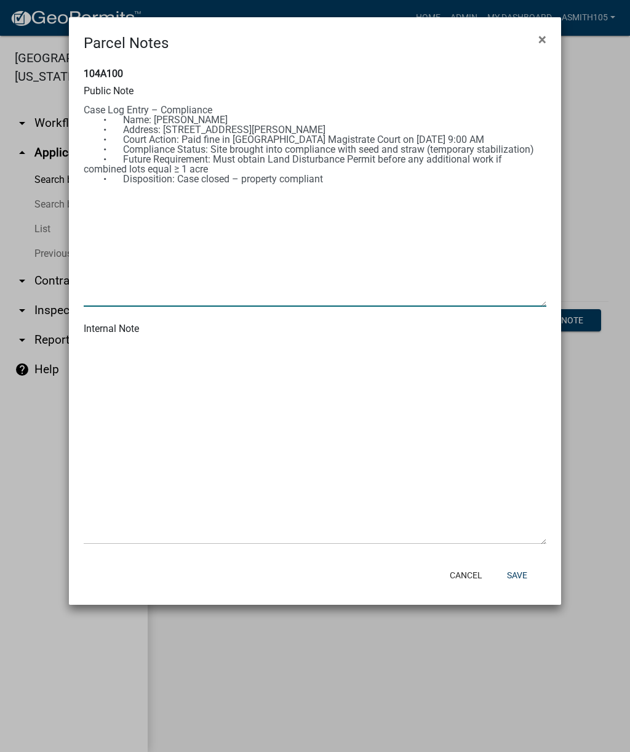
type textarea "Case Log Entry – Compliance • Name: [PERSON_NAME] • Address: [STREET_ADDRESS][P…"
click at [158, 369] on textarea at bounding box center [315, 442] width 463 height 206
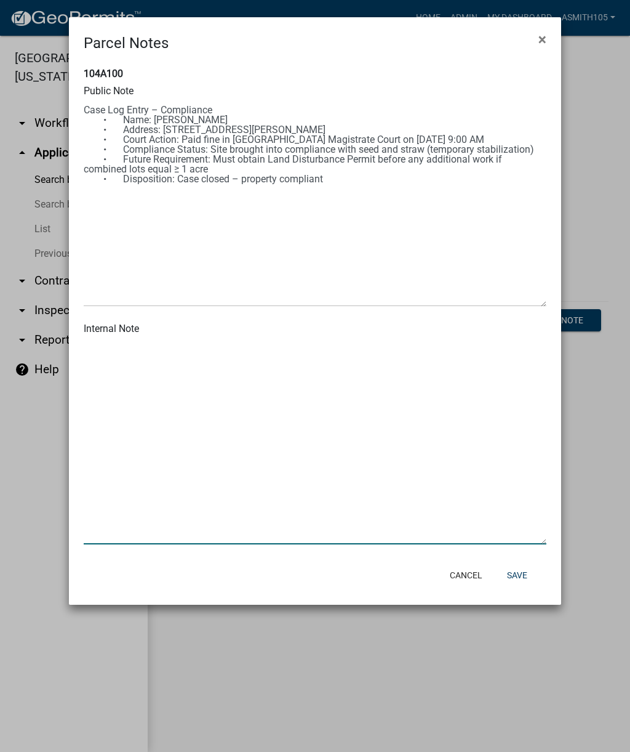
paste textarea "Case Log Entry – Compliance • Name: [PERSON_NAME] • Address: [STREET_ADDRESS][P…"
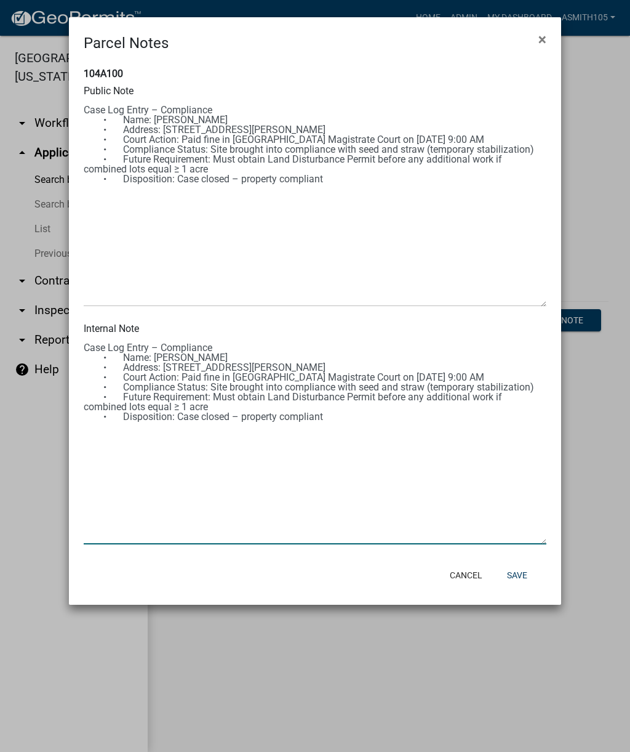
type textarea "Case Log Entry – Compliance • Name: [PERSON_NAME] • Address: [STREET_ADDRESS][P…"
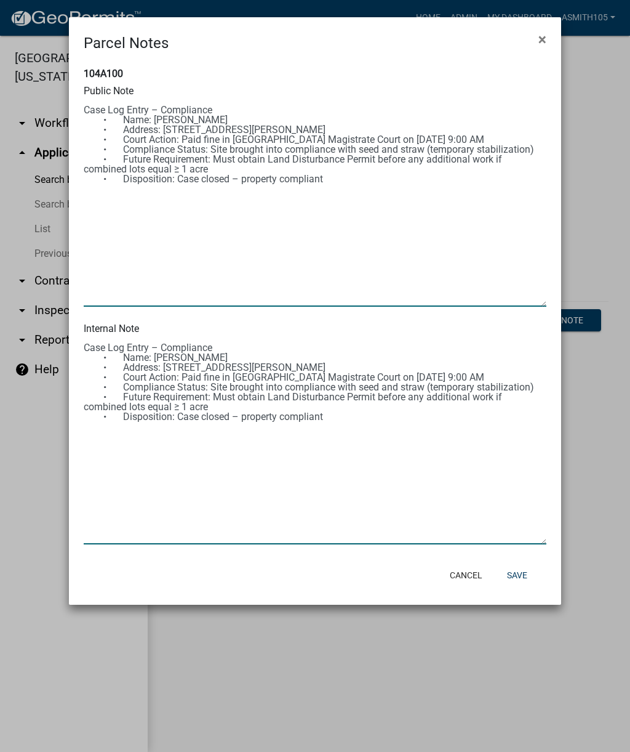
click at [342, 181] on textarea at bounding box center [315, 204] width 463 height 206
click at [396, 179] on textarea at bounding box center [315, 204] width 463 height 206
click at [382, 180] on textarea at bounding box center [315, 204] width 463 height 206
click at [279, 179] on textarea at bounding box center [315, 204] width 463 height 206
click at [378, 177] on textarea at bounding box center [315, 204] width 463 height 206
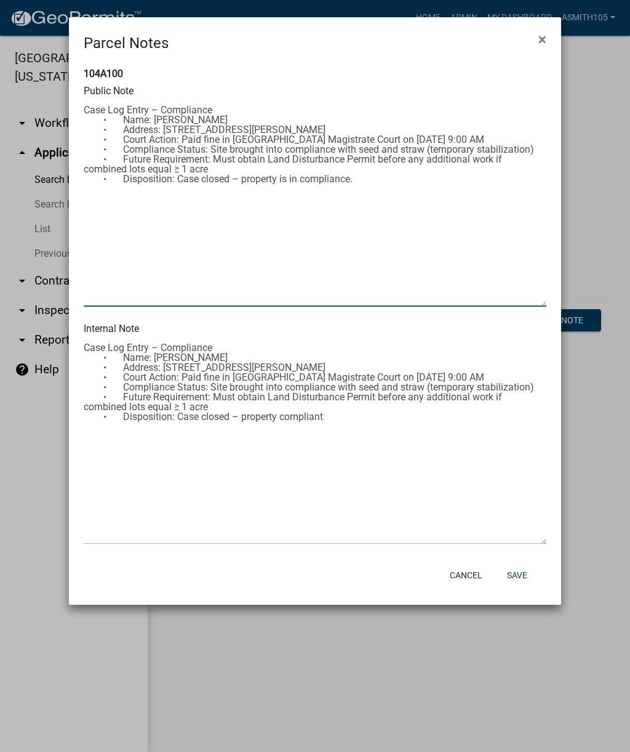
type textarea "Case Log Entry – Compliance • Name: [PERSON_NAME] • Address: [STREET_ADDRESS][P…"
click at [339, 425] on textarea at bounding box center [315, 442] width 463 height 206
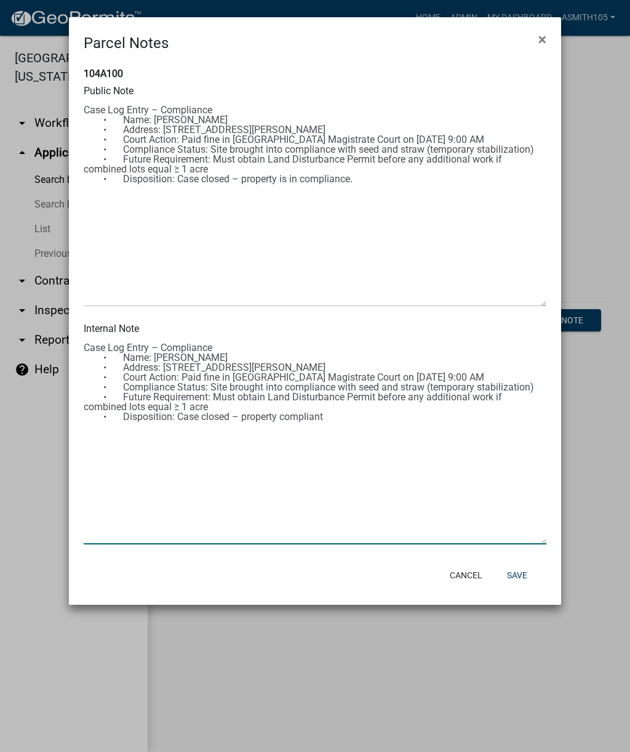
click at [346, 414] on textarea at bounding box center [315, 442] width 463 height 206
click at [182, 406] on textarea at bounding box center [315, 442] width 463 height 206
type textarea "Case Log Entry – Compliance • Name: [PERSON_NAME] • Address: [STREET_ADDRESS][P…"
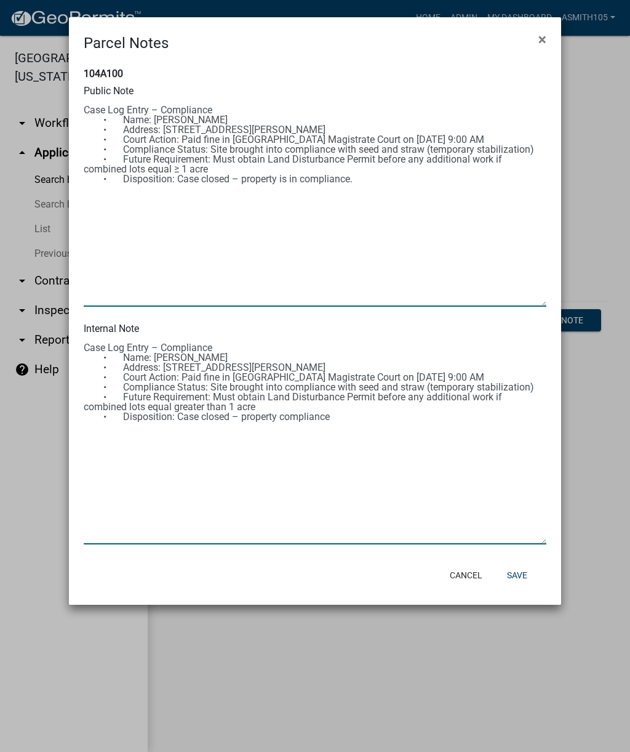
click at [184, 166] on textarea at bounding box center [315, 204] width 463 height 206
click at [377, 182] on textarea at bounding box center [315, 204] width 463 height 206
click at [142, 203] on textarea at bounding box center [315, 204] width 463 height 206
type textarea "Case Log Entry – Compliance • Name: [PERSON_NAME] • Address: [STREET_ADDRESS][P…"
click at [366, 423] on textarea at bounding box center [315, 442] width 463 height 206
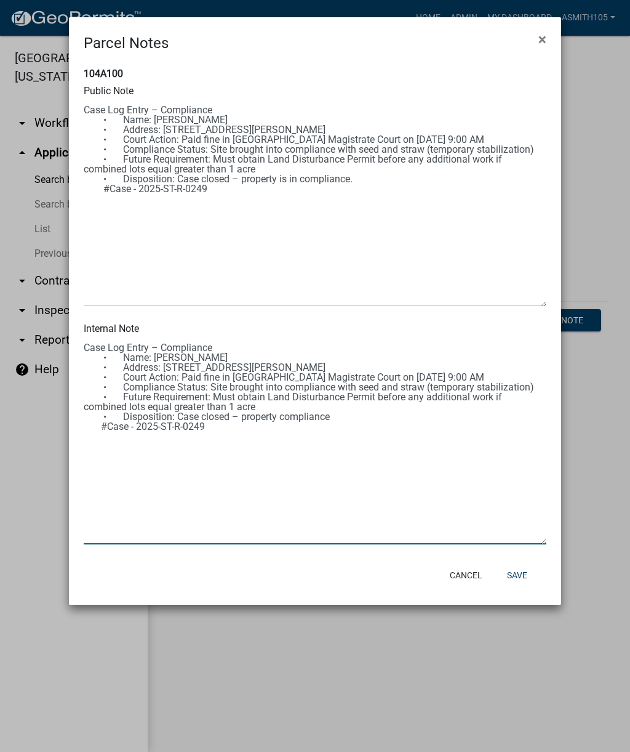
type textarea "Case Log Entry – Compliance • Name: [PERSON_NAME] • Address: [STREET_ADDRESS][P…"
click at [521, 580] on button "Save" at bounding box center [517, 575] width 40 height 22
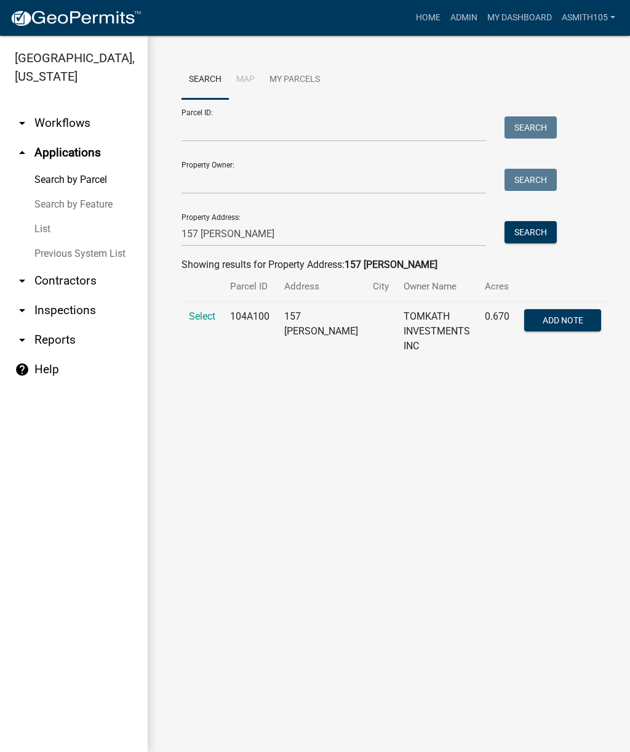
click at [207, 314] on span "Select" at bounding box center [202, 316] width 26 height 12
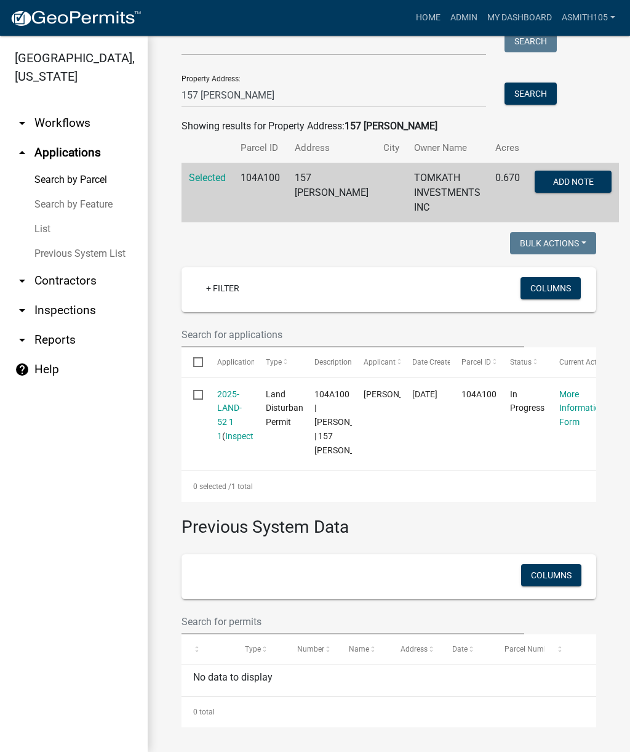
scroll to position [162, 0]
click at [238, 396] on link "2025-LAND-52 1 1" at bounding box center [229, 415] width 25 height 52
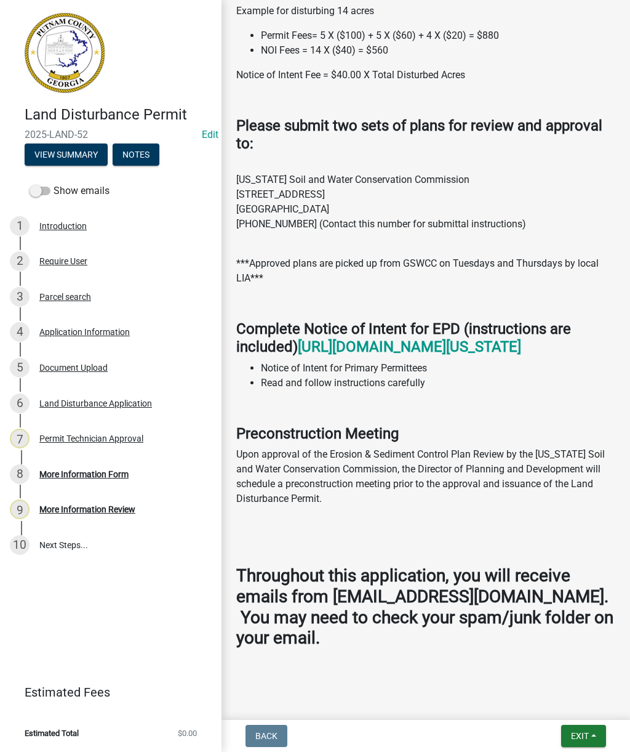
scroll to position [949, 0]
click at [146, 149] on button "Notes" at bounding box center [136, 154] width 47 height 22
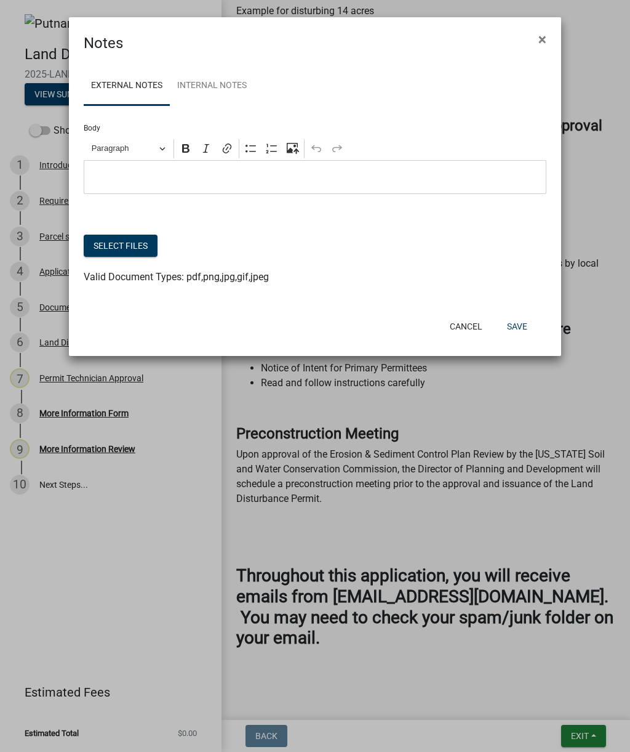
click at [544, 44] on span "×" at bounding box center [543, 39] width 8 height 17
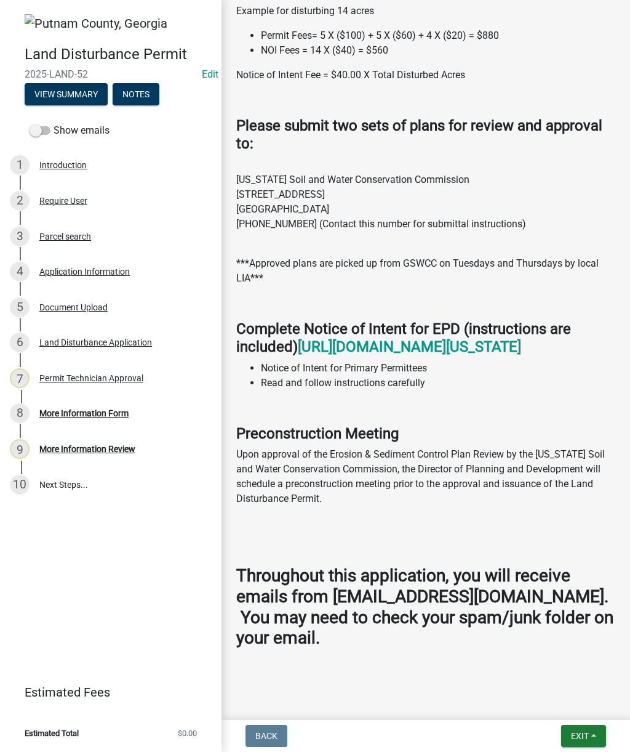
click at [143, 91] on button "Notes" at bounding box center [136, 94] width 47 height 22
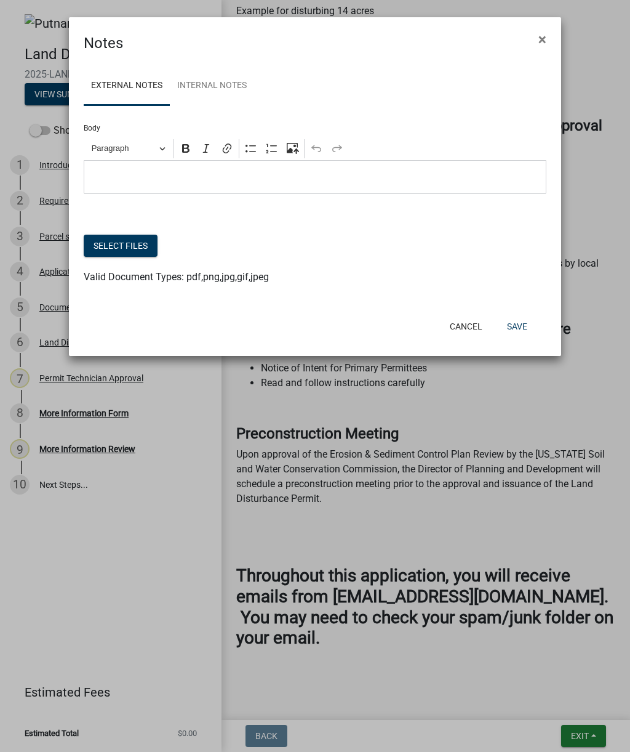
click at [543, 39] on span "×" at bounding box center [543, 39] width 8 height 17
